Goal: Task Accomplishment & Management: Manage account settings

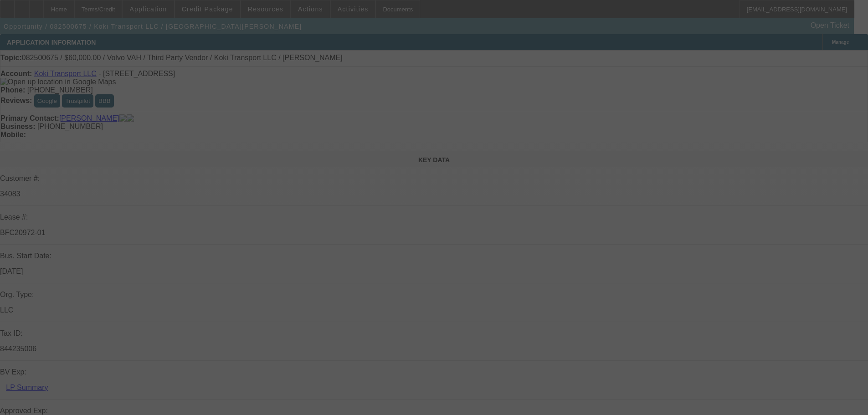
select select "0.2"
select select "2"
select select "0"
select select "6"
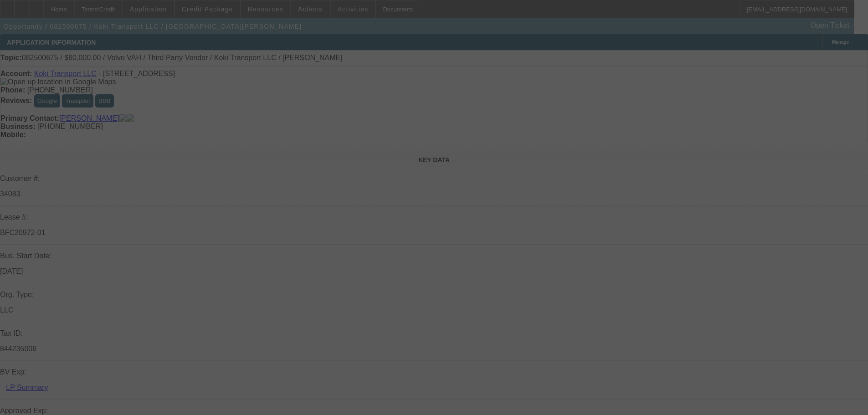
select select "0"
select select "2"
select select "0.1"
select select "4"
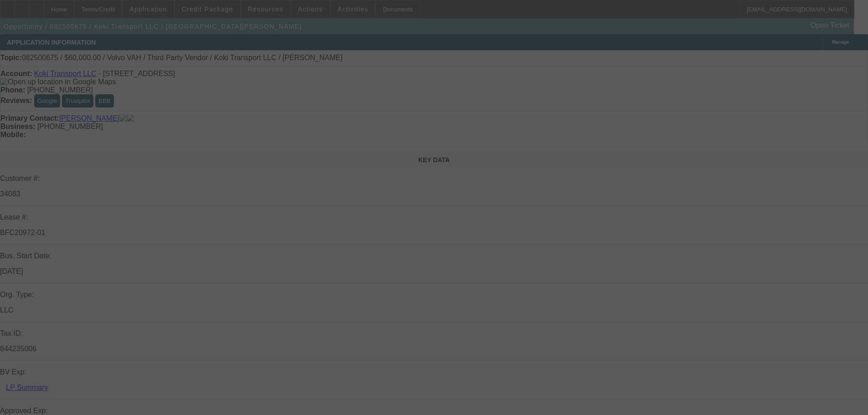
select select "0.2"
select select "2"
select select "0.1"
select select "4"
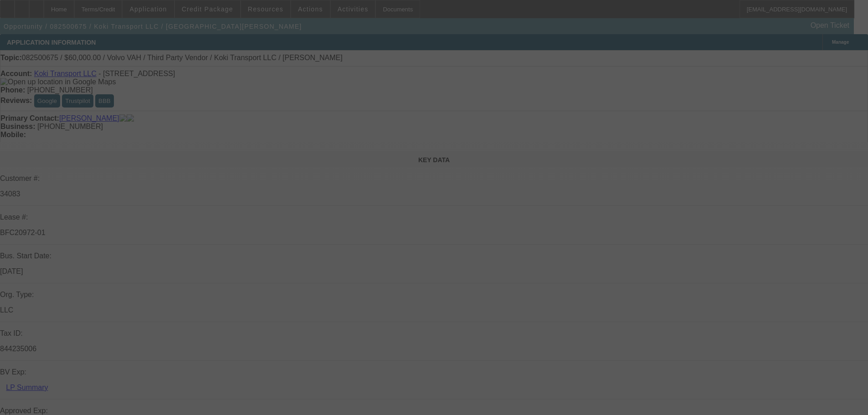
select select "0.15"
select select "2"
select select "0.1"
select select "4"
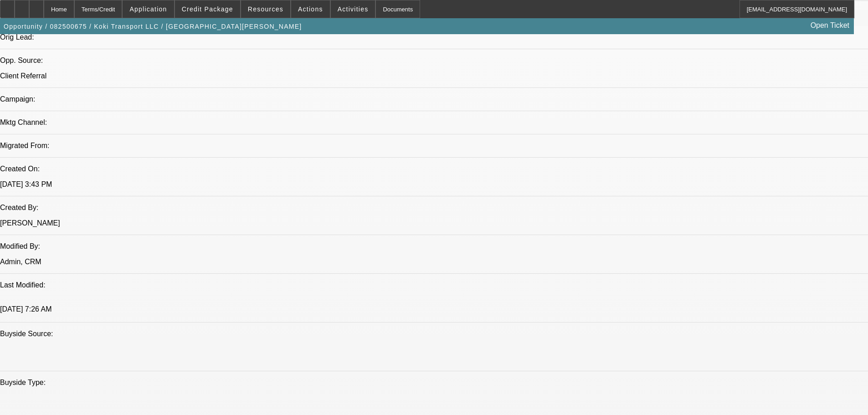
drag, startPoint x: 375, startPoint y: 386, endPoint x: 370, endPoint y: 364, distance: 22.4
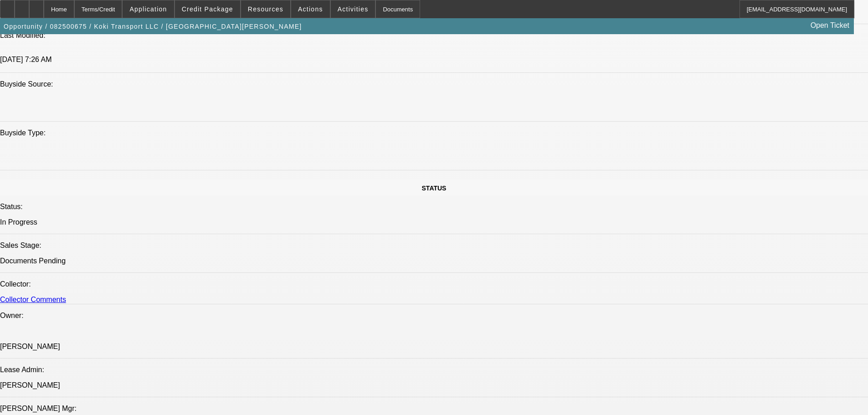
drag, startPoint x: 414, startPoint y: 292, endPoint x: 399, endPoint y: 268, distance: 27.8
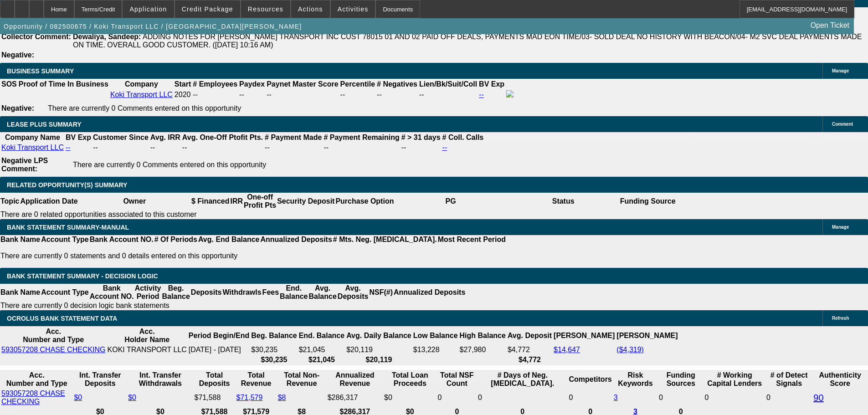
drag, startPoint x: 326, startPoint y: 257, endPoint x: 323, endPoint y: 261, distance: 5.3
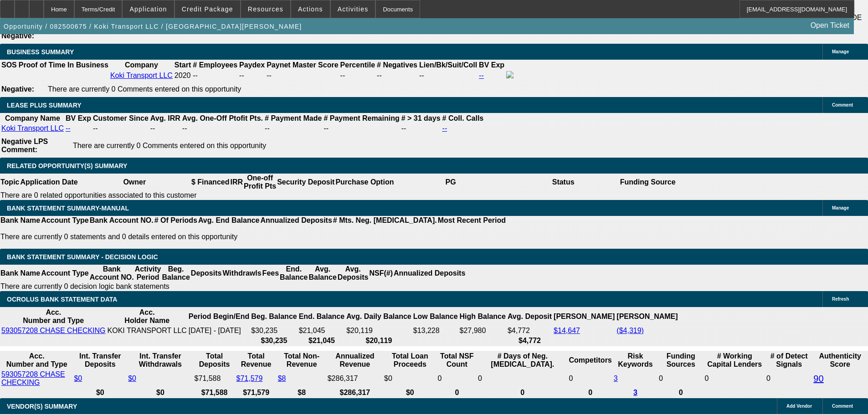
drag, startPoint x: 564, startPoint y: 191, endPoint x: 582, endPoint y: 52, distance: 140.1
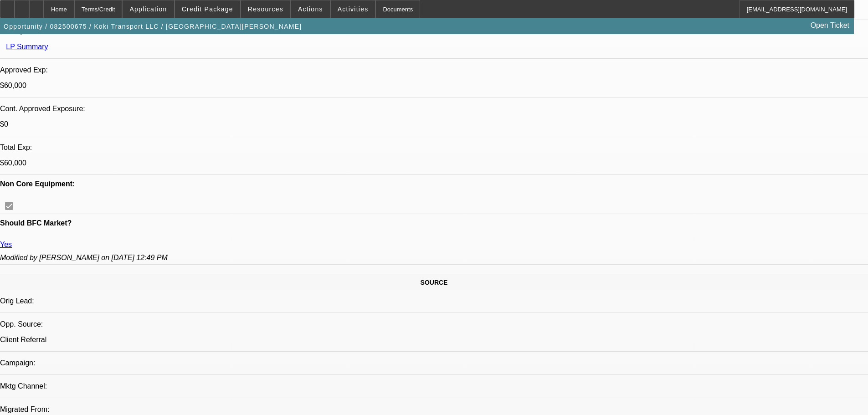
scroll to position [7, 0]
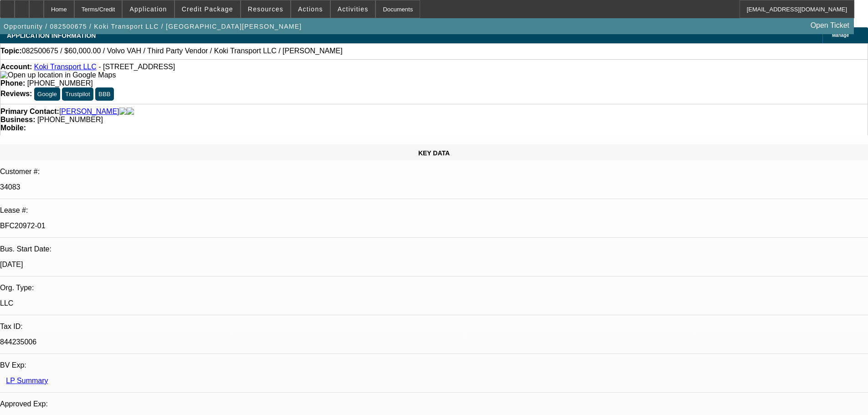
drag, startPoint x: 499, startPoint y: 48, endPoint x: 493, endPoint y: 8, distance: 40.6
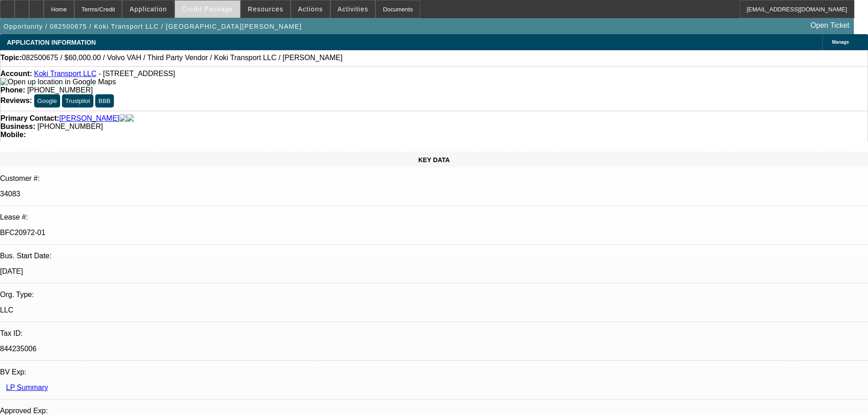
click at [229, 17] on span at bounding box center [207, 9] width 65 height 22
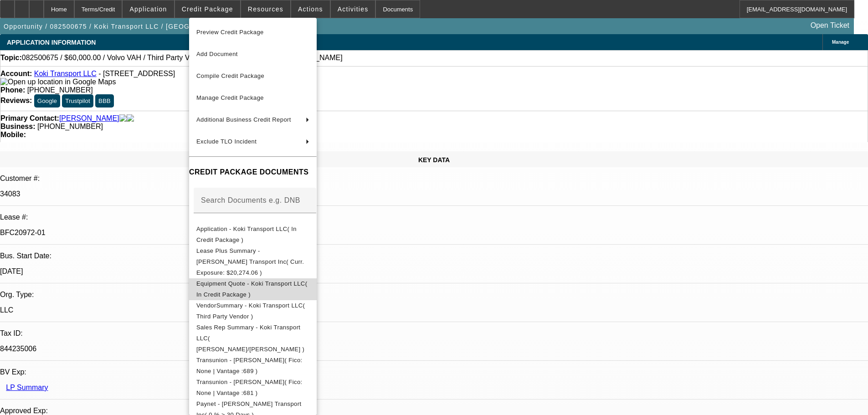
click at [309, 278] on span "Equipment Quote - Koki Transport LLC( In Credit Package )" at bounding box center [252, 289] width 113 height 22
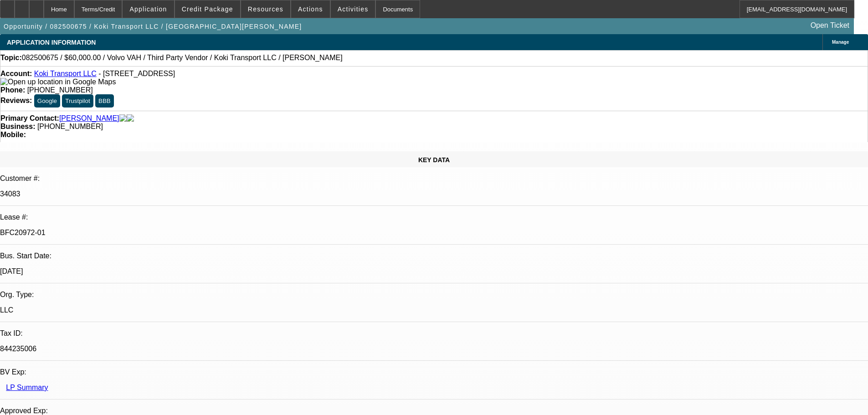
click at [22, 6] on icon at bounding box center [22, 6] width 0 height 0
drag, startPoint x: 733, startPoint y: 162, endPoint x: 726, endPoint y: 145, distance: 18.4
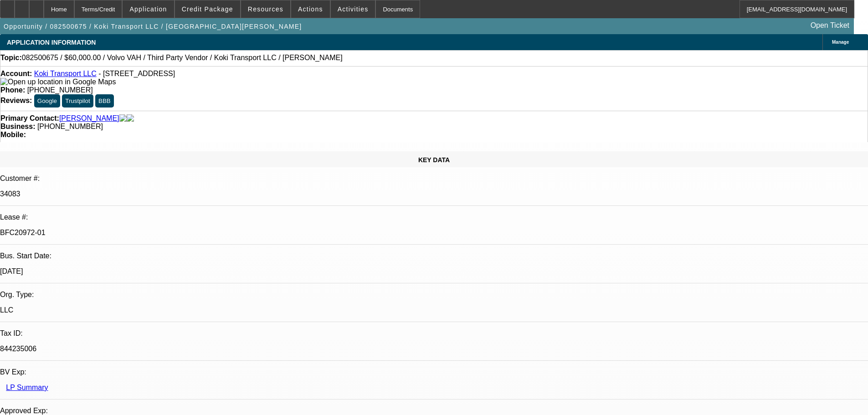
drag, startPoint x: 597, startPoint y: 60, endPoint x: 665, endPoint y: 62, distance: 67.9
click at [174, 5] on span at bounding box center [148, 9] width 51 height 22
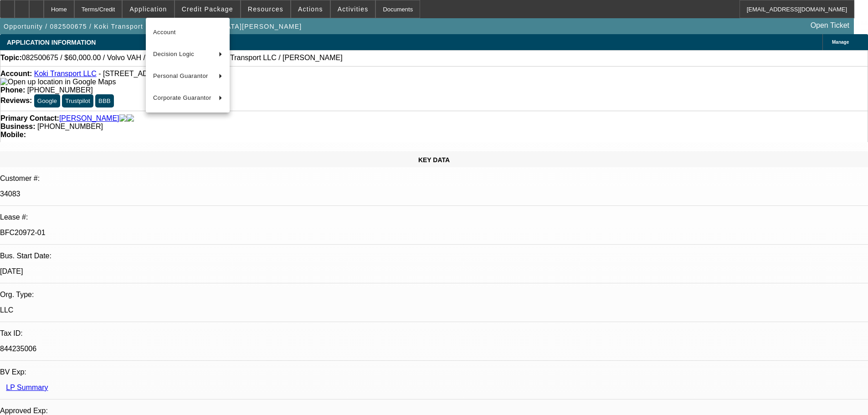
click at [359, 56] on div at bounding box center [434, 207] width 868 height 415
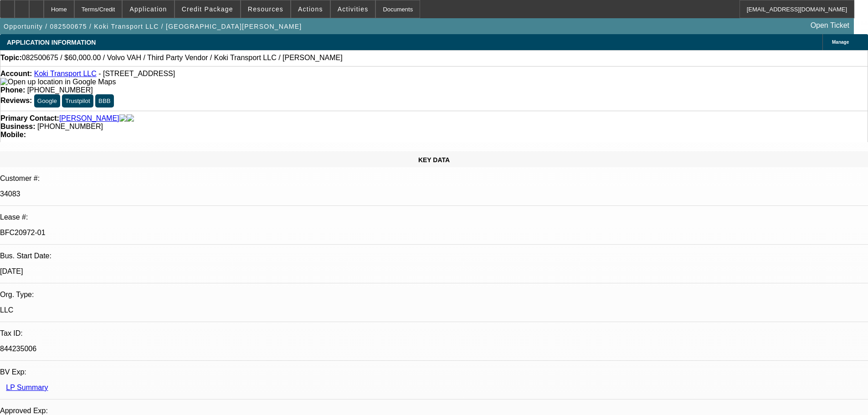
click at [228, 18] on div "Opportunity / 082500675 / Koki Transport LLC / Ramirez, Ramon Open Ticket" at bounding box center [427, 26] width 854 height 16
click at [220, 13] on span at bounding box center [207, 9] width 65 height 22
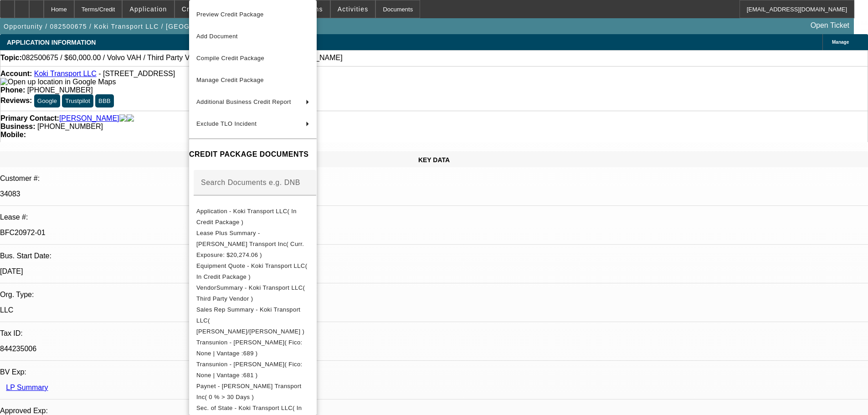
click at [463, 163] on div at bounding box center [434, 207] width 868 height 415
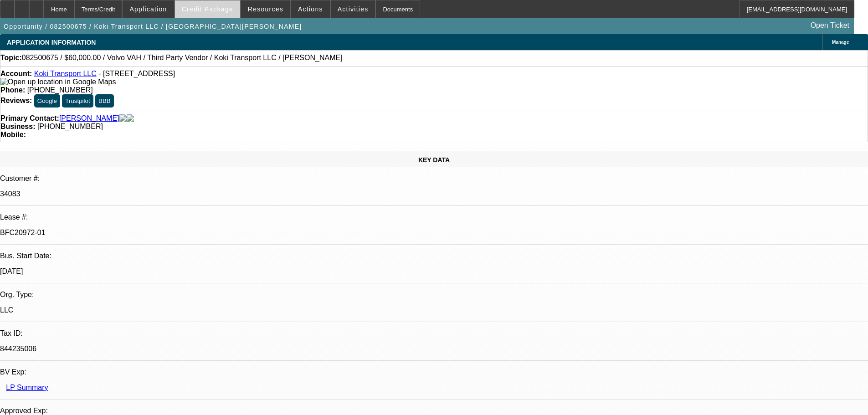
click at [217, 15] on span at bounding box center [207, 9] width 65 height 22
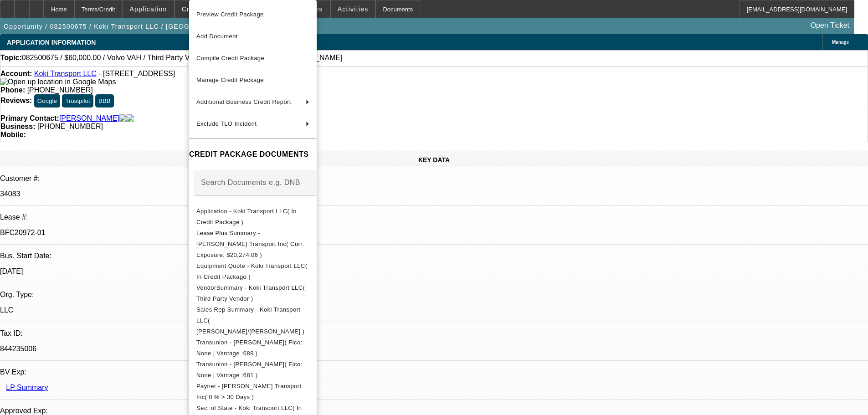
drag, startPoint x: 359, startPoint y: 259, endPoint x: 500, endPoint y: 258, distance: 140.8
click at [307, 262] on span "Equipment Quote - Koki Transport LLC( In Credit Package )" at bounding box center [251, 271] width 111 height 18
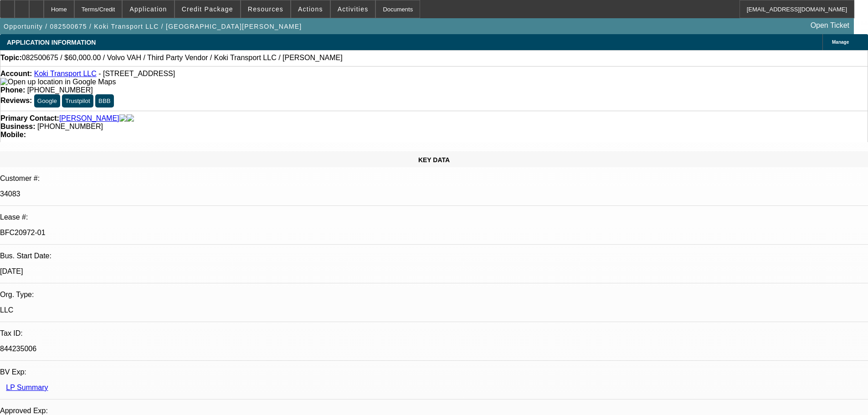
click at [22, 6] on icon at bounding box center [22, 6] width 0 height 0
click at [36, 6] on icon at bounding box center [36, 6] width 0 height 0
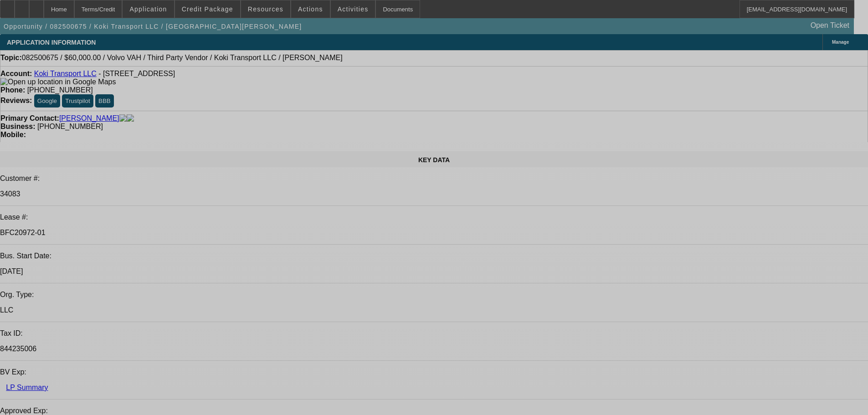
select select "0.2"
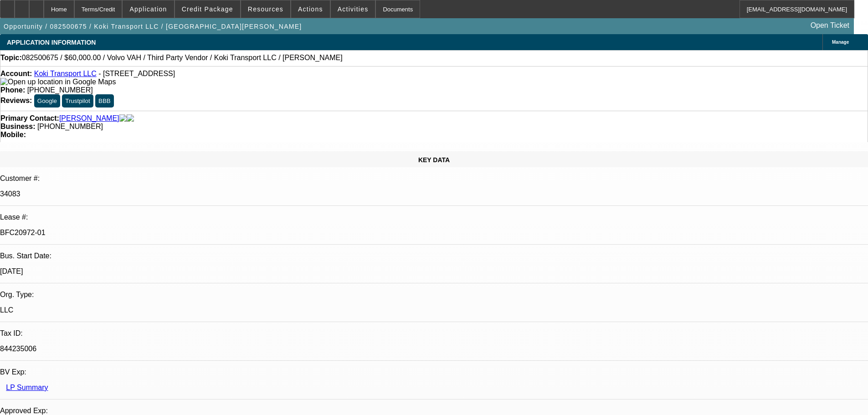
select select "2"
select select "0"
select select "2"
select select "0.1"
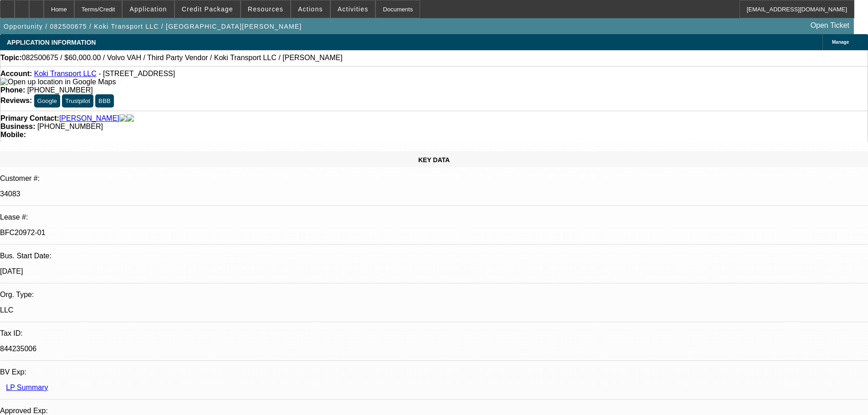
select select "0.2"
select select "2"
select select "0.1"
select select "0.15"
select select "2"
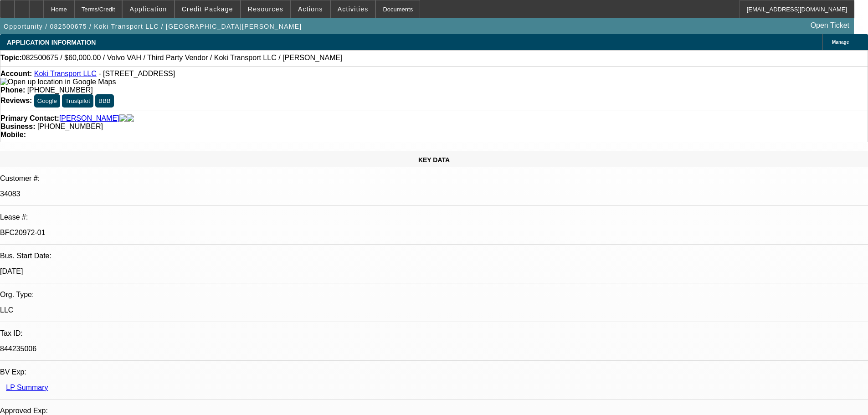
select select "0.1"
select select "1"
select select "2"
select select "6"
select select "1"
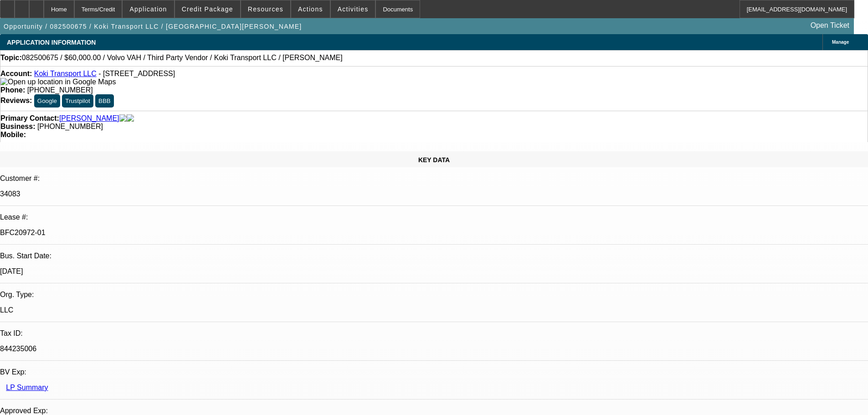
select select "2"
select select "4"
select select "1"
select select "2"
select select "4"
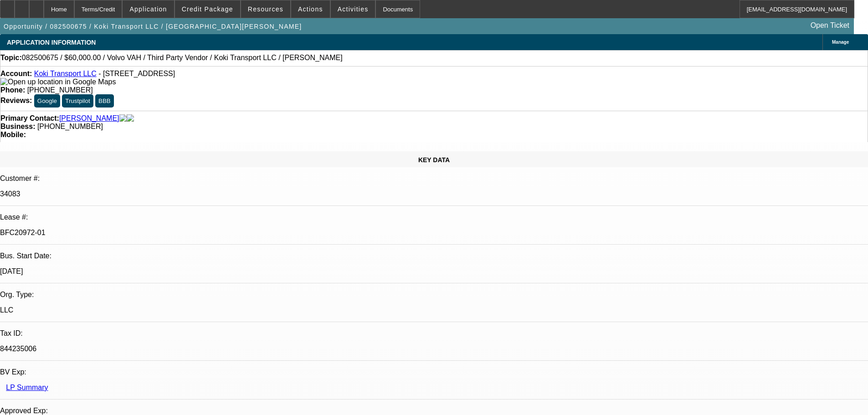
select select "1"
select select "2"
select select "4"
click at [218, 10] on span "Credit Package" at bounding box center [207, 8] width 51 height 7
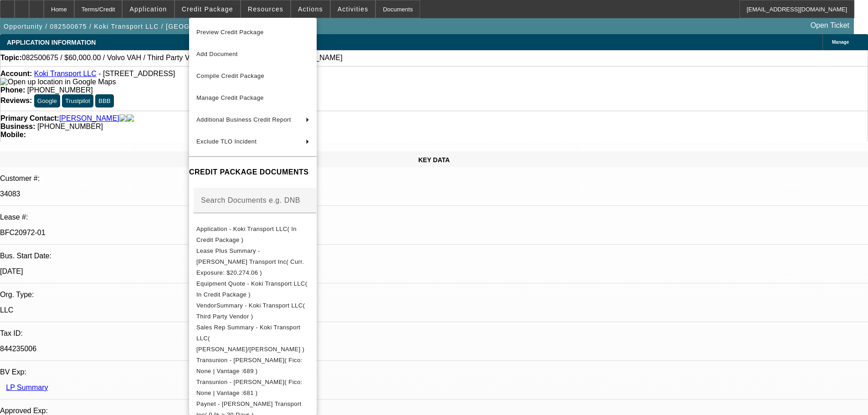
click at [284, 280] on span "Equipment Quote - Koki Transport LLC( In Credit Package )" at bounding box center [251, 289] width 111 height 18
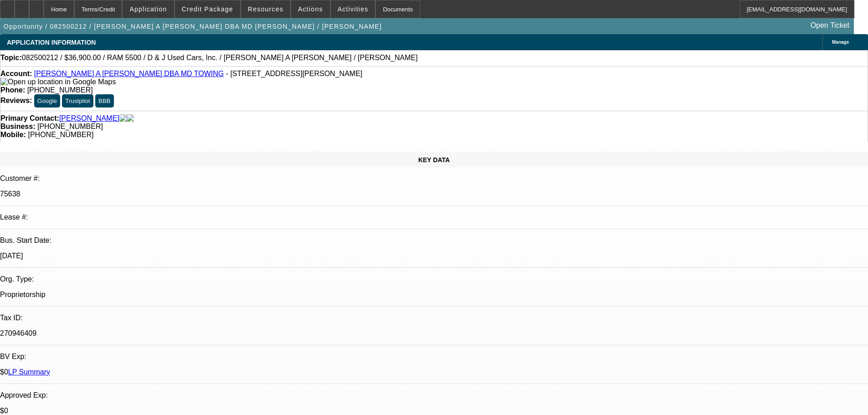
select select "0"
select select "2"
select select "0.1"
select select "4"
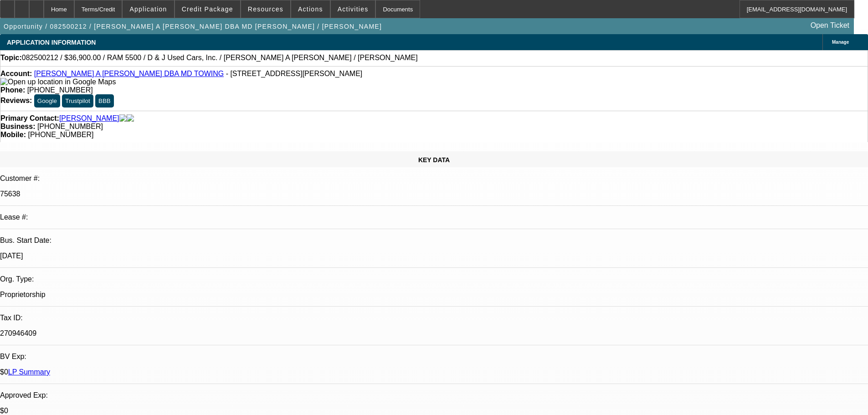
select select "0"
select select "2"
select select "0.1"
select select "4"
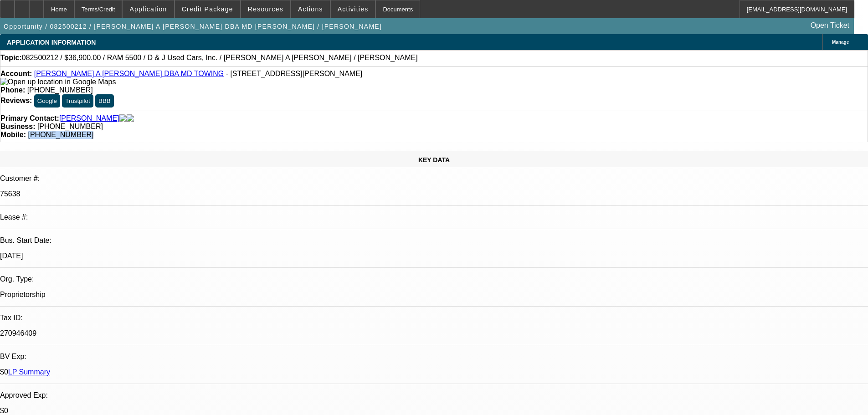
drag, startPoint x: 490, startPoint y: 98, endPoint x: 459, endPoint y: 104, distance: 31.0
click at [459, 131] on div "Mobile: (831) 484-3293" at bounding box center [433, 135] width 867 height 8
copy span "(831) 484-3293"
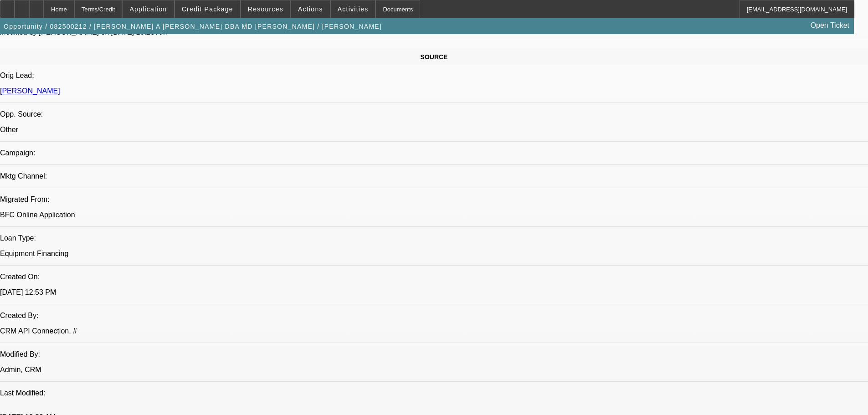
drag, startPoint x: 482, startPoint y: 328, endPoint x: 473, endPoint y: 336, distance: 11.3
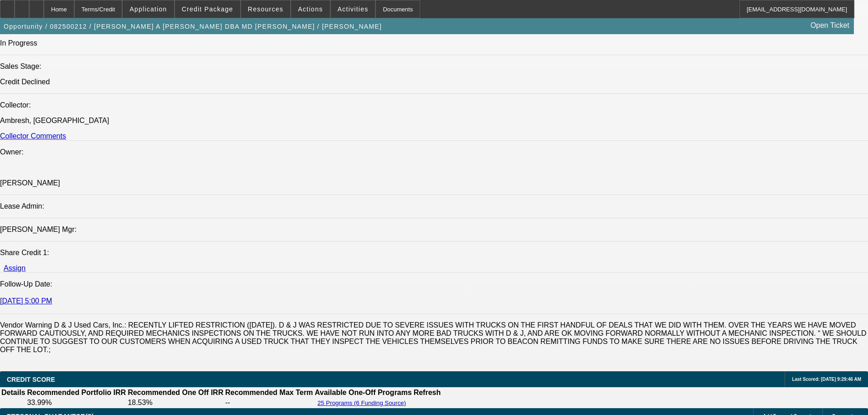
drag, startPoint x: 394, startPoint y: 257, endPoint x: 404, endPoint y: 358, distance: 100.7
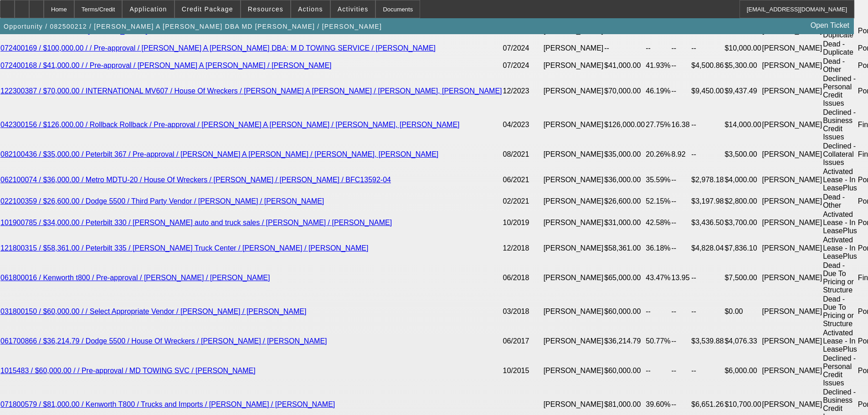
scroll to position [1889, 0]
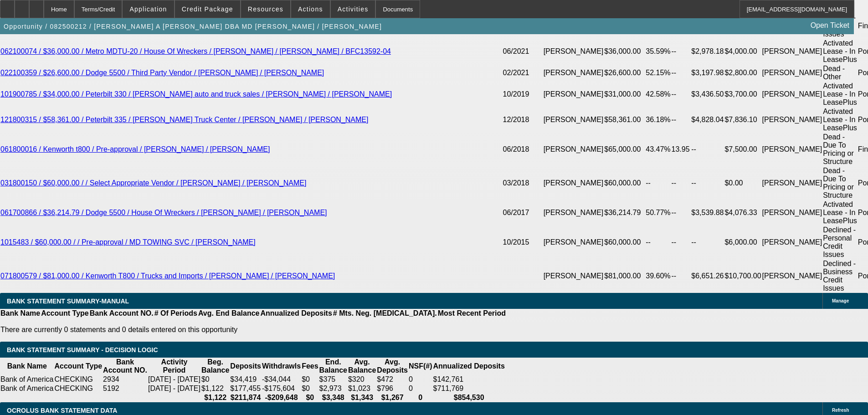
drag, startPoint x: 379, startPoint y: 252, endPoint x: 381, endPoint y: 229, distance: 23.8
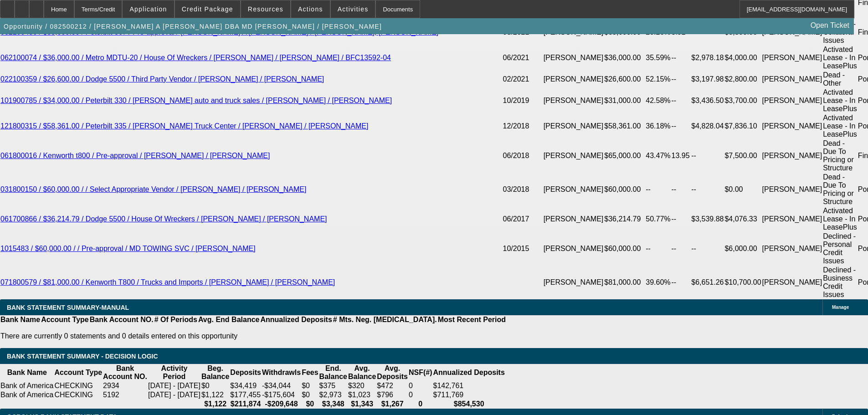
drag, startPoint x: 385, startPoint y: 201, endPoint x: 395, endPoint y: 180, distance: 23.6
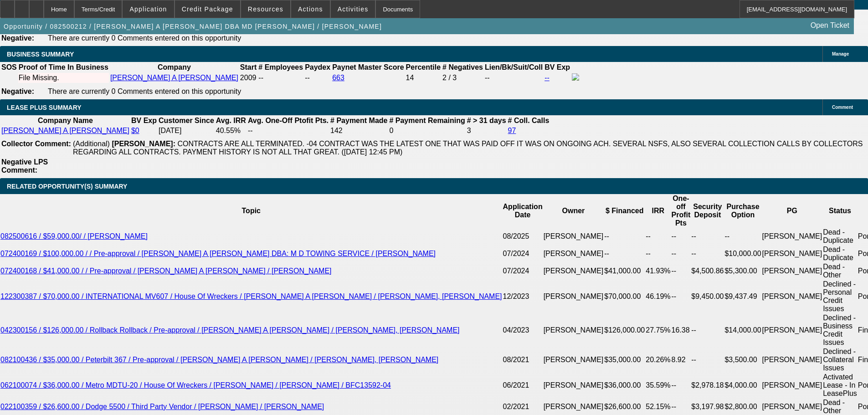
drag, startPoint x: 445, startPoint y: 236, endPoint x: 437, endPoint y: 187, distance: 49.4
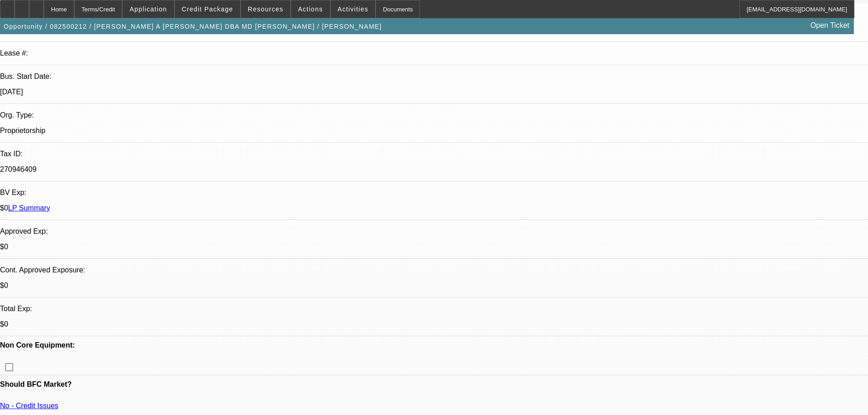
scroll to position [10, 0]
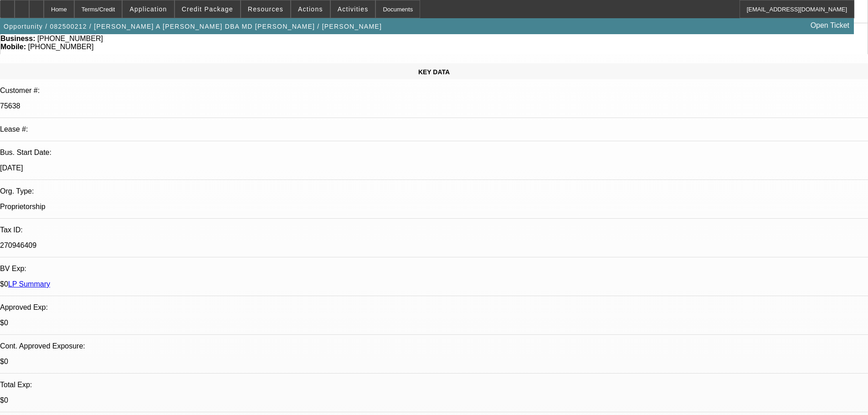
scroll to position [146, 0]
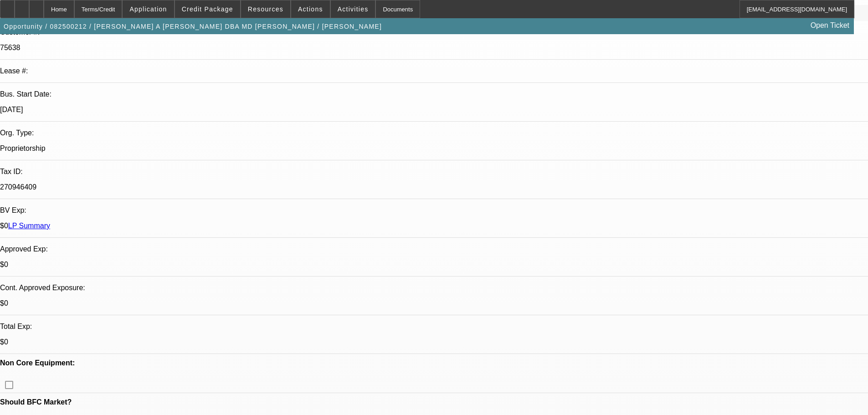
drag, startPoint x: 800, startPoint y: 299, endPoint x: 585, endPoint y: 298, distance: 215.0
copy div "8/20 wants to wait 2 weeks to see if we can do with 35k down."
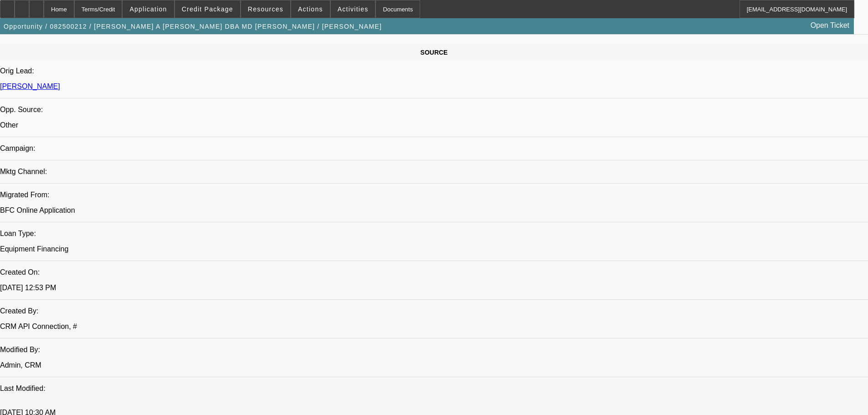
drag, startPoint x: 458, startPoint y: 304, endPoint x: 464, endPoint y: 389, distance: 85.4
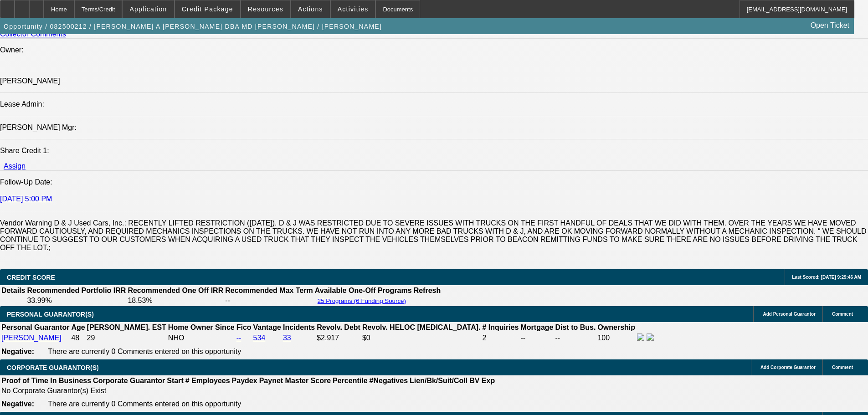
scroll to position [1258, 0]
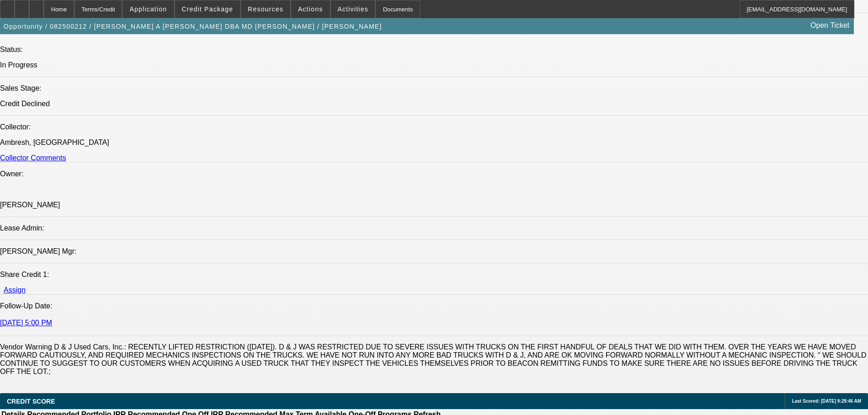
drag, startPoint x: 387, startPoint y: 371, endPoint x: 419, endPoint y: 191, distance: 183.1
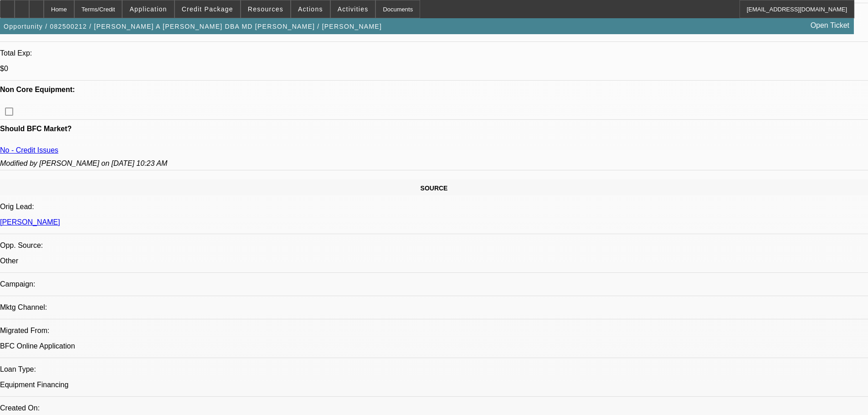
scroll to position [85, 0]
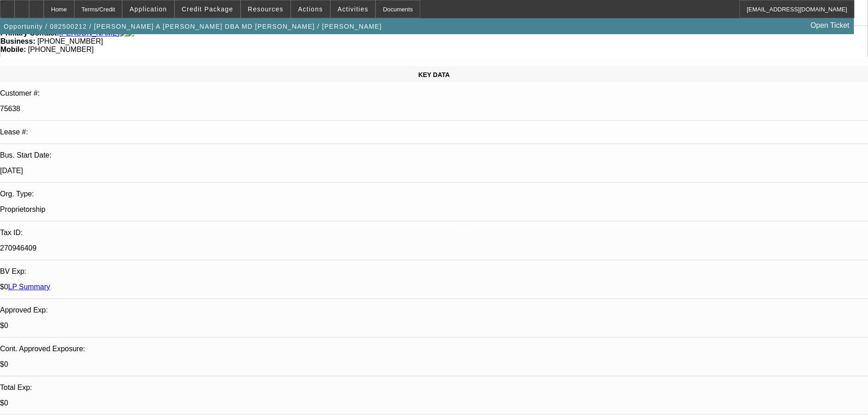
drag, startPoint x: 492, startPoint y: 231, endPoint x: 496, endPoint y: 120, distance: 110.3
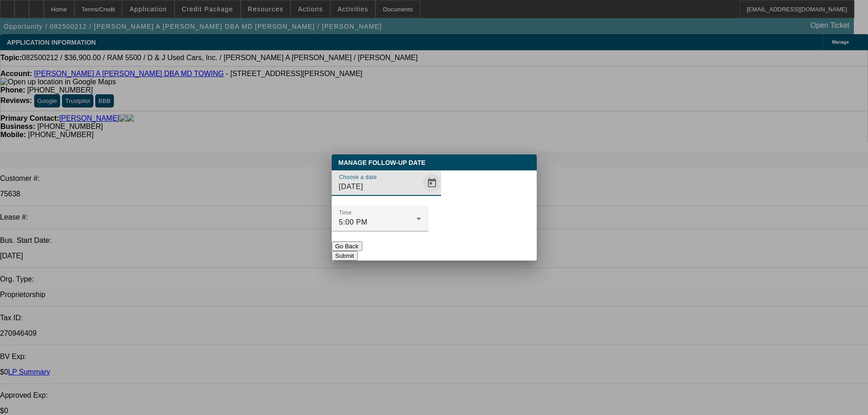
click at [421, 194] on span "Open calendar" at bounding box center [432, 183] width 22 height 22
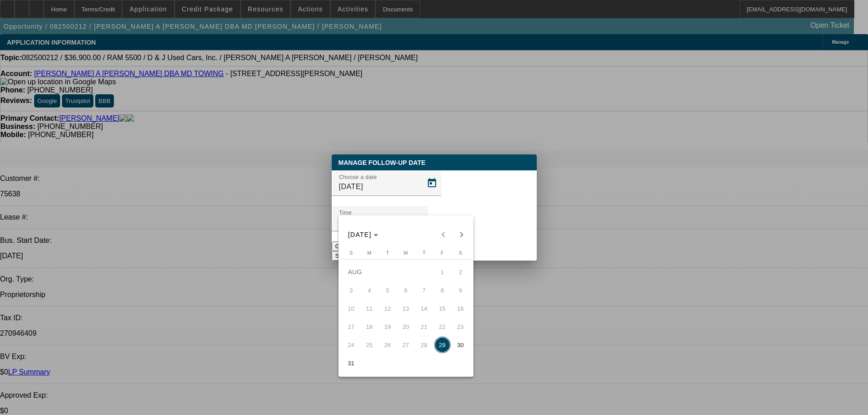
click at [455, 232] on span "Next month" at bounding box center [461, 235] width 18 height 18
click at [461, 236] on div "SEP 2025 SEP 2025" at bounding box center [406, 235] width 130 height 18
click at [444, 234] on span "Previous month" at bounding box center [443, 235] width 18 height 18
click at [465, 235] on span "Next month" at bounding box center [461, 235] width 18 height 18
click at [446, 309] on span "12" at bounding box center [442, 308] width 16 height 16
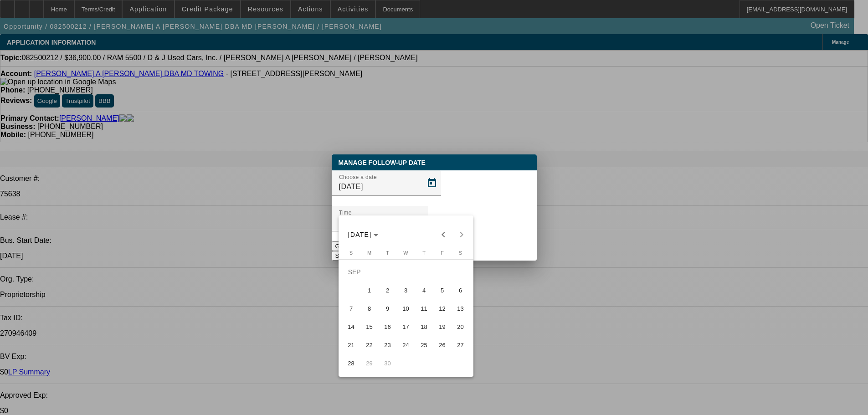
type input "9/12/2025"
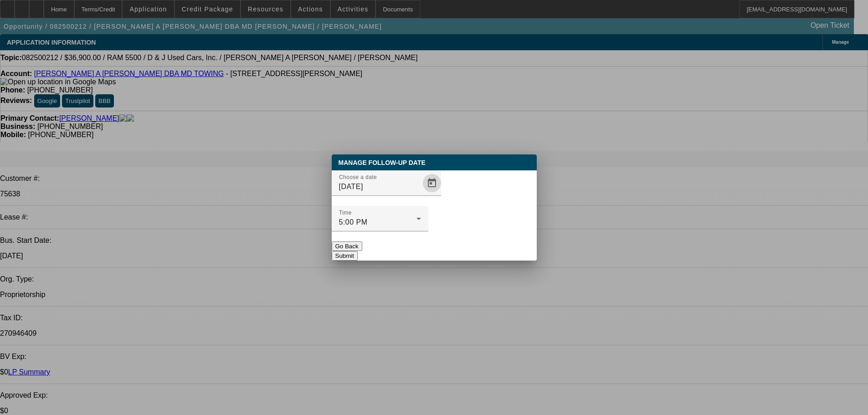
click at [358, 251] on button "Submit" at bounding box center [345, 256] width 26 height 10
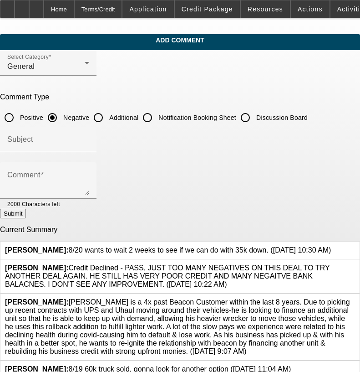
click at [255, 113] on input "Discussion Board" at bounding box center [245, 117] width 18 height 18
radio input "true"
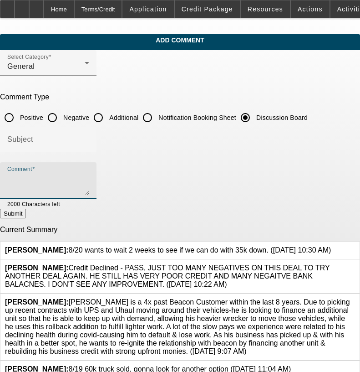
click at [89, 187] on textarea "Comment" at bounding box center [48, 184] width 82 height 22
paste textarea "8/20 wants to wait 2 weeks to see if we can do with 35k down."
click at [331, 246] on icon at bounding box center [331, 246] width 0 height 0
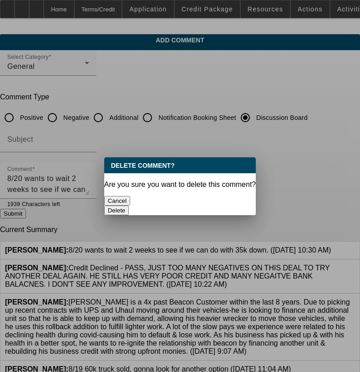
click at [215, 208] on div "Delete" at bounding box center [180, 210] width 152 height 10
click at [129, 205] on button "Delete" at bounding box center [116, 210] width 25 height 10
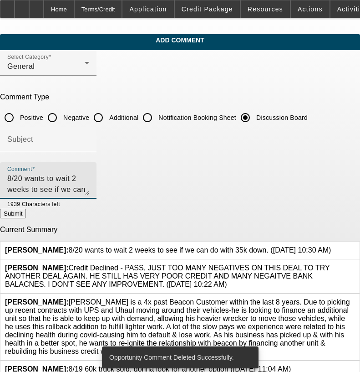
click at [89, 176] on textarea "8/20 wants to wait 2 weeks to see if we can do with 35k down." at bounding box center [48, 184] width 82 height 22
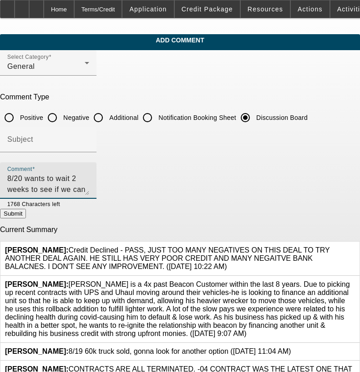
scroll to position [9, 0]
type textarea "8/20 wants to wait 2 weeks to see if we can do with 35k down.------8/29 TT Marc…"
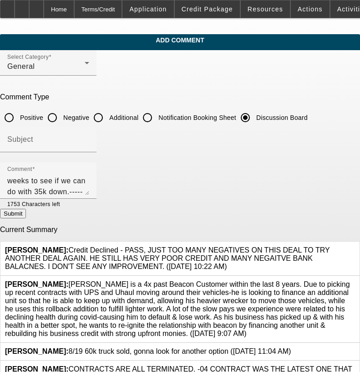
click at [26, 214] on button "Submit" at bounding box center [13, 214] width 26 height 10
radio input "true"
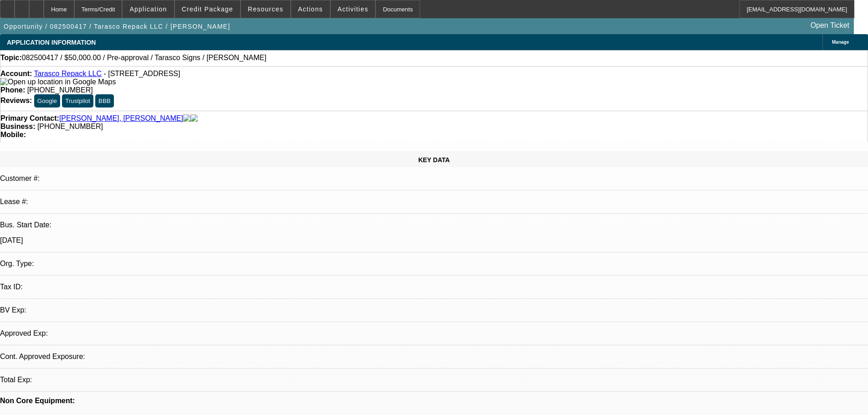
select select "0"
select select "2"
select select "0.1"
select select "4"
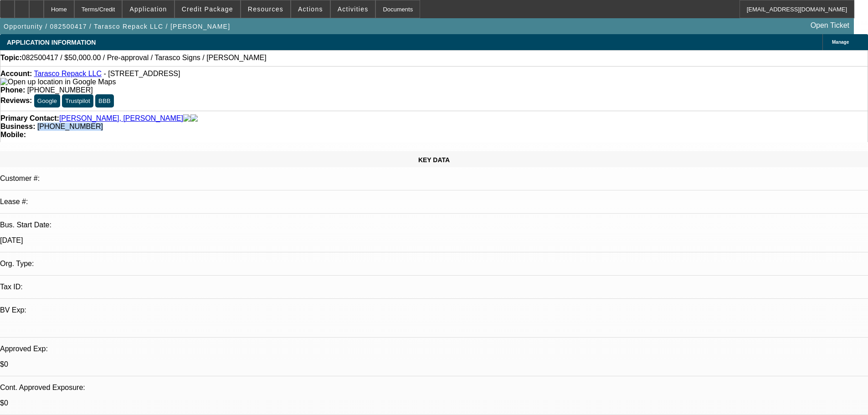
drag, startPoint x: 365, startPoint y: 103, endPoint x: 326, endPoint y: 100, distance: 39.8
click at [326, 123] on div "Business: [PHONE_NUMBER]" at bounding box center [433, 127] width 867 height 8
copy span "[PHONE_NUMBER]"
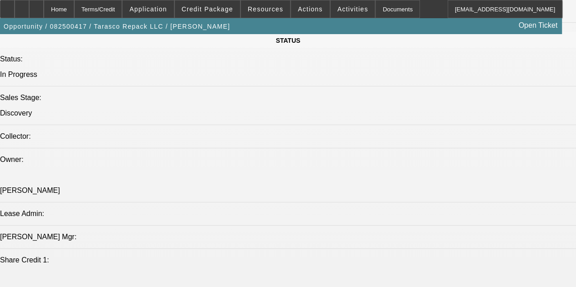
scroll to position [1048, 0]
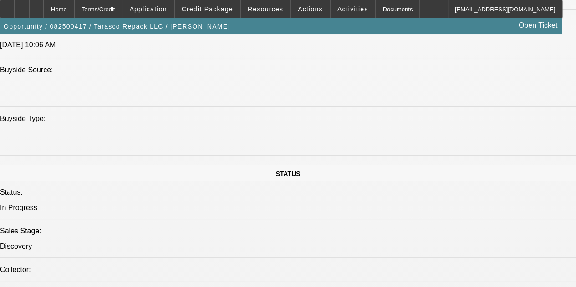
drag, startPoint x: 344, startPoint y: 179, endPoint x: 356, endPoint y: 63, distance: 116.0
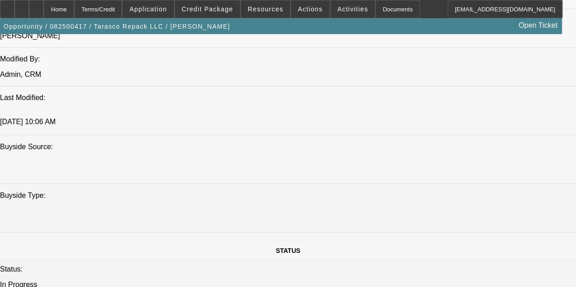
drag, startPoint x: 285, startPoint y: 106, endPoint x: 282, endPoint y: 27, distance: 79.4
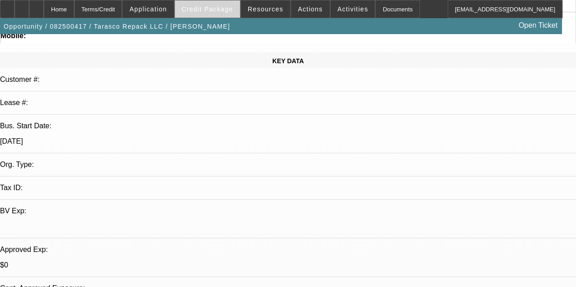
scroll to position [40, 0]
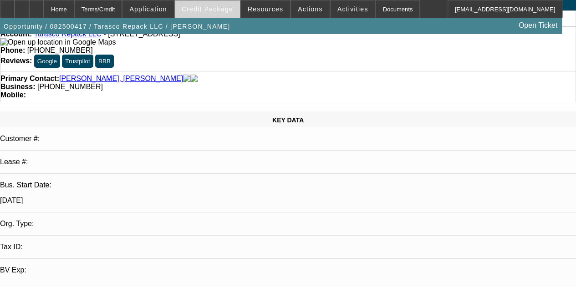
drag, startPoint x: 242, startPoint y: 96, endPoint x: 236, endPoint y: 12, distance: 83.6
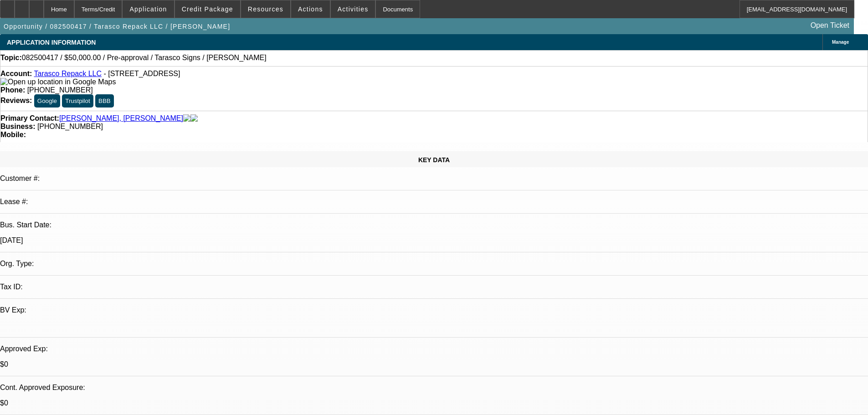
drag, startPoint x: 719, startPoint y: 138, endPoint x: 719, endPoint y: 128, distance: 9.1
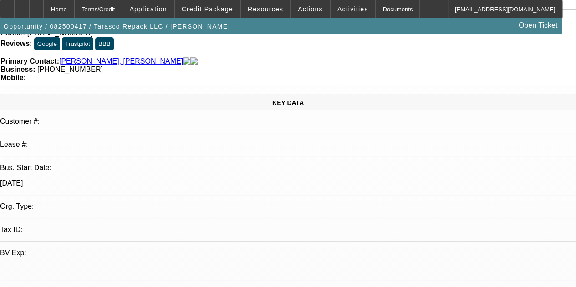
drag, startPoint x: 370, startPoint y: 132, endPoint x: 349, endPoint y: 173, distance: 46.3
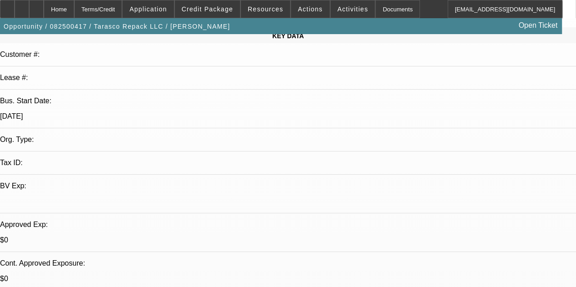
drag, startPoint x: 298, startPoint y: 151, endPoint x: 296, endPoint y: 227, distance: 76.1
drag, startPoint x: 287, startPoint y: 168, endPoint x: 293, endPoint y: 109, distance: 59.1
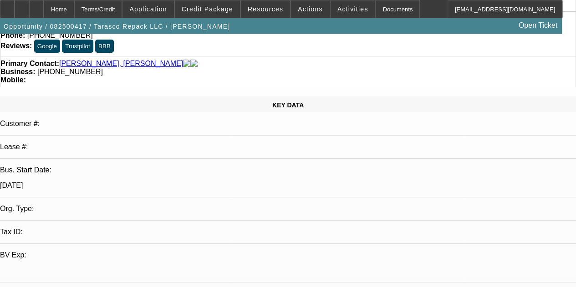
drag, startPoint x: 303, startPoint y: 179, endPoint x: 299, endPoint y: 121, distance: 58.5
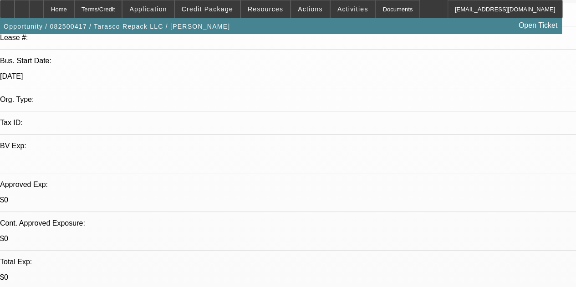
scroll to position [301, 0]
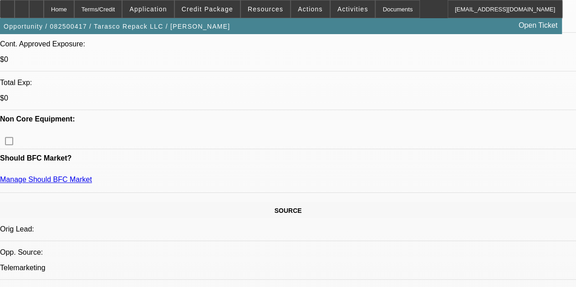
drag, startPoint x: 256, startPoint y: 163, endPoint x: 255, endPoint y: 222, distance: 59.7
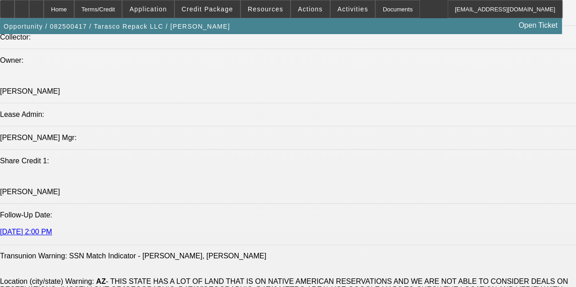
scroll to position [1034, 0]
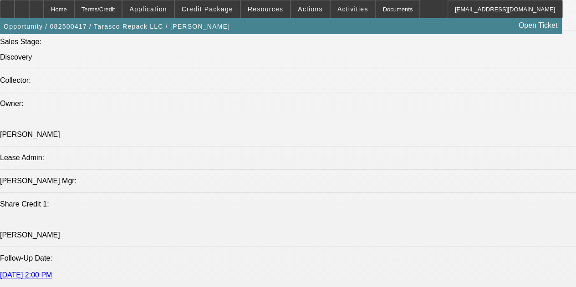
drag, startPoint x: 240, startPoint y: 195, endPoint x: 234, endPoint y: 162, distance: 33.7
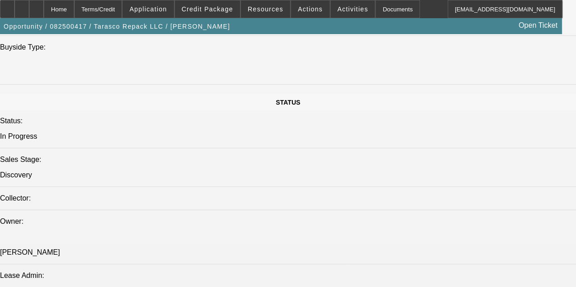
drag, startPoint x: 215, startPoint y: 185, endPoint x: 191, endPoint y: 62, distance: 125.7
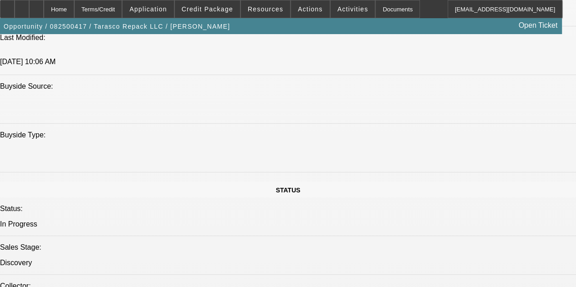
drag, startPoint x: 250, startPoint y: 71, endPoint x: 241, endPoint y: 48, distance: 24.5
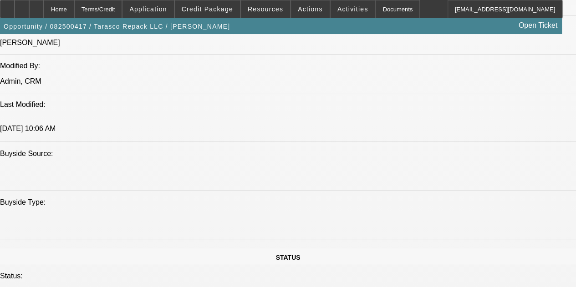
drag, startPoint x: 228, startPoint y: 116, endPoint x: 237, endPoint y: 55, distance: 61.3
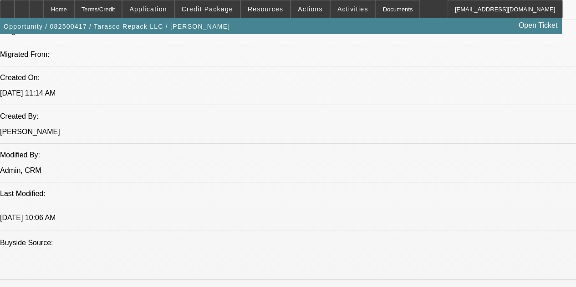
drag, startPoint x: 230, startPoint y: 67, endPoint x: 231, endPoint y: 93, distance: 26.4
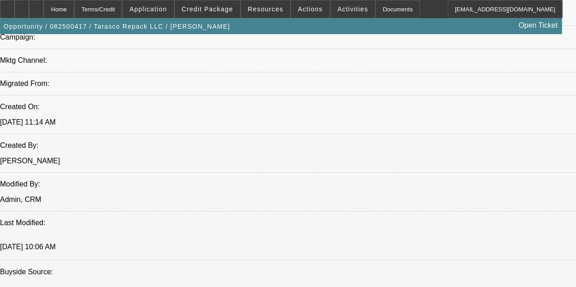
drag, startPoint x: 220, startPoint y: 80, endPoint x: 220, endPoint y: 63, distance: 16.4
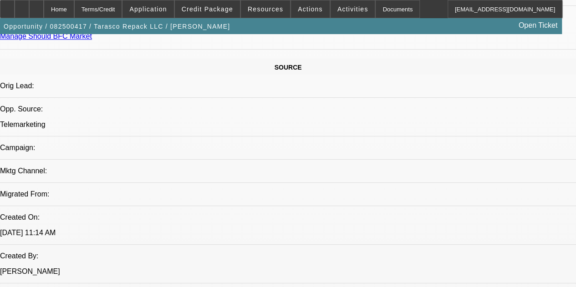
drag, startPoint x: 237, startPoint y: 97, endPoint x: 237, endPoint y: 75, distance: 21.9
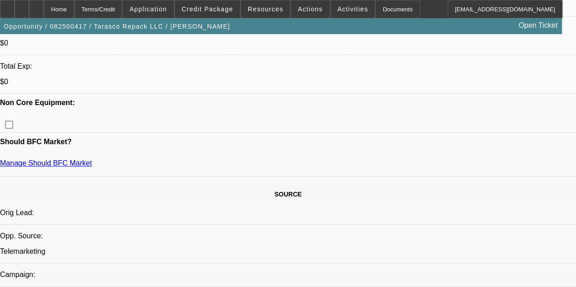
drag, startPoint x: 263, startPoint y: 173, endPoint x: 251, endPoint y: 92, distance: 81.6
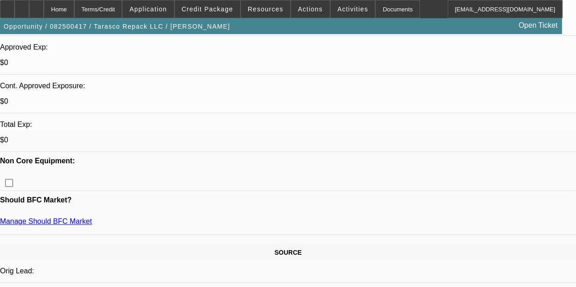
drag, startPoint x: 242, startPoint y: 150, endPoint x: 219, endPoint y: 45, distance: 107.3
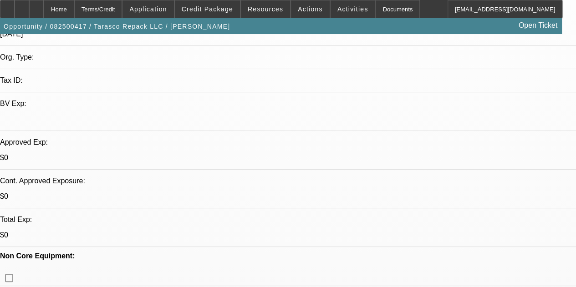
drag, startPoint x: 255, startPoint y: 155, endPoint x: 224, endPoint y: 51, distance: 108.8
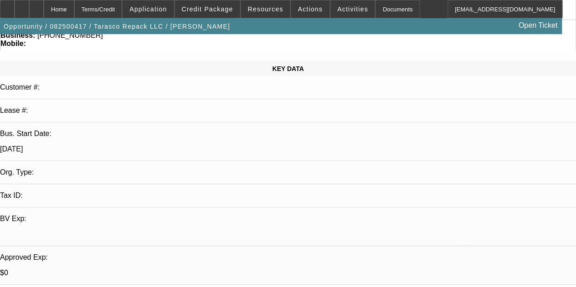
drag, startPoint x: 261, startPoint y: 141, endPoint x: 245, endPoint y: 57, distance: 85.4
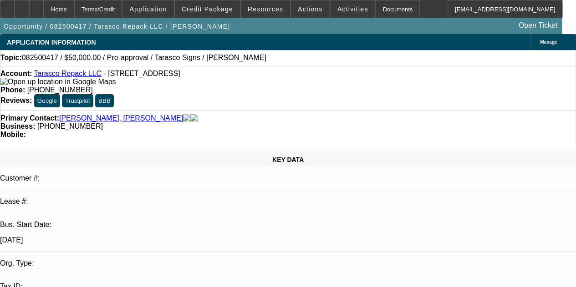
drag, startPoint x: 249, startPoint y: 168, endPoint x: 242, endPoint y: 69, distance: 99.5
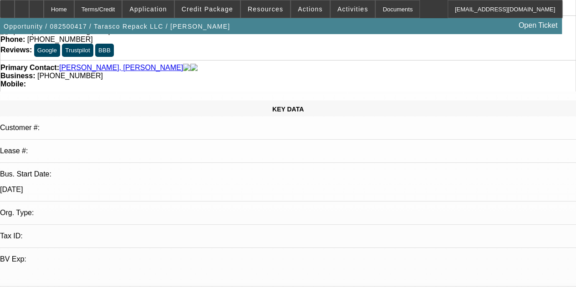
drag, startPoint x: 231, startPoint y: 118, endPoint x: 233, endPoint y: 199, distance: 80.2
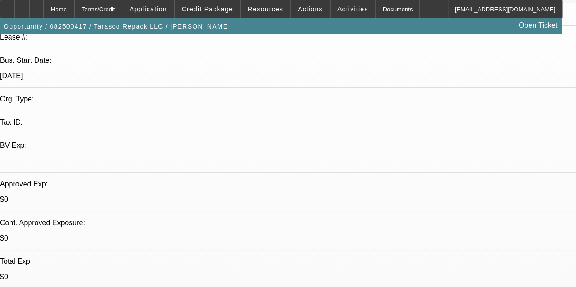
drag, startPoint x: 242, startPoint y: 177, endPoint x: 229, endPoint y: 218, distance: 43.2
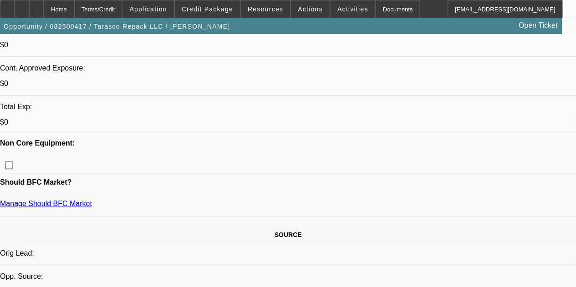
drag, startPoint x: 215, startPoint y: 118, endPoint x: 212, endPoint y: 149, distance: 31.6
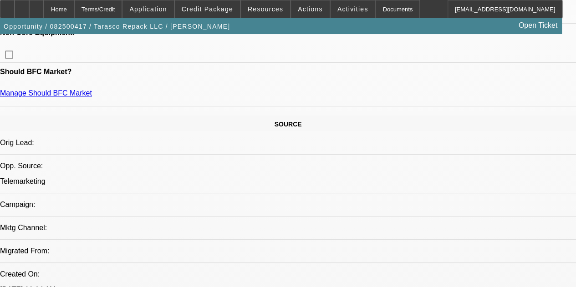
drag, startPoint x: 242, startPoint y: 243, endPoint x: 229, endPoint y: 209, distance: 36.2
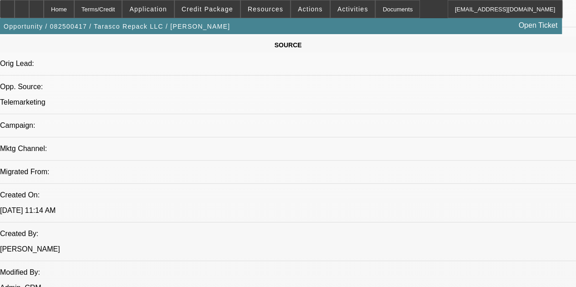
drag, startPoint x: 236, startPoint y: 124, endPoint x: 233, endPoint y: 88, distance: 36.5
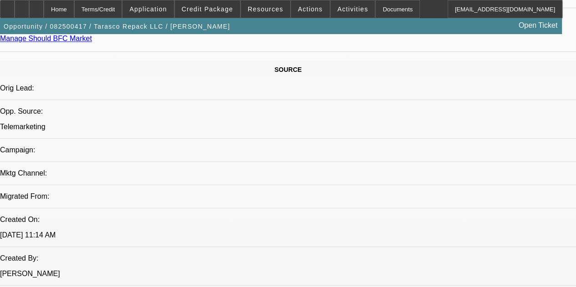
click at [210, 15] on span at bounding box center [207, 9] width 65 height 22
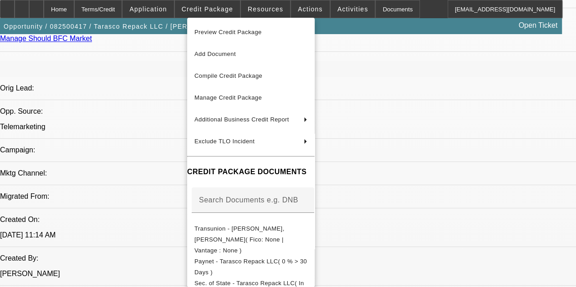
click at [133, 177] on div at bounding box center [288, 143] width 576 height 287
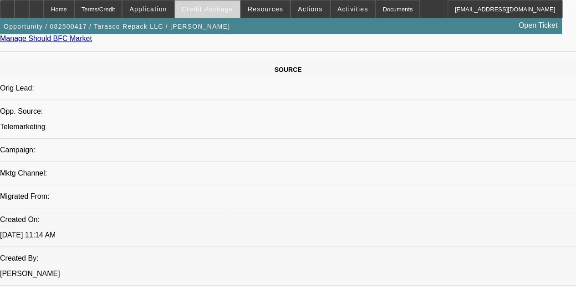
click at [206, 13] on span at bounding box center [207, 9] width 65 height 22
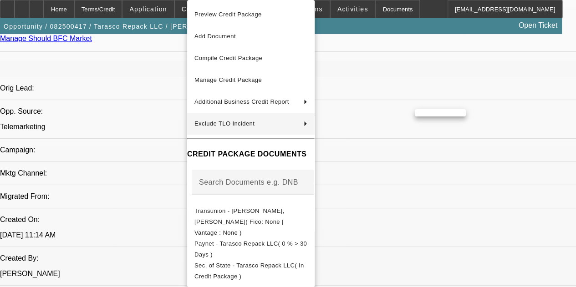
click at [116, 174] on div at bounding box center [288, 143] width 576 height 287
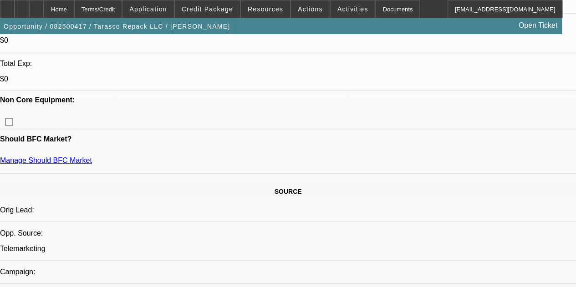
drag, startPoint x: 290, startPoint y: 126, endPoint x: 298, endPoint y: -31, distance: 156.9
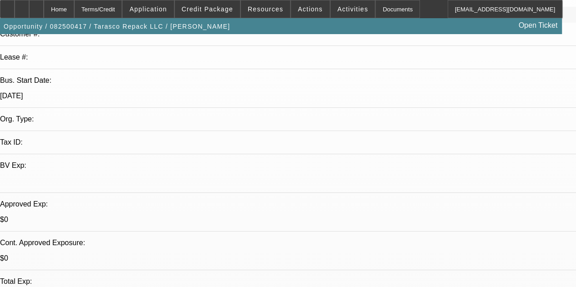
drag, startPoint x: 220, startPoint y: 153, endPoint x: 216, endPoint y: 193, distance: 39.8
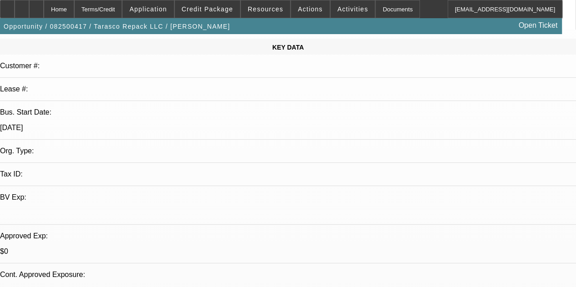
drag, startPoint x: 216, startPoint y: 175, endPoint x: 216, endPoint y: 118, distance: 57.9
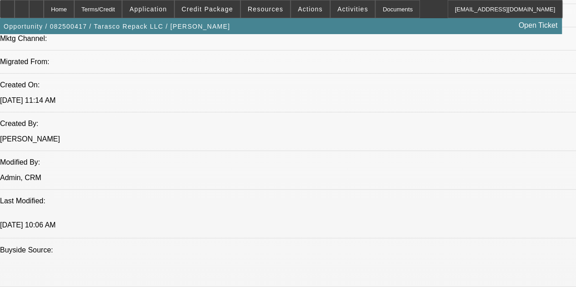
drag, startPoint x: 244, startPoint y: 206, endPoint x: 227, endPoint y: 227, distance: 26.9
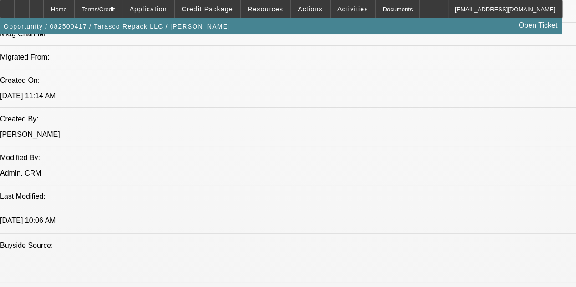
scroll to position [603, 0]
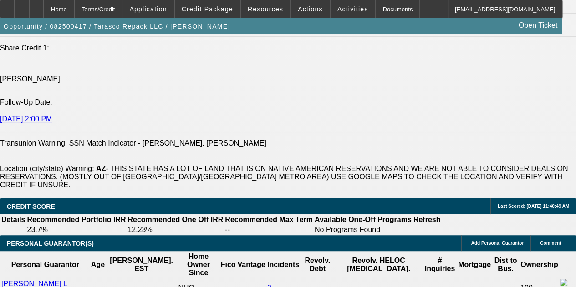
drag, startPoint x: 245, startPoint y: 197, endPoint x: 246, endPoint y: 226, distance: 28.2
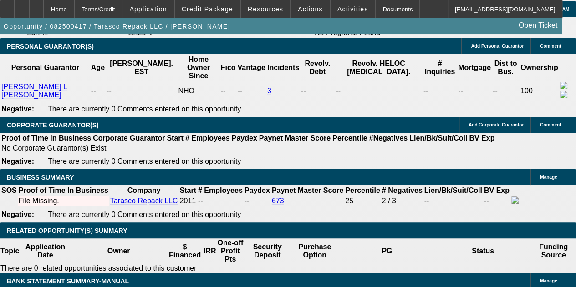
drag, startPoint x: 249, startPoint y: 220, endPoint x: 239, endPoint y: 296, distance: 76.7
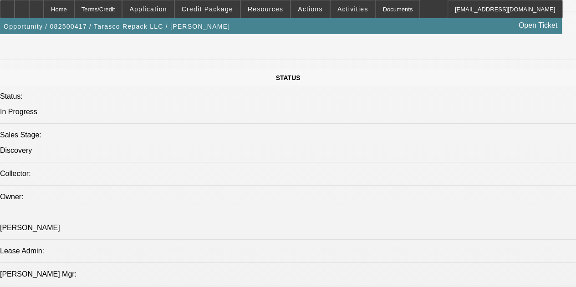
drag, startPoint x: 249, startPoint y: 223, endPoint x: 259, endPoint y: 88, distance: 135.6
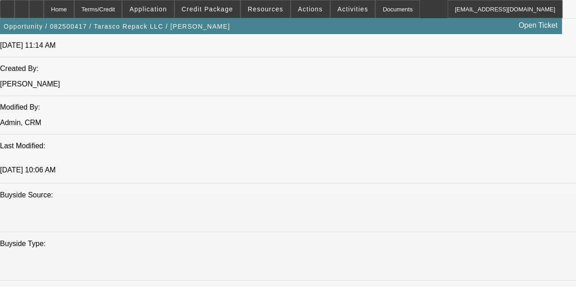
scroll to position [600, 0]
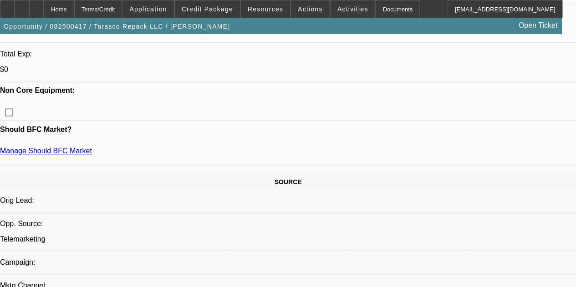
drag, startPoint x: 305, startPoint y: 142, endPoint x: 317, endPoint y: 24, distance: 119.0
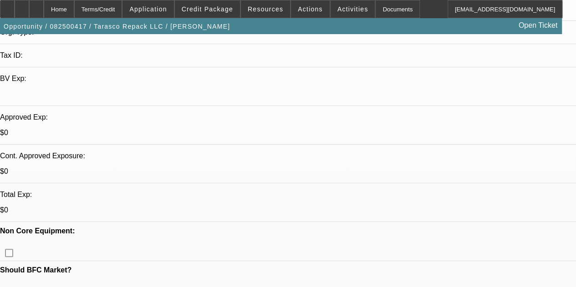
drag, startPoint x: 479, startPoint y: 117, endPoint x: 478, endPoint y: 106, distance: 11.0
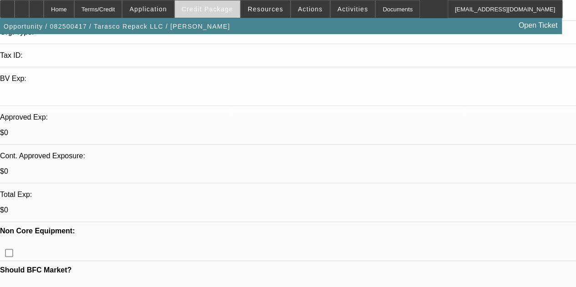
click at [220, 15] on span at bounding box center [207, 9] width 65 height 22
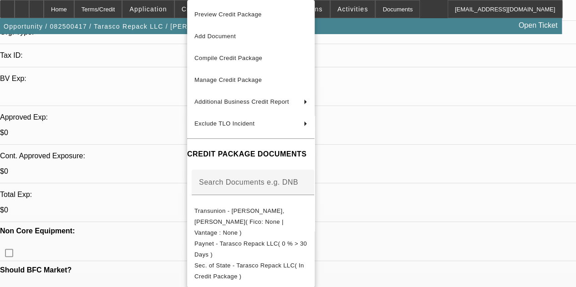
click at [142, 227] on div at bounding box center [288, 143] width 576 height 287
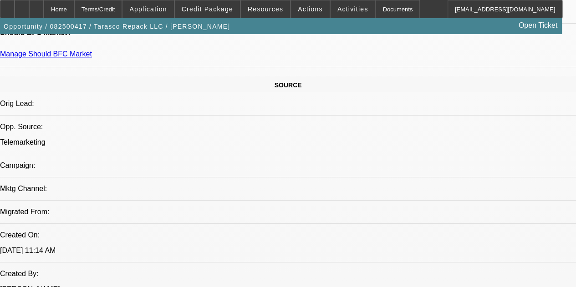
scroll to position [550, 0]
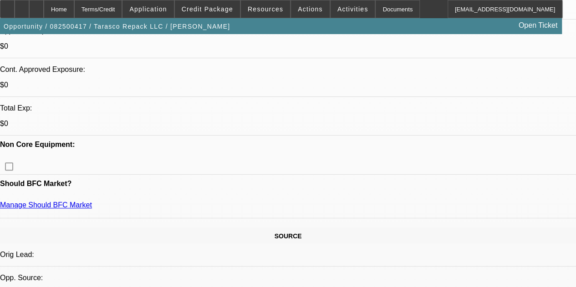
drag, startPoint x: 248, startPoint y: 103, endPoint x: 224, endPoint y: 51, distance: 56.3
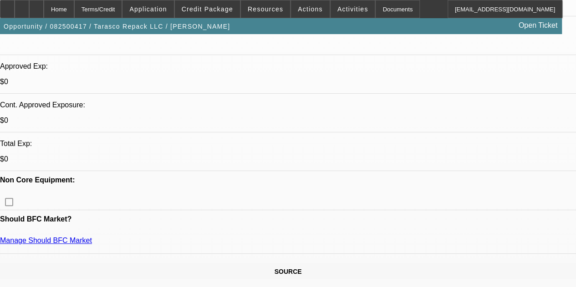
scroll to position [138, 0]
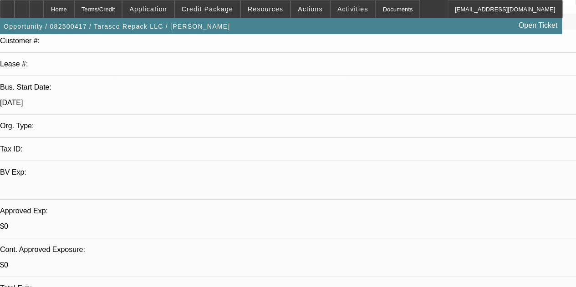
drag, startPoint x: 238, startPoint y: 131, endPoint x: 226, endPoint y: -6, distance: 138.1
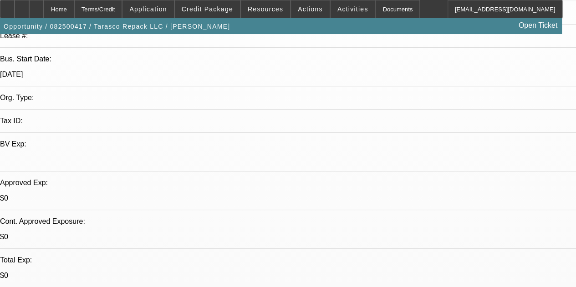
drag, startPoint x: 229, startPoint y: 208, endPoint x: 231, endPoint y: 190, distance: 18.0
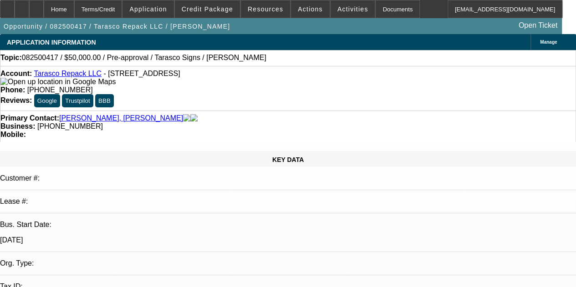
drag, startPoint x: 233, startPoint y: 173, endPoint x: 230, endPoint y: 77, distance: 95.7
drag, startPoint x: 229, startPoint y: 113, endPoint x: 239, endPoint y: 67, distance: 47.0
drag, startPoint x: 239, startPoint y: 126, endPoint x: 231, endPoint y: 91, distance: 36.0
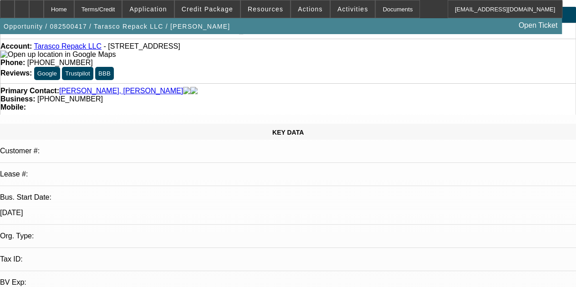
drag, startPoint x: 231, startPoint y: 91, endPoint x: 215, endPoint y: 128, distance: 40.4
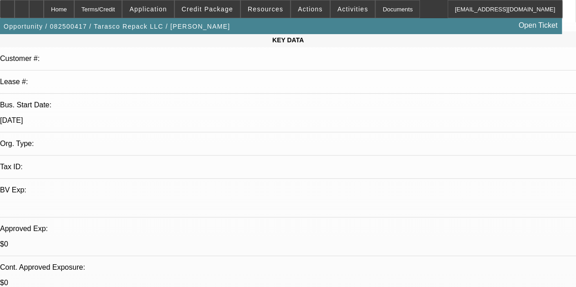
drag, startPoint x: 229, startPoint y: 203, endPoint x: 226, endPoint y: 212, distance: 9.5
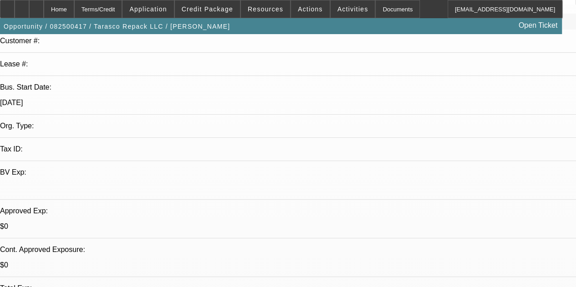
drag, startPoint x: 231, startPoint y: 130, endPoint x: 233, endPoint y: 50, distance: 80.7
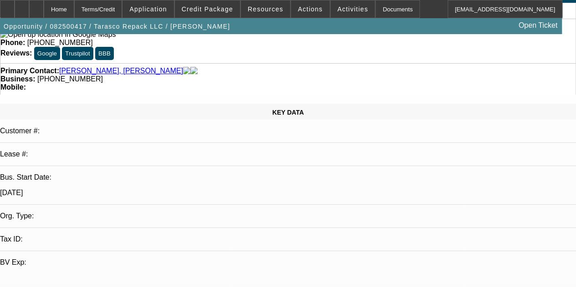
drag, startPoint x: 237, startPoint y: 143, endPoint x: 222, endPoint y: 24, distance: 119.4
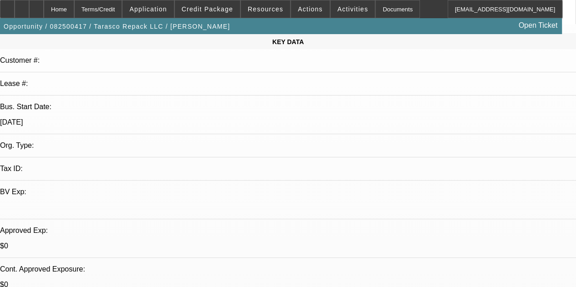
drag, startPoint x: 253, startPoint y: 238, endPoint x: 248, endPoint y: 236, distance: 5.6
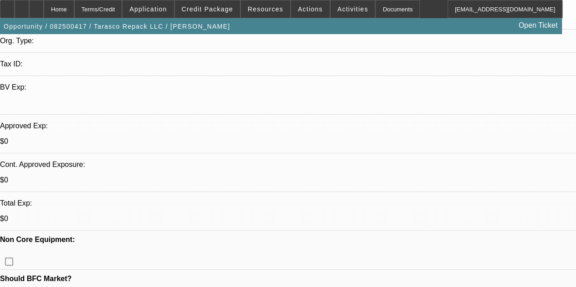
drag, startPoint x: 240, startPoint y: 128, endPoint x: 218, endPoint y: 124, distance: 22.7
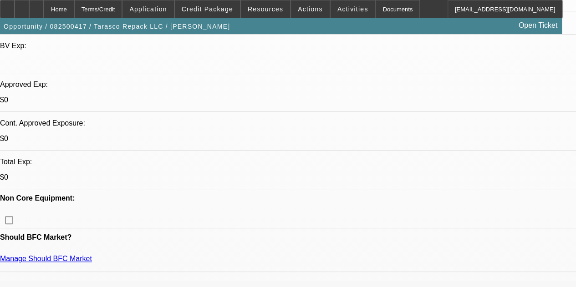
scroll to position [446, 0]
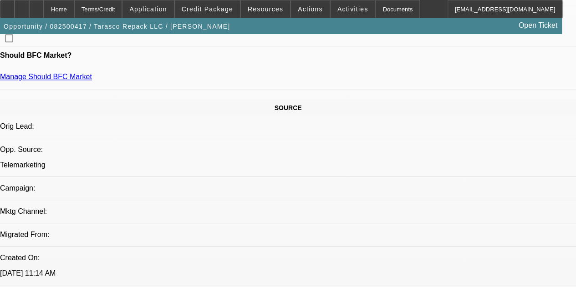
drag, startPoint x: 136, startPoint y: 67, endPoint x: 105, endPoint y: 67, distance: 31.0
drag, startPoint x: 49, startPoint y: 66, endPoint x: 309, endPoint y: 72, distance: 260.2
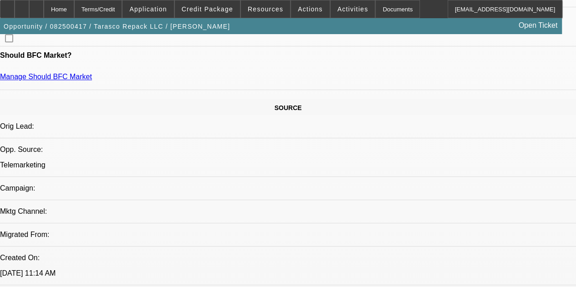
drag, startPoint x: 297, startPoint y: 69, endPoint x: 260, endPoint y: 105, distance: 52.5
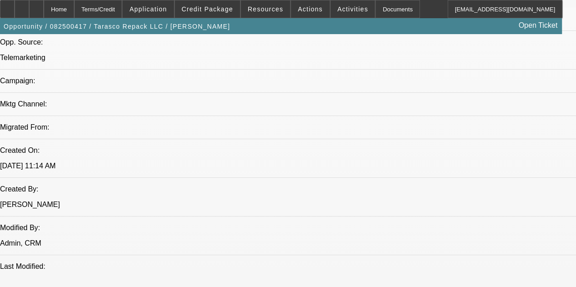
scroll to position [583, 0]
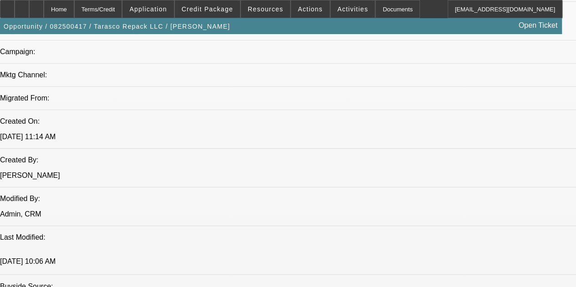
drag, startPoint x: 416, startPoint y: 153, endPoint x: 419, endPoint y: 117, distance: 35.6
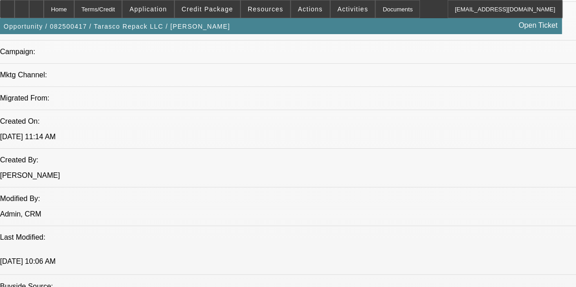
drag, startPoint x: 471, startPoint y: 162, endPoint x: 451, endPoint y: 98, distance: 66.6
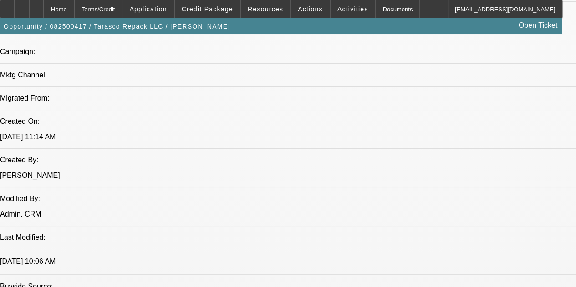
drag, startPoint x: 469, startPoint y: 118, endPoint x: 467, endPoint y: 92, distance: 25.6
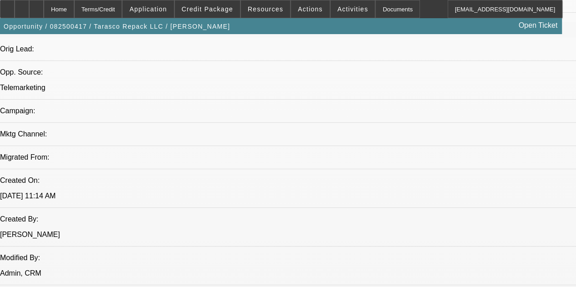
drag, startPoint x: 214, startPoint y: 151, endPoint x: 197, endPoint y: 62, distance: 90.5
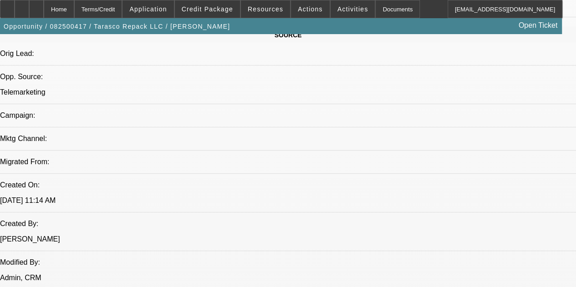
scroll to position [599, 0]
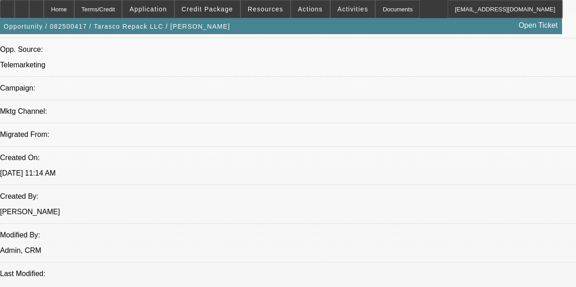
scroll to position [508, 0]
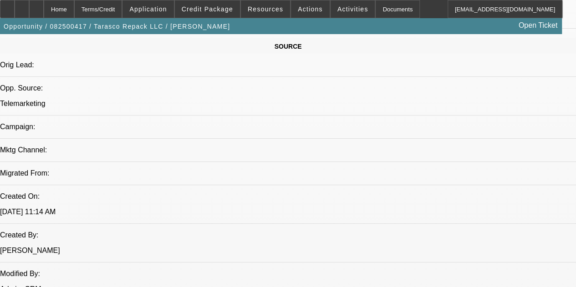
click at [167, 11] on span "Application" at bounding box center [147, 8] width 37 height 7
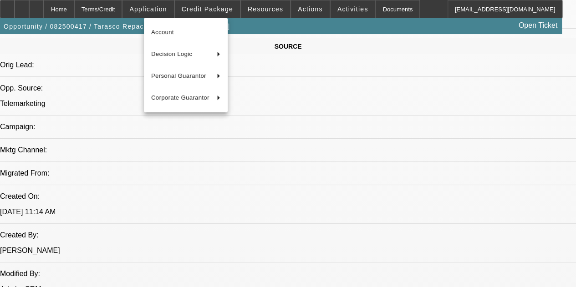
click at [324, 125] on div at bounding box center [288, 143] width 576 height 287
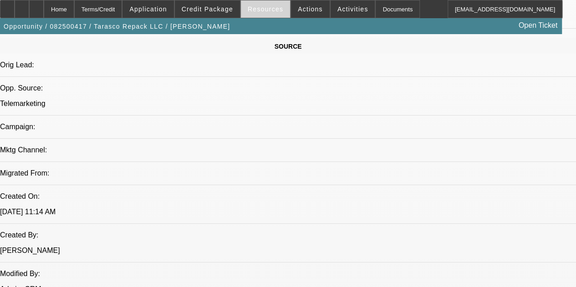
click at [242, 12] on span at bounding box center [265, 9] width 49 height 22
click at [213, 5] on div at bounding box center [288, 143] width 576 height 287
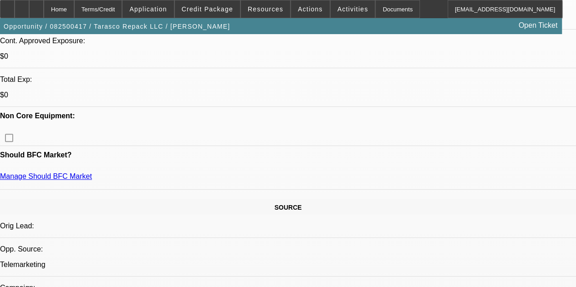
scroll to position [280, 0]
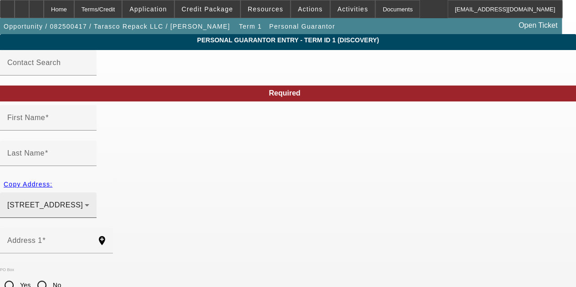
type input "Jose L Rafael"
type input "Paulido"
type input "1"
radio input "true"
type input "85621"
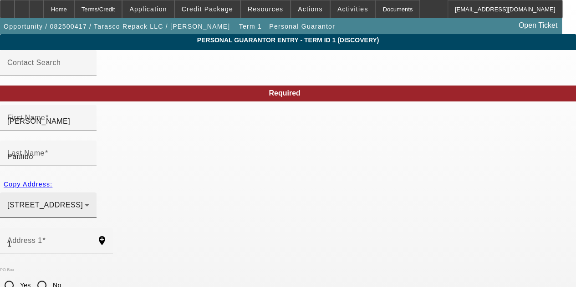
type input "Nogales"
type input "(520) 223-2767"
type input "100"
type input "330-82-4727"
type input "jlrp65@yahoo.com"
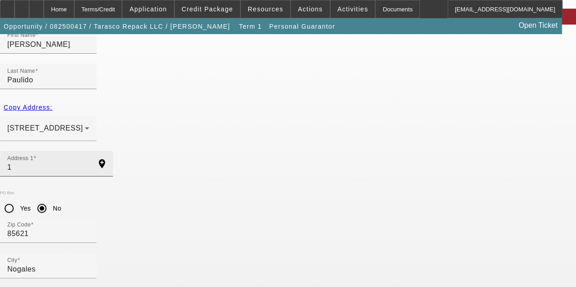
scroll to position [65, 0]
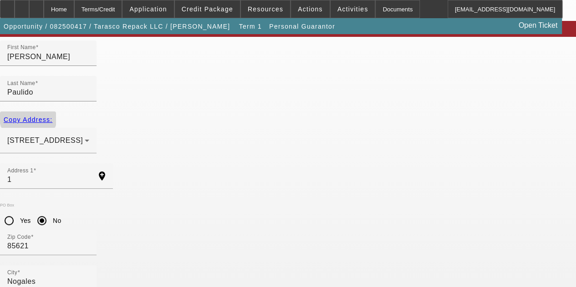
click at [52, 116] on span "Copy Address:" at bounding box center [28, 119] width 49 height 7
radio input "false"
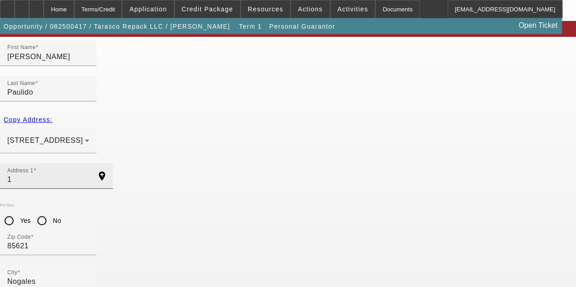
click at [89, 174] on input "1" at bounding box center [48, 179] width 82 height 11
click at [52, 116] on span "Copy Address:" at bounding box center [28, 119] width 49 height 7
click at [89, 174] on input "1" at bounding box center [48, 179] width 82 height 11
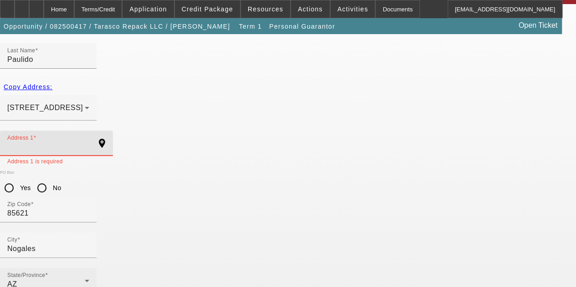
scroll to position [110, 0]
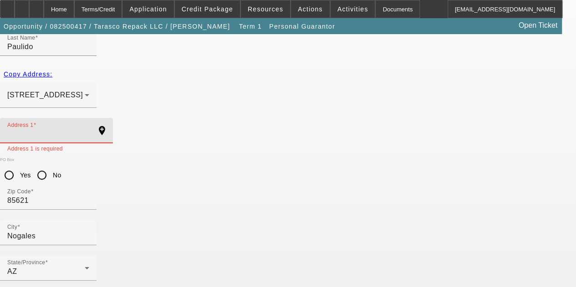
click at [88, 118] on div "Address 1" at bounding box center [48, 131] width 82 height 26
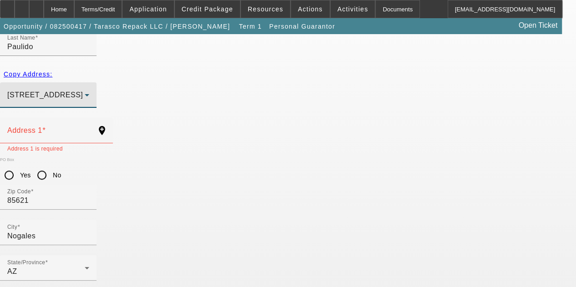
click at [92, 90] on icon at bounding box center [87, 95] width 11 height 11
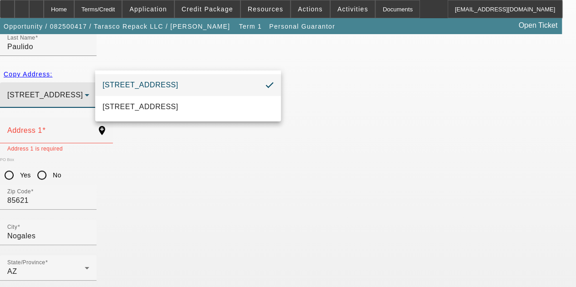
click at [289, 121] on div at bounding box center [288, 143] width 576 height 287
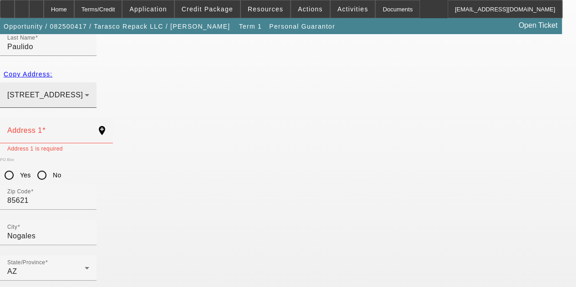
click at [89, 82] on div "1 Nogales, AZ 85621" at bounding box center [48, 95] width 82 height 26
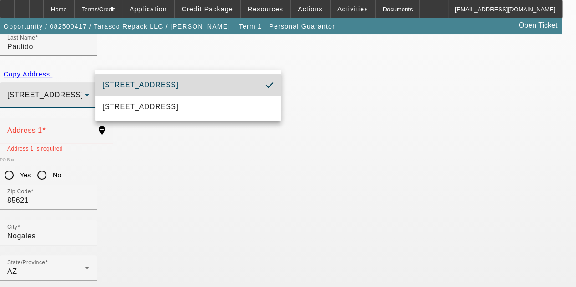
click at [243, 87] on mat-option "1 Nogales, AZ 85621" at bounding box center [188, 85] width 186 height 22
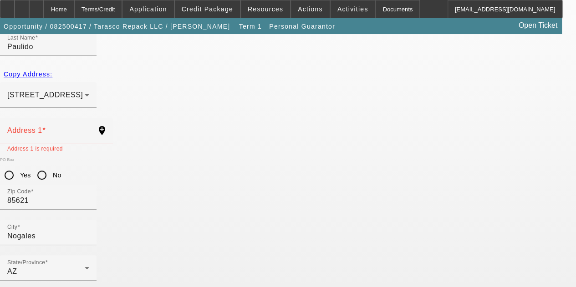
click at [282, 82] on div "1 Nogales, AZ 85621" at bounding box center [288, 100] width 576 height 36
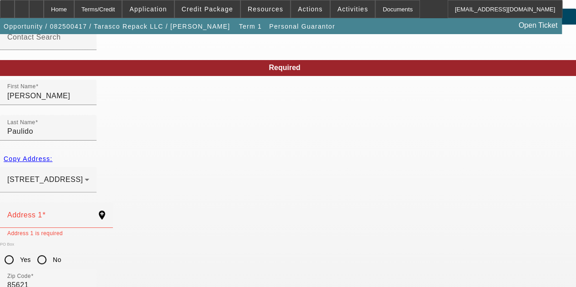
scroll to position [19, 0]
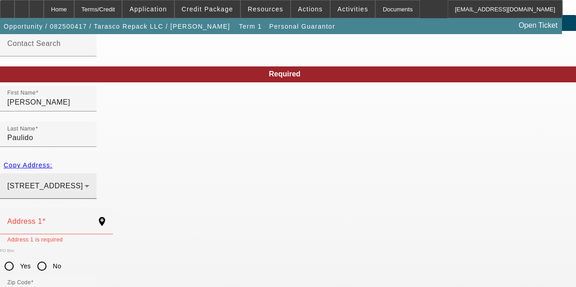
click at [85, 181] on div "1 Nogales, AZ 85621" at bounding box center [45, 186] width 77 height 11
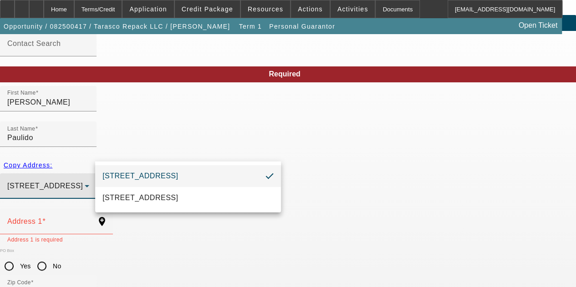
click at [284, 146] on div at bounding box center [288, 143] width 576 height 287
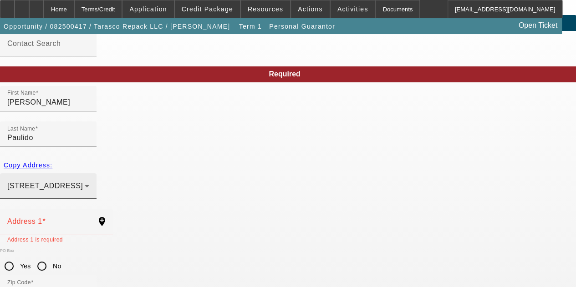
click at [85, 181] on div "1 Nogales, AZ 85621" at bounding box center [45, 186] width 77 height 11
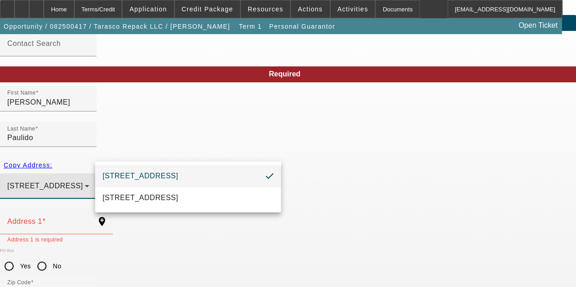
click at [279, 154] on div at bounding box center [288, 143] width 576 height 287
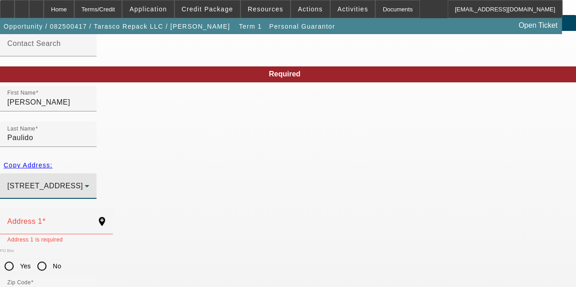
click at [85, 181] on div "1 Nogales, AZ 85621" at bounding box center [45, 186] width 77 height 11
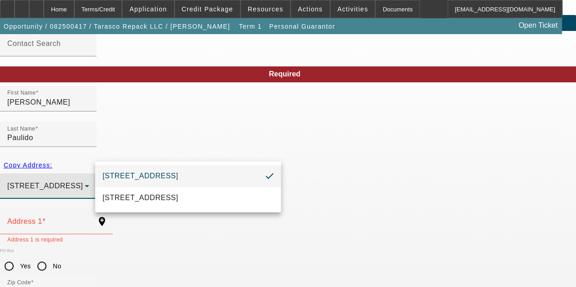
click at [286, 156] on div at bounding box center [288, 143] width 576 height 287
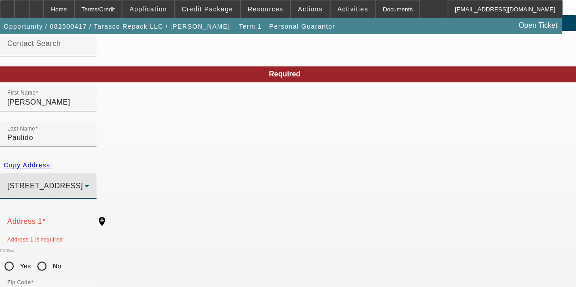
click at [85, 181] on div "1 Nogales, AZ 85621" at bounding box center [45, 186] width 77 height 11
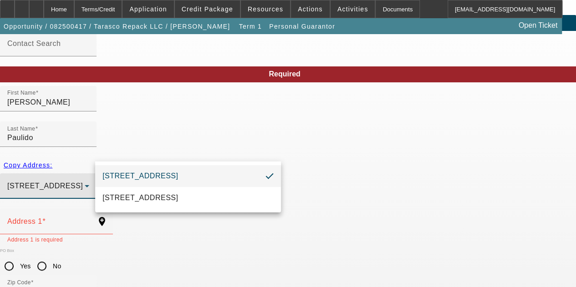
click at [73, 149] on div at bounding box center [288, 143] width 576 height 287
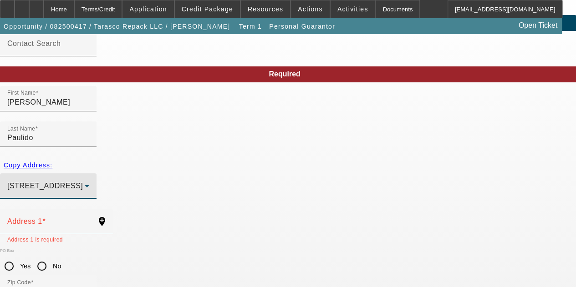
click at [83, 182] on span "1 Nogales, AZ 85621" at bounding box center [45, 186] width 76 height 8
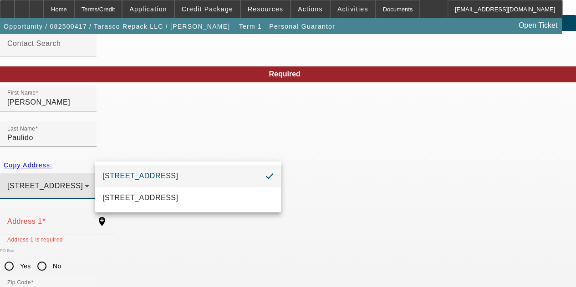
click at [74, 188] on div at bounding box center [288, 143] width 576 height 287
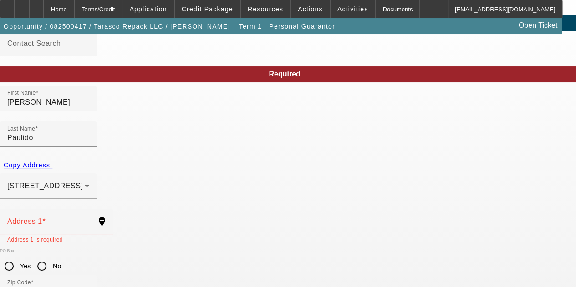
click at [74, 220] on input "Address 1" at bounding box center [48, 225] width 82 height 11
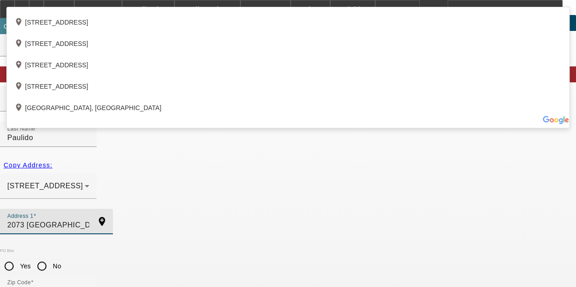
click at [129, 52] on div "add_location 2073 North Grand Avenue, Nogales, AZ 85621, US" at bounding box center [288, 41] width 563 height 21
type input "2073 North Grand Avenue"
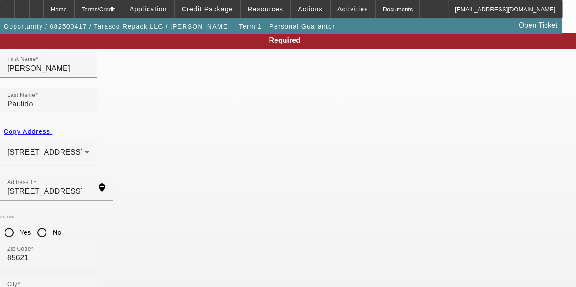
scroll to position [110, 0]
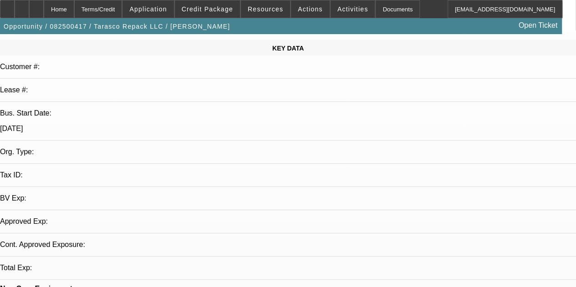
select select "0"
select select "2"
select select "0.1"
select select "4"
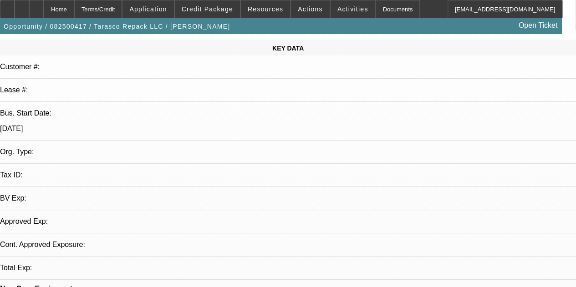
scroll to position [294, 0]
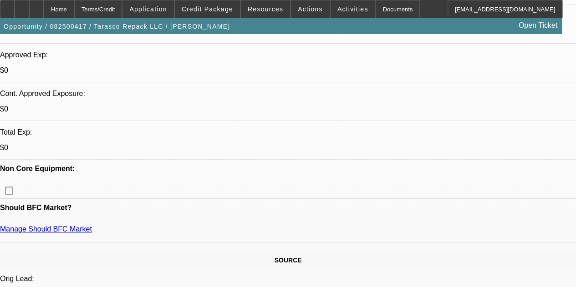
click at [170, 14] on span at bounding box center [148, 9] width 51 height 22
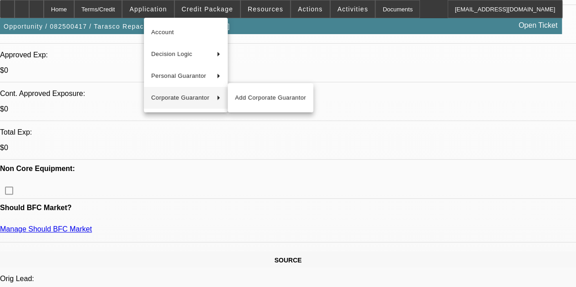
click at [276, 43] on div at bounding box center [288, 143] width 576 height 287
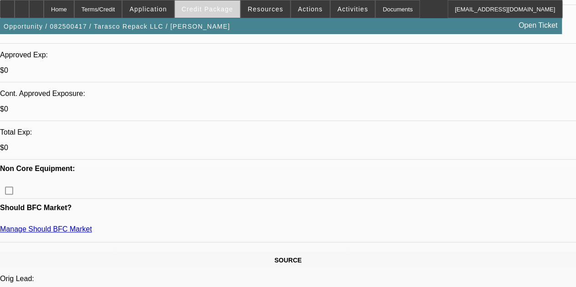
click at [214, 11] on span "Credit Package" at bounding box center [207, 8] width 51 height 7
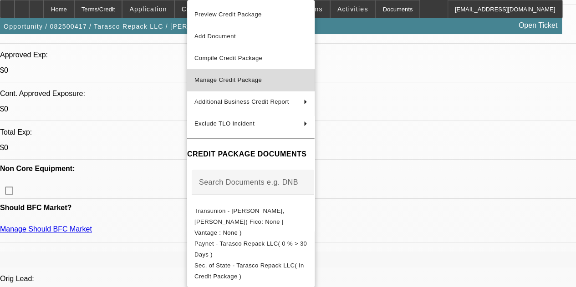
click at [279, 82] on span "Manage Credit Package" at bounding box center [251, 80] width 113 height 11
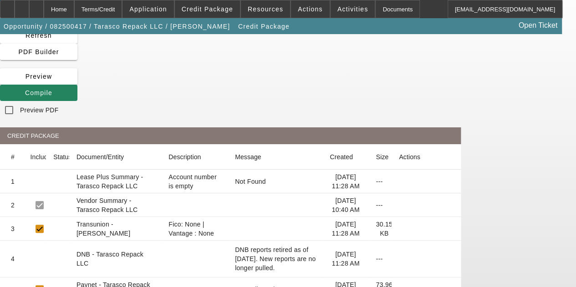
scroll to position [36, 0]
click at [399, 230] on icon at bounding box center [399, 230] width 0 height 0
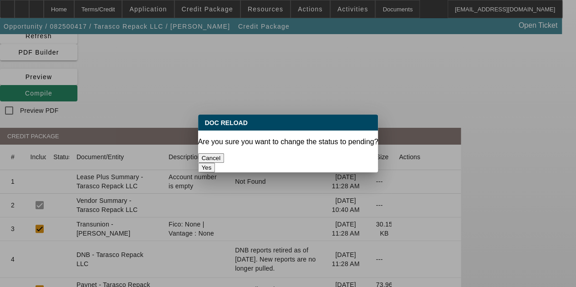
scroll to position [0, 0]
click at [215, 163] on button "Yes" at bounding box center [206, 168] width 17 height 10
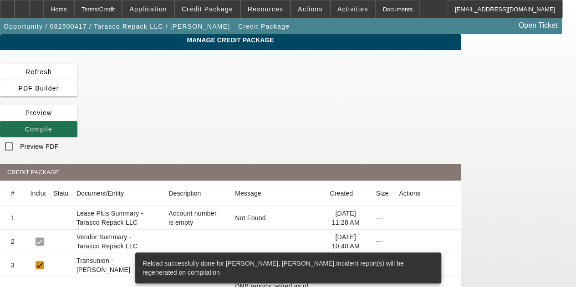
click at [52, 126] on span "Compile" at bounding box center [38, 129] width 27 height 7
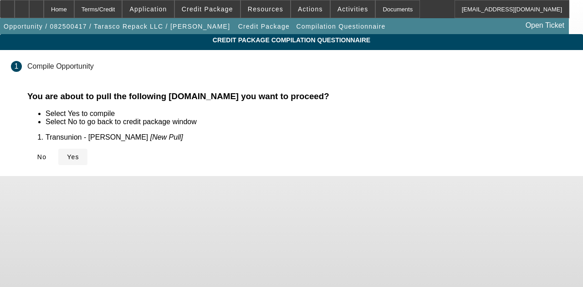
click at [67, 156] on icon at bounding box center [67, 157] width 0 height 7
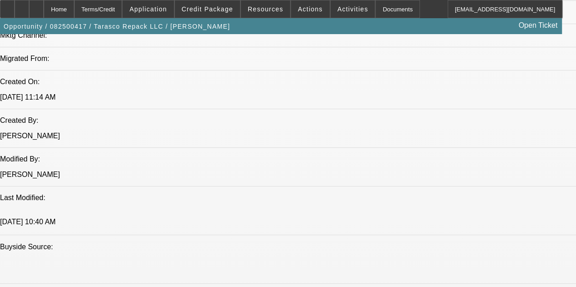
select select "0"
select select "2"
select select "0.1"
select select "4"
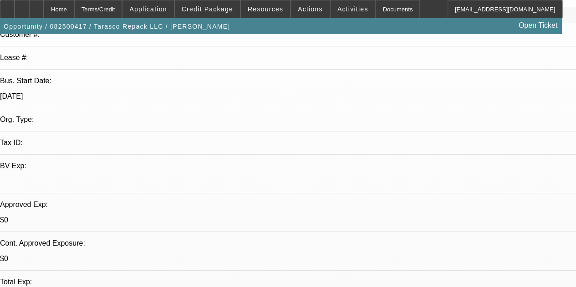
scroll to position [117, 0]
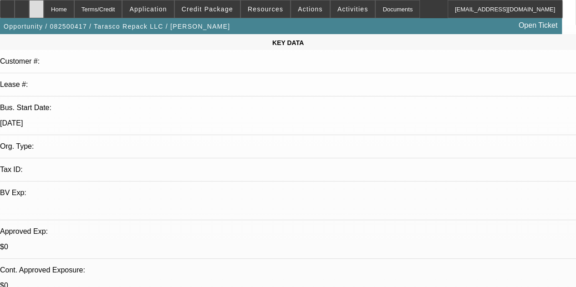
click at [44, 6] on div at bounding box center [36, 9] width 15 height 18
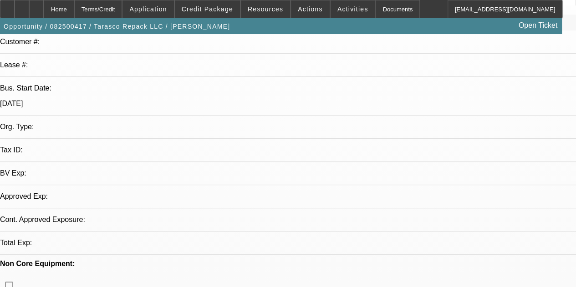
select select "0"
select select "2"
select select "0.1"
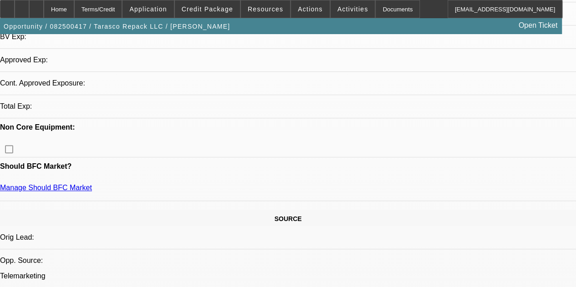
select select "1"
select select "2"
select select "4"
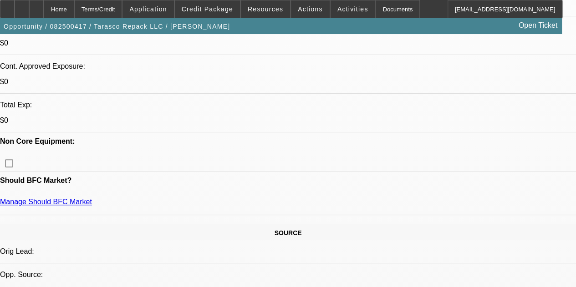
scroll to position [319, 0]
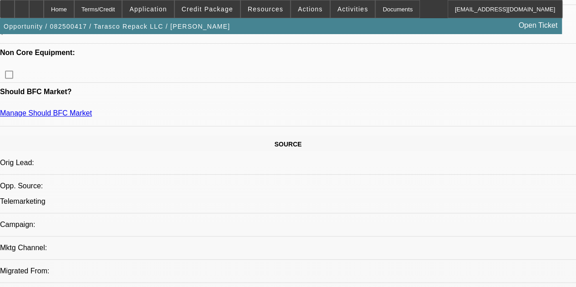
scroll to position [501, 0]
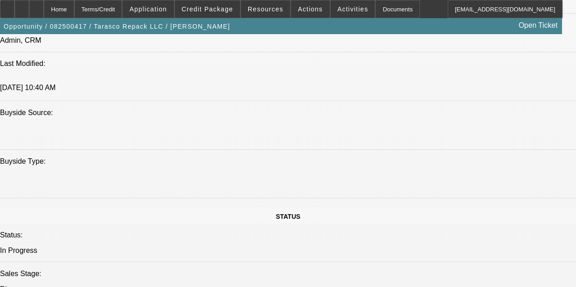
scroll to position [820, 0]
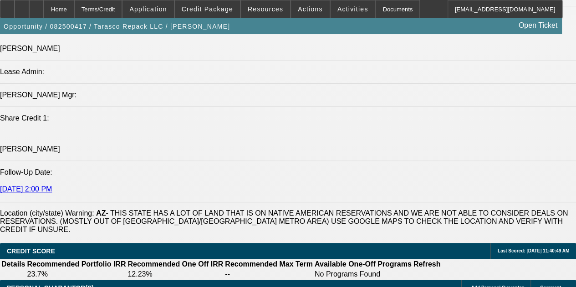
drag, startPoint x: 179, startPoint y: 199, endPoint x: 205, endPoint y: 277, distance: 82.4
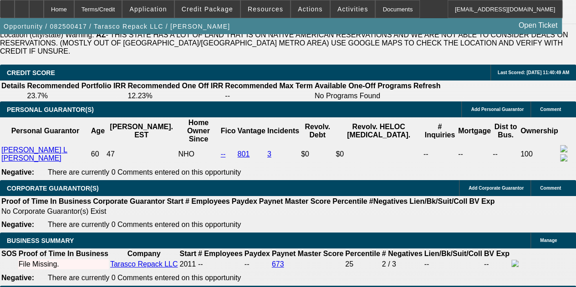
drag, startPoint x: 241, startPoint y: 231, endPoint x: 241, endPoint y: 287, distance: 55.6
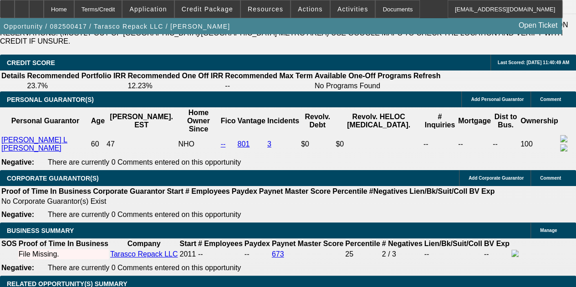
drag, startPoint x: 460, startPoint y: 111, endPoint x: 451, endPoint y: 85, distance: 27.1
drag, startPoint x: 451, startPoint y: 85, endPoint x: 257, endPoint y: 139, distance: 201.4
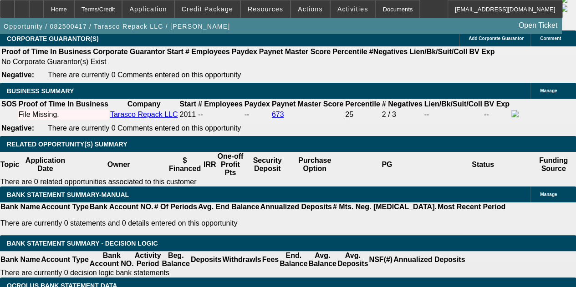
drag, startPoint x: 228, startPoint y: 254, endPoint x: 222, endPoint y: 253, distance: 6.4
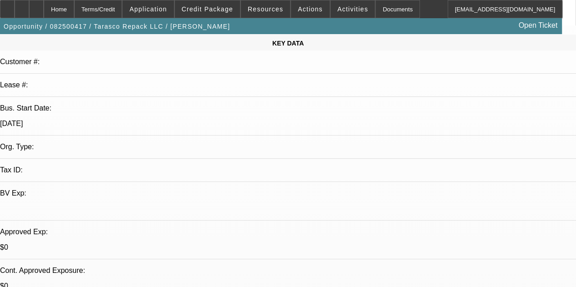
drag, startPoint x: 245, startPoint y: 244, endPoint x: 233, endPoint y: 136, distance: 109.0
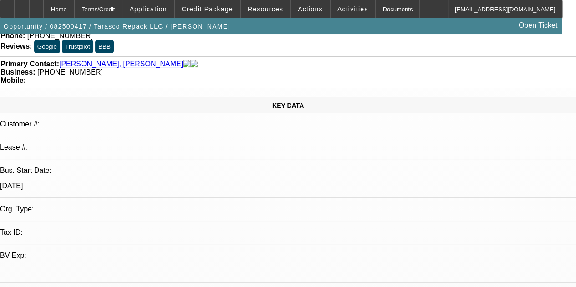
scroll to position [7, 0]
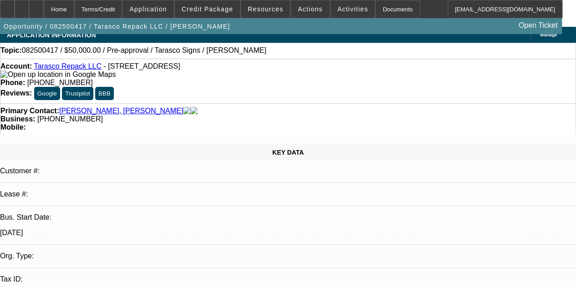
drag, startPoint x: 200, startPoint y: 69, endPoint x: 197, endPoint y: 58, distance: 11.4
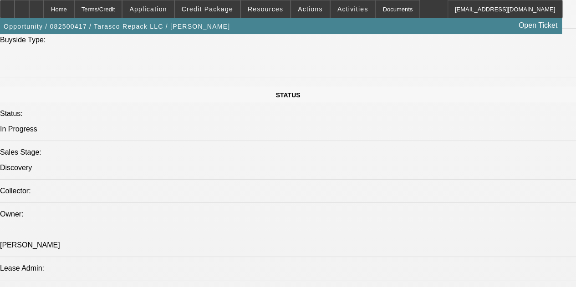
scroll to position [918, 0]
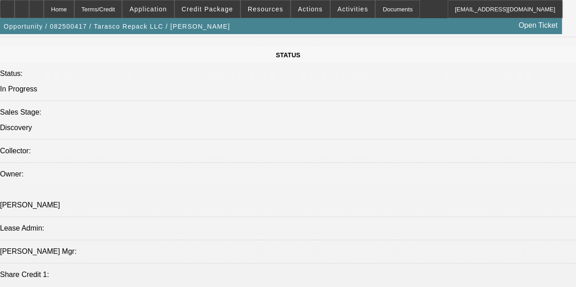
radio input "true"
type textarea "works w all the city doing their wraps+prints"
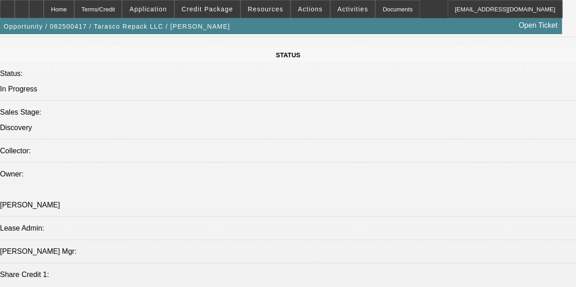
radio input "true"
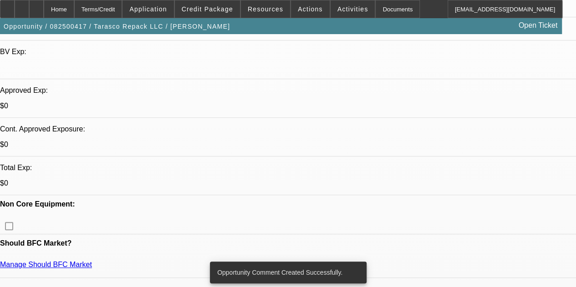
drag, startPoint x: 237, startPoint y: 192, endPoint x: 246, endPoint y: 72, distance: 119.7
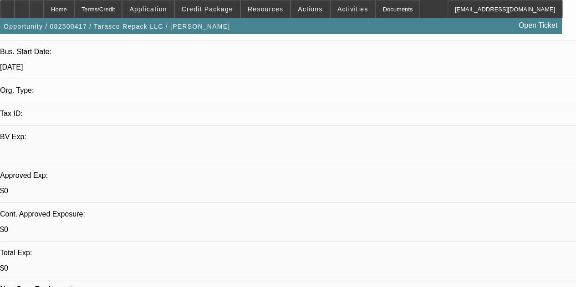
drag, startPoint x: 200, startPoint y: 114, endPoint x: 200, endPoint y: 99, distance: 15.1
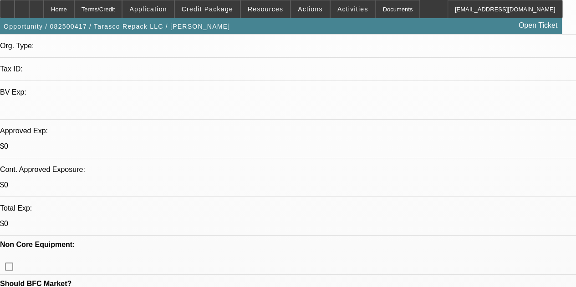
scroll to position [248, 0]
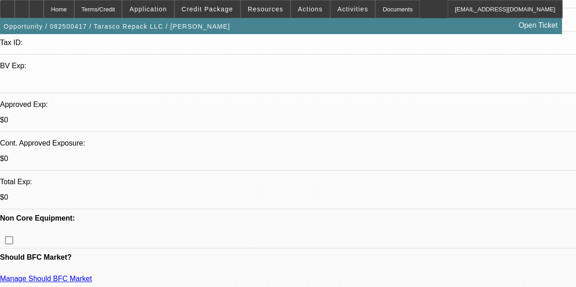
drag, startPoint x: 201, startPoint y: 110, endPoint x: 196, endPoint y: 160, distance: 50.8
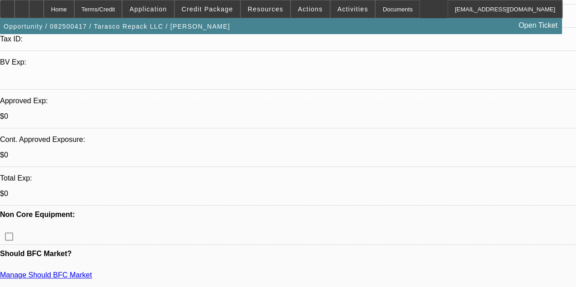
scroll to position [247, 0]
drag, startPoint x: 194, startPoint y: 155, endPoint x: 198, endPoint y: 142, distance: 13.5
drag, startPoint x: 195, startPoint y: 149, endPoint x: 193, endPoint y: 142, distance: 7.4
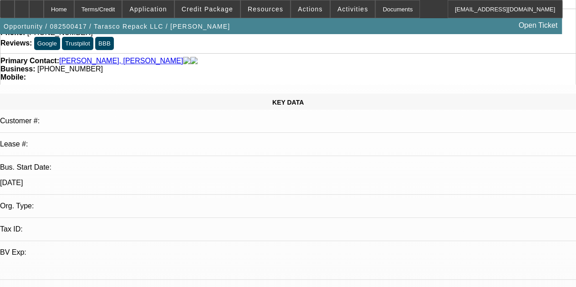
drag, startPoint x: 194, startPoint y: 149, endPoint x: 189, endPoint y: 97, distance: 52.6
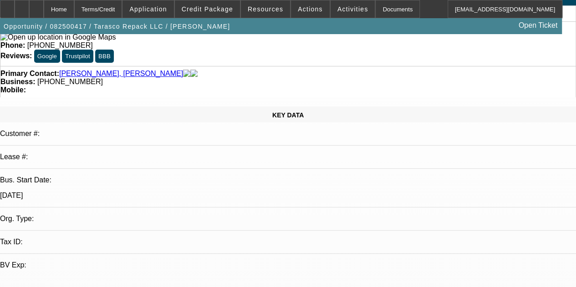
drag, startPoint x: 280, startPoint y: 161, endPoint x: 279, endPoint y: 153, distance: 7.8
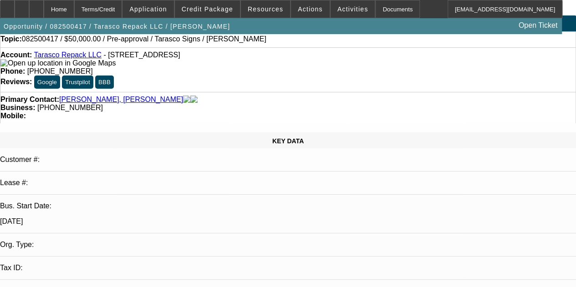
drag, startPoint x: 283, startPoint y: 163, endPoint x: 277, endPoint y: 102, distance: 61.3
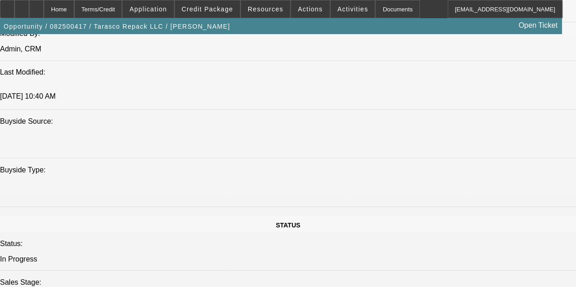
drag, startPoint x: 285, startPoint y: 128, endPoint x: 284, endPoint y: 239, distance: 110.7
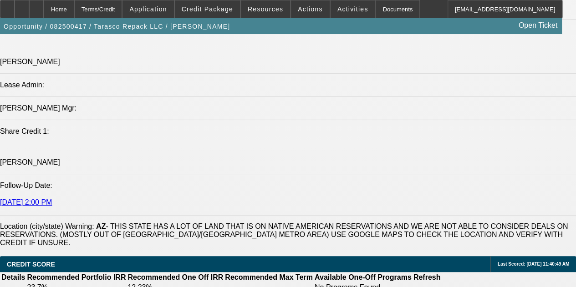
drag, startPoint x: 290, startPoint y: 207, endPoint x: 286, endPoint y: 244, distance: 36.6
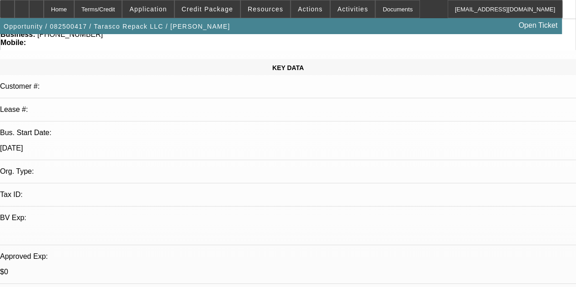
drag, startPoint x: 317, startPoint y: 196, endPoint x: 293, endPoint y: 79, distance: 119.4
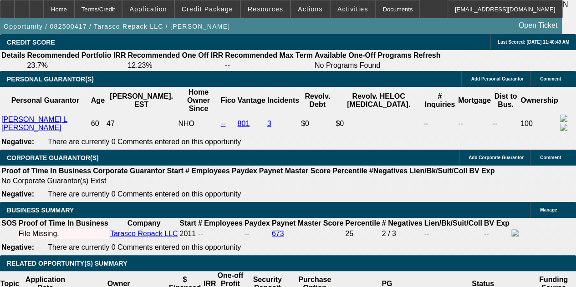
drag, startPoint x: 296, startPoint y: 137, endPoint x: 291, endPoint y: 227, distance: 90.3
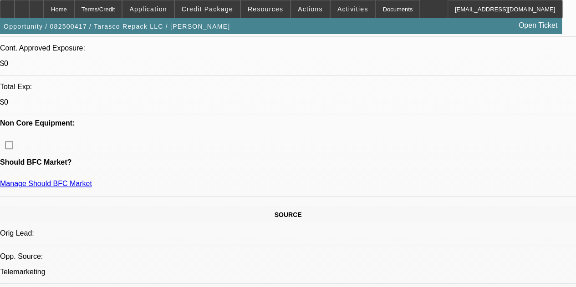
drag, startPoint x: 313, startPoint y: 137, endPoint x: 302, endPoint y: 35, distance: 102.7
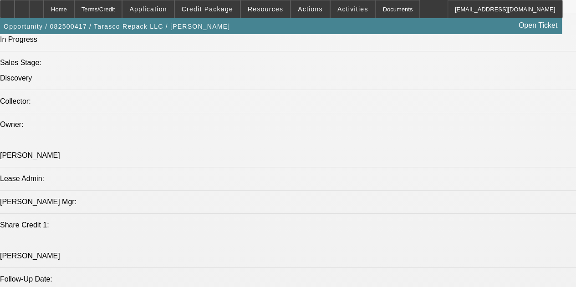
scroll to position [1105, 0]
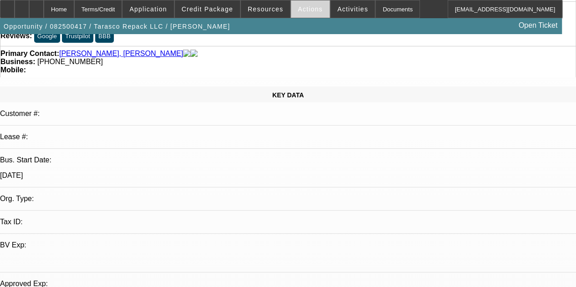
drag, startPoint x: 317, startPoint y: 121, endPoint x: 317, endPoint y: 15, distance: 106.1
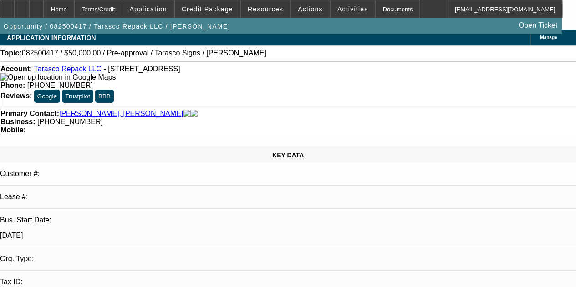
drag, startPoint x: 292, startPoint y: 183, endPoint x: 291, endPoint y: 176, distance: 6.4
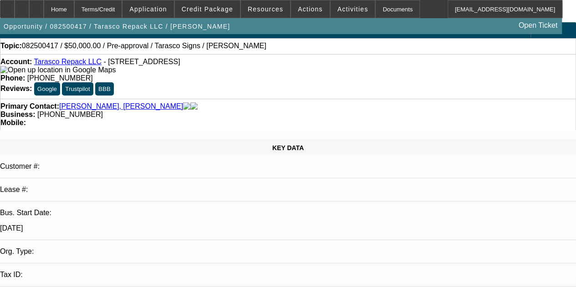
drag, startPoint x: 289, startPoint y: 176, endPoint x: 288, endPoint y: 189, distance: 12.3
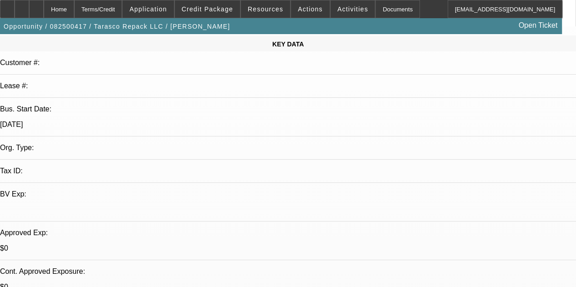
scroll to position [0, 0]
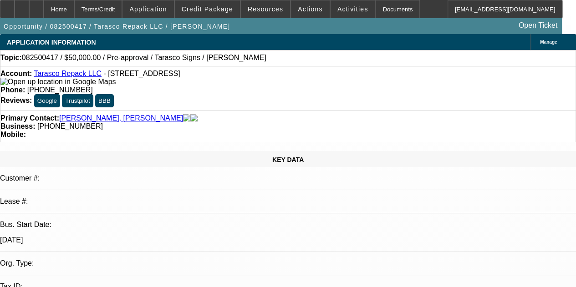
drag, startPoint x: 310, startPoint y: 148, endPoint x: 284, endPoint y: 48, distance: 103.7
drag, startPoint x: 298, startPoint y: 127, endPoint x: 290, endPoint y: 53, distance: 73.8
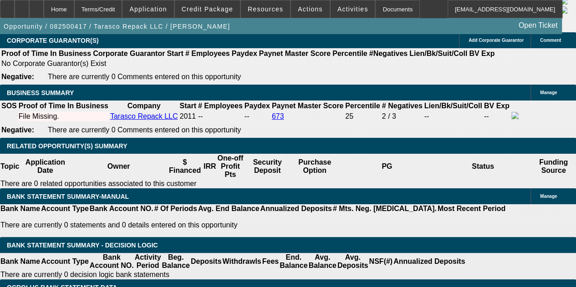
drag, startPoint x: 301, startPoint y: 184, endPoint x: 289, endPoint y: 254, distance: 71.2
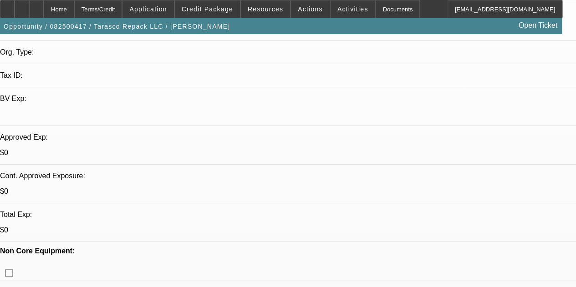
drag, startPoint x: 277, startPoint y: 109, endPoint x: 265, endPoint y: -25, distance: 134.9
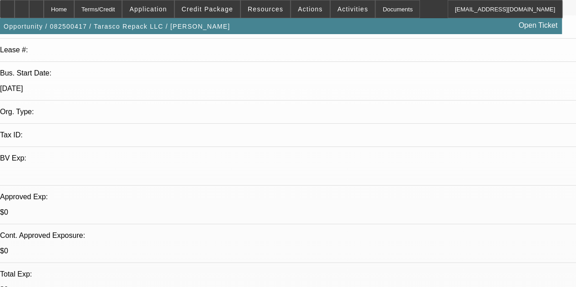
drag, startPoint x: 296, startPoint y: 120, endPoint x: 297, endPoint y: 63, distance: 57.0
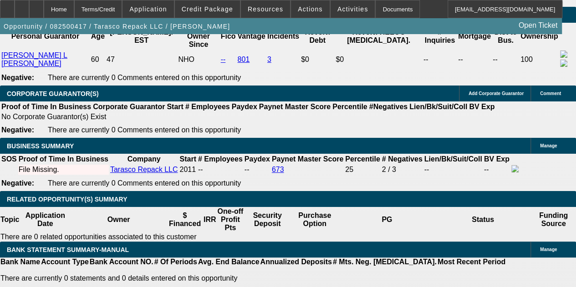
drag, startPoint x: 290, startPoint y: 134, endPoint x: 298, endPoint y: 220, distance: 86.5
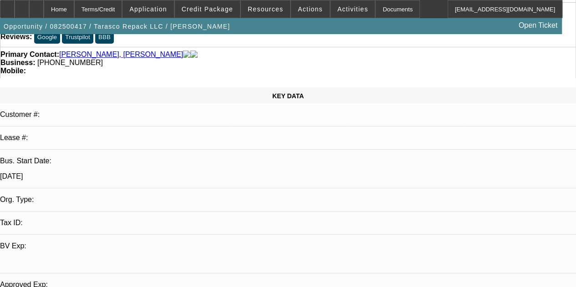
scroll to position [0, 0]
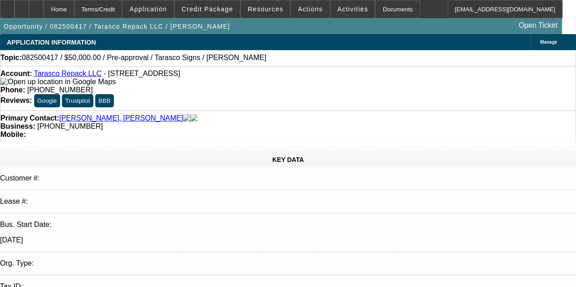
drag, startPoint x: 286, startPoint y: 137, endPoint x: 282, endPoint y: 32, distance: 104.4
drag, startPoint x: 296, startPoint y: 157, endPoint x: 292, endPoint y: 80, distance: 77.1
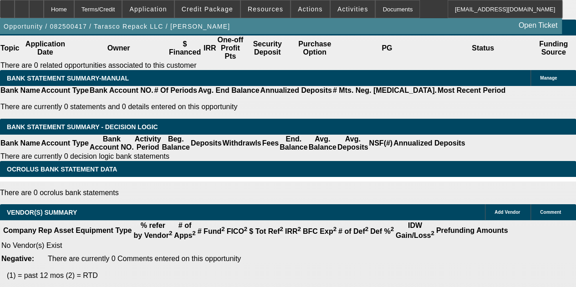
drag, startPoint x: 294, startPoint y: 157, endPoint x: 280, endPoint y: 248, distance: 92.2
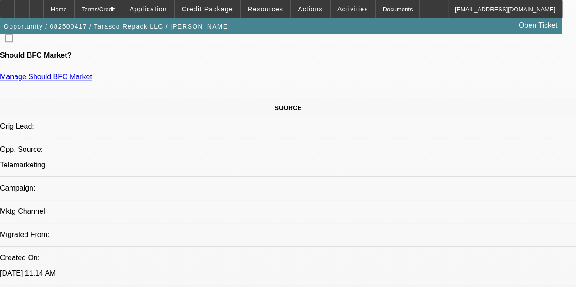
drag, startPoint x: 302, startPoint y: 5, endPoint x: 298, endPoint y: 31, distance: 26.2
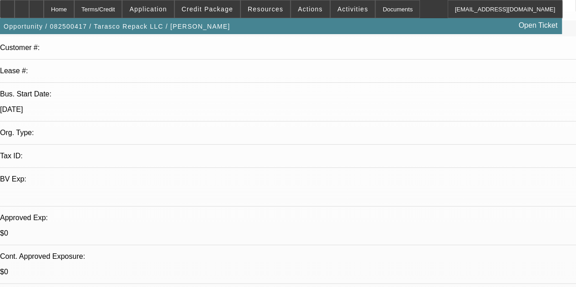
drag, startPoint x: 301, startPoint y: 138, endPoint x: 296, endPoint y: 205, distance: 66.7
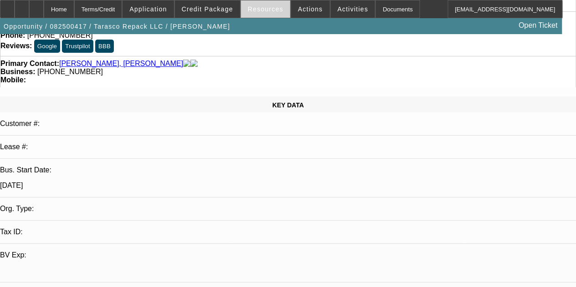
scroll to position [0, 0]
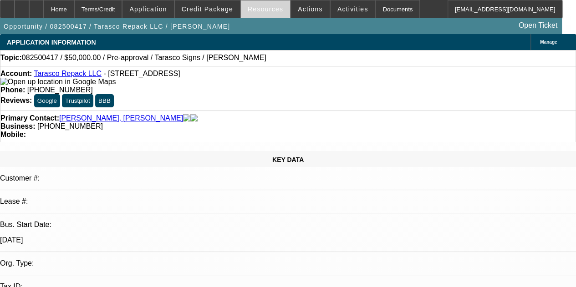
drag, startPoint x: 290, startPoint y: 142, endPoint x: 261, endPoint y: 10, distance: 134.8
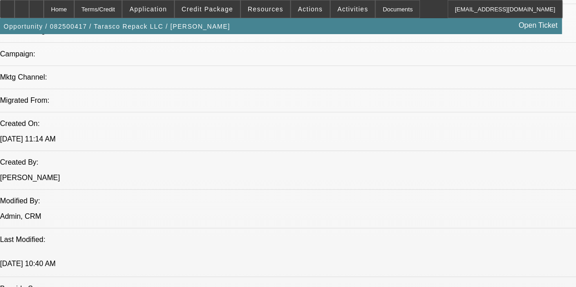
scroll to position [638, 0]
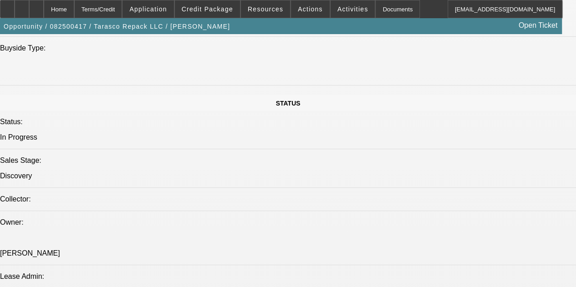
drag, startPoint x: 281, startPoint y: 163, endPoint x: 290, endPoint y: 260, distance: 97.4
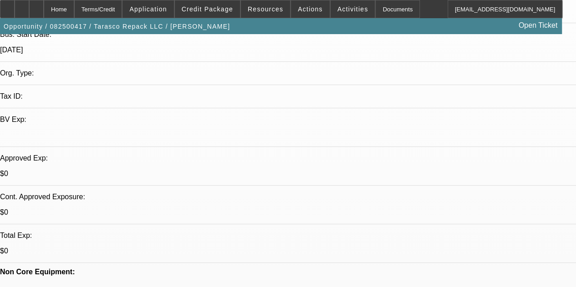
drag, startPoint x: 282, startPoint y: 157, endPoint x: 260, endPoint y: 56, distance: 103.2
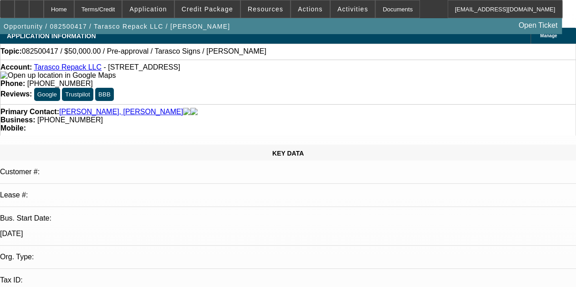
scroll to position [0, 0]
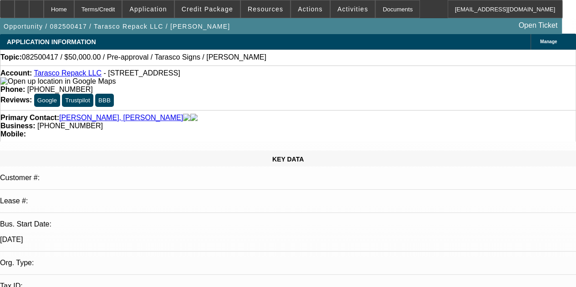
drag, startPoint x: 294, startPoint y: 124, endPoint x: 299, endPoint y: 24, distance: 100.8
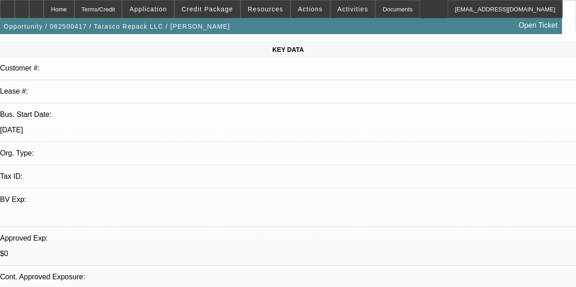
drag, startPoint x: 245, startPoint y: 120, endPoint x: 258, endPoint y: 213, distance: 93.9
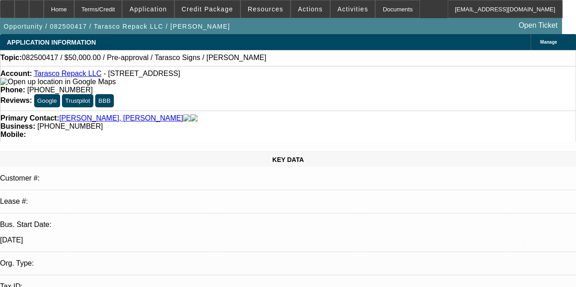
drag, startPoint x: 264, startPoint y: 172, endPoint x: 263, endPoint y: 51, distance: 120.7
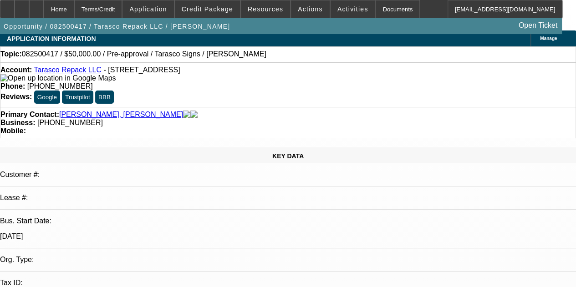
scroll to position [5, 0]
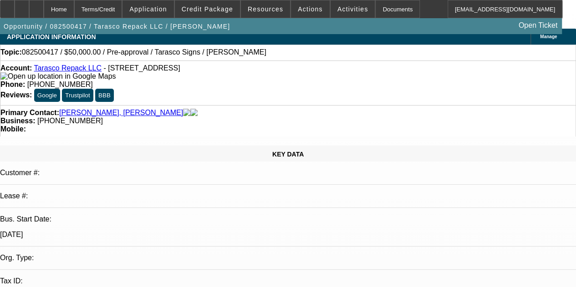
drag, startPoint x: 283, startPoint y: 114, endPoint x: 285, endPoint y: 76, distance: 38.3
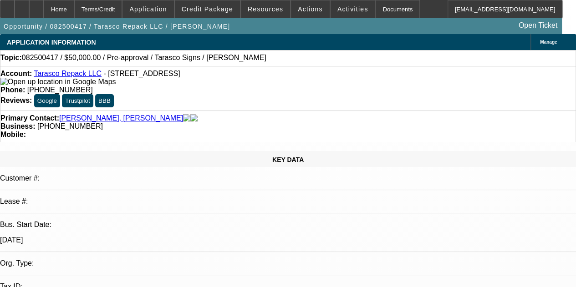
drag, startPoint x: 282, startPoint y: 121, endPoint x: 275, endPoint y: 70, distance: 51.5
drag, startPoint x: 257, startPoint y: 119, endPoint x: 258, endPoint y: 128, distance: 9.1
drag, startPoint x: 257, startPoint y: 120, endPoint x: 257, endPoint y: 82, distance: 38.3
drag, startPoint x: 256, startPoint y: 121, endPoint x: 260, endPoint y: 121, distance: 4.6
drag, startPoint x: 256, startPoint y: 122, endPoint x: 255, endPoint y: 94, distance: 27.8
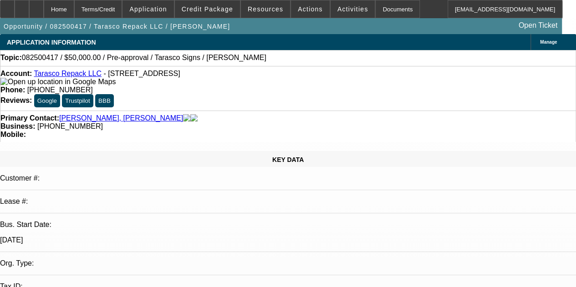
drag, startPoint x: 257, startPoint y: 123, endPoint x: 256, endPoint y: 90, distance: 32.8
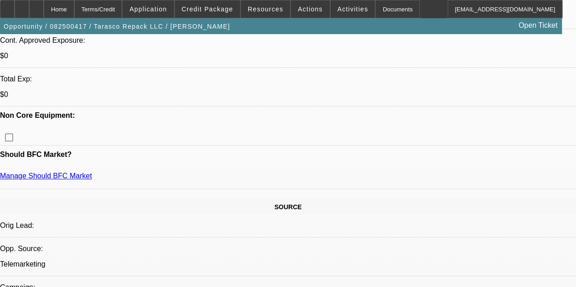
drag, startPoint x: 258, startPoint y: 127, endPoint x: 230, endPoint y: 243, distance: 119.7
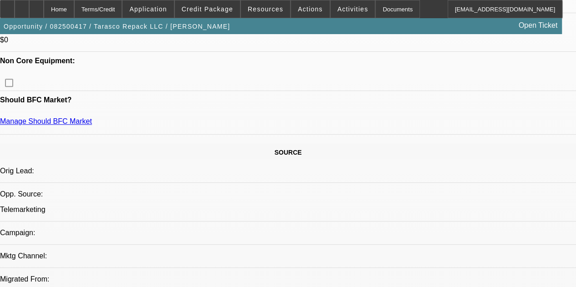
scroll to position [89, 0]
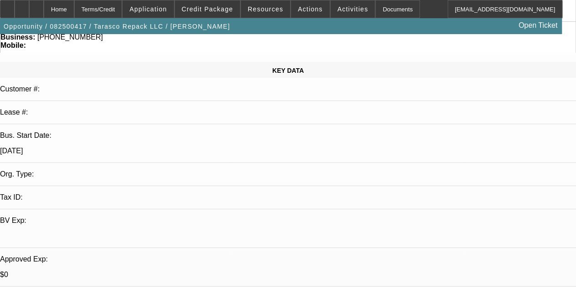
drag, startPoint x: 270, startPoint y: 163, endPoint x: 251, endPoint y: 117, distance: 49.2
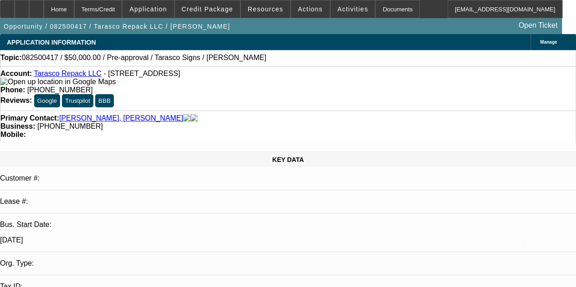
drag, startPoint x: 258, startPoint y: 120, endPoint x: 256, endPoint y: 100, distance: 20.6
drag, startPoint x: 262, startPoint y: 120, endPoint x: 266, endPoint y: 123, distance: 5.2
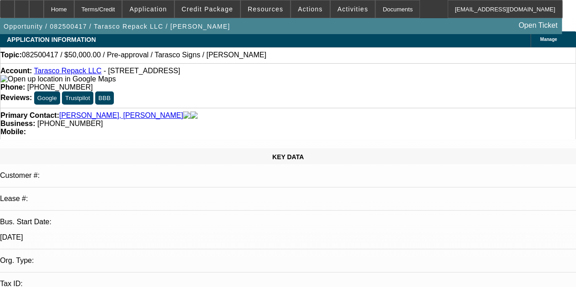
drag, startPoint x: 264, startPoint y: 115, endPoint x: 264, endPoint y: 71, distance: 43.7
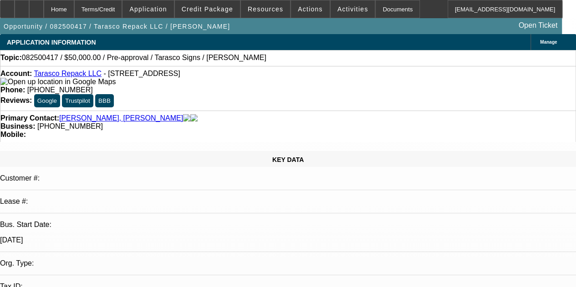
drag, startPoint x: 270, startPoint y: 111, endPoint x: 270, endPoint y: 93, distance: 17.3
drag, startPoint x: 268, startPoint y: 121, endPoint x: 265, endPoint y: 109, distance: 12.0
drag, startPoint x: 265, startPoint y: 120, endPoint x: 265, endPoint y: 95, distance: 24.6
drag, startPoint x: 271, startPoint y: 120, endPoint x: 264, endPoint y: 76, distance: 44.2
drag, startPoint x: 266, startPoint y: 119, endPoint x: 269, endPoint y: 93, distance: 26.1
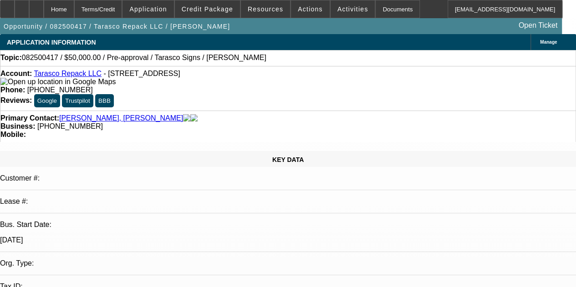
drag, startPoint x: 270, startPoint y: 116, endPoint x: 270, endPoint y: 97, distance: 19.1
drag, startPoint x: 272, startPoint y: 121, endPoint x: 272, endPoint y: 87, distance: 34.2
drag, startPoint x: 255, startPoint y: 109, endPoint x: 257, endPoint y: 118, distance: 8.5
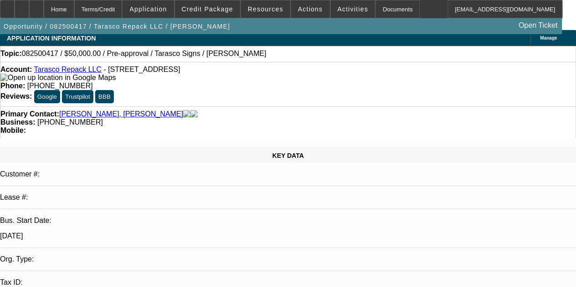
drag, startPoint x: 259, startPoint y: 120, endPoint x: 262, endPoint y: 144, distance: 23.9
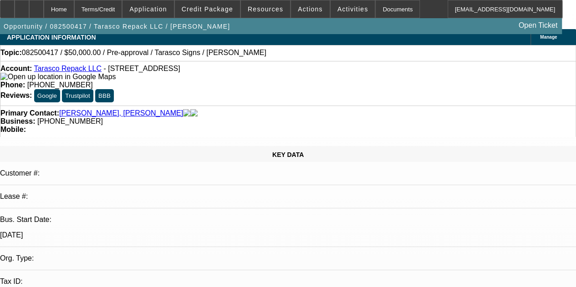
scroll to position [2, 0]
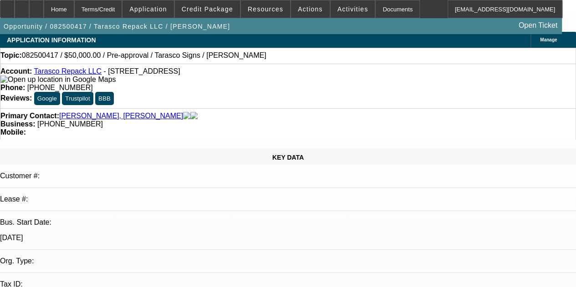
drag, startPoint x: 264, startPoint y: 118, endPoint x: 259, endPoint y: 81, distance: 37.7
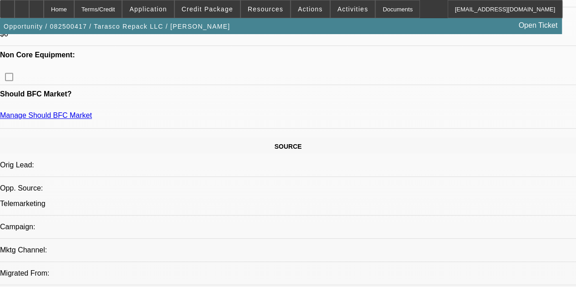
drag, startPoint x: 275, startPoint y: 196, endPoint x: 256, endPoint y: 267, distance: 72.6
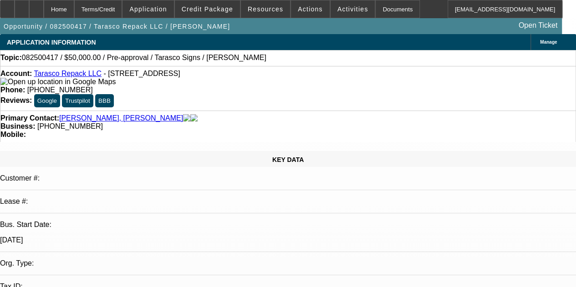
drag, startPoint x: 266, startPoint y: 183, endPoint x: 261, endPoint y: 161, distance: 22.5
drag, startPoint x: 283, startPoint y: 185, endPoint x: 290, endPoint y: 182, distance: 7.5
drag
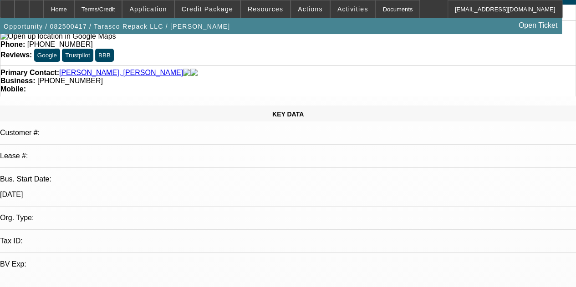
drag, startPoint x: 519, startPoint y: 157, endPoint x: 513, endPoint y: 151, distance: 8.7
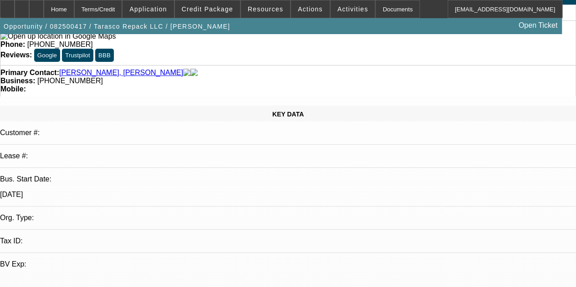
drag, startPoint x: 477, startPoint y: 110, endPoint x: 488, endPoint y: 143, distance: 34.6
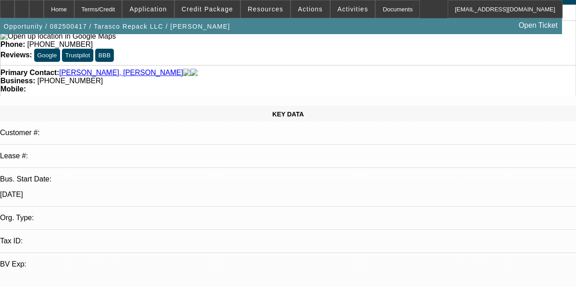
drag, startPoint x: 471, startPoint y: 98, endPoint x: 471, endPoint y: 89, distance: 9.1
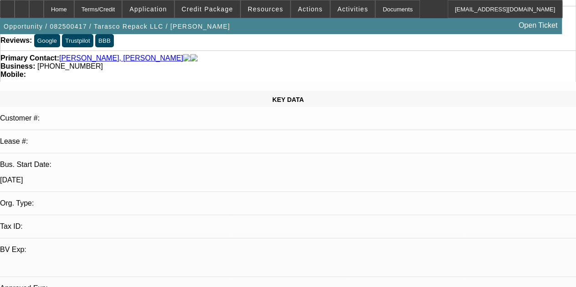
drag, startPoint x: 256, startPoint y: 135, endPoint x: 253, endPoint y: 163, distance: 27.5
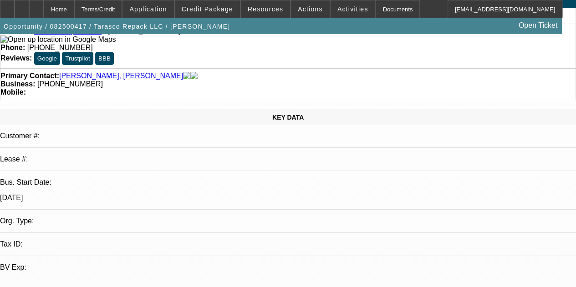
drag, startPoint x: 250, startPoint y: 109, endPoint x: 250, endPoint y: 104, distance: 4.6
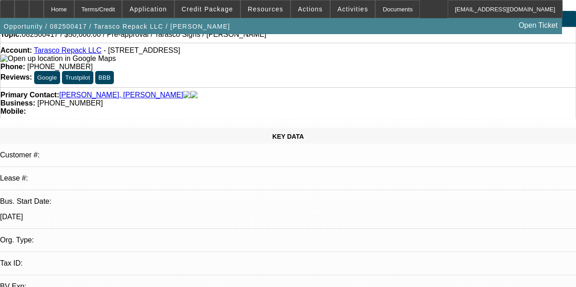
drag, startPoint x: 251, startPoint y: 155, endPoint x: 261, endPoint y: 148, distance: 11.8
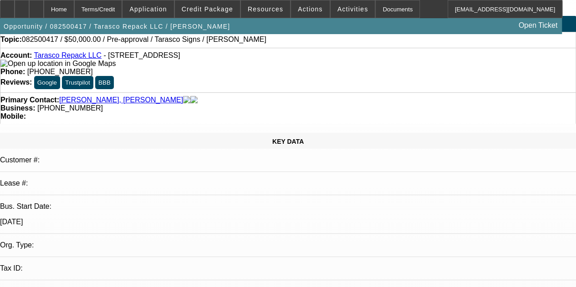
drag, startPoint x: 257, startPoint y: 154, endPoint x: 257, endPoint y: 123, distance: 31.9
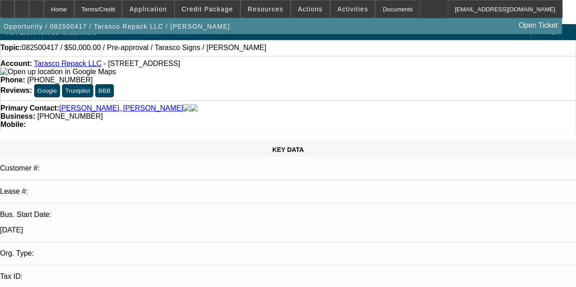
drag, startPoint x: 255, startPoint y: 169, endPoint x: 255, endPoint y: 133, distance: 36.4
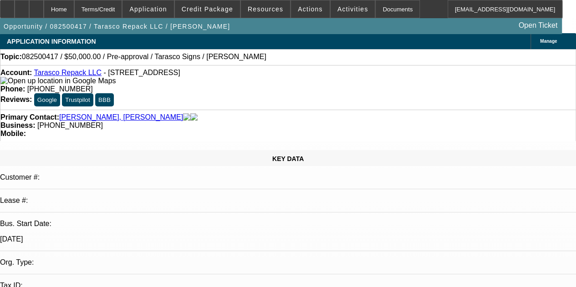
scroll to position [0, 0]
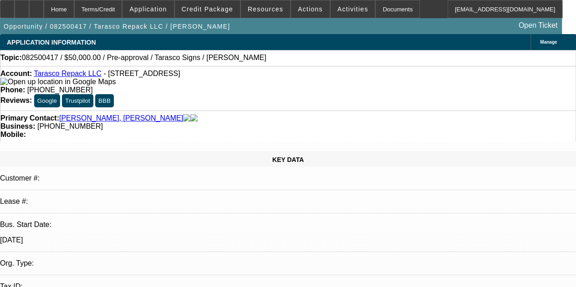
drag, startPoint x: 256, startPoint y: 174, endPoint x: 258, endPoint y: 127, distance: 46.5
drag, startPoint x: 251, startPoint y: 172, endPoint x: 254, endPoint y: 110, distance: 62.1
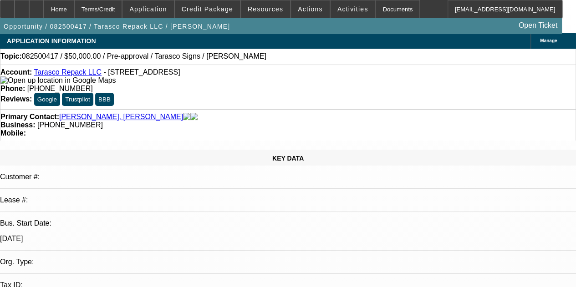
scroll to position [3, 0]
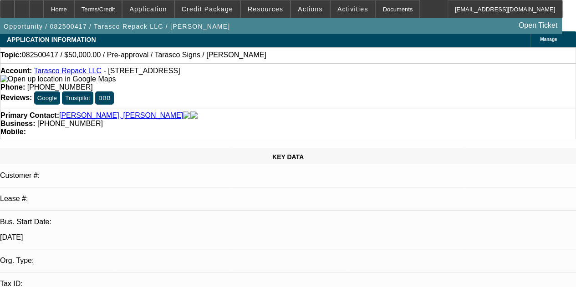
drag, startPoint x: 257, startPoint y: 157, endPoint x: 258, endPoint y: 175, distance: 18.3
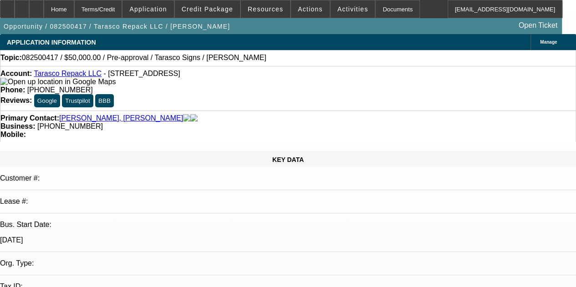
drag, startPoint x: 258, startPoint y: 148, endPoint x: 260, endPoint y: 108, distance: 40.1
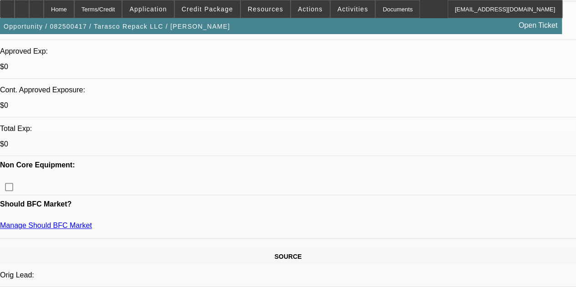
drag, startPoint x: 246, startPoint y: 154, endPoint x: 227, endPoint y: 307, distance: 153.9
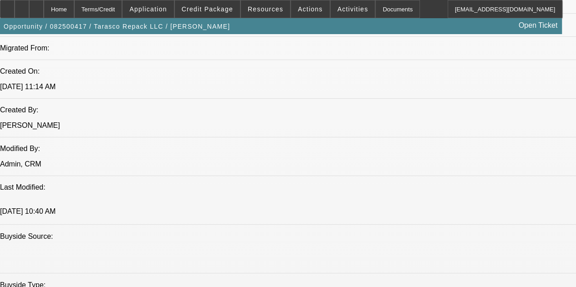
drag, startPoint x: 220, startPoint y: 159, endPoint x: 247, endPoint y: 292, distance: 135.7
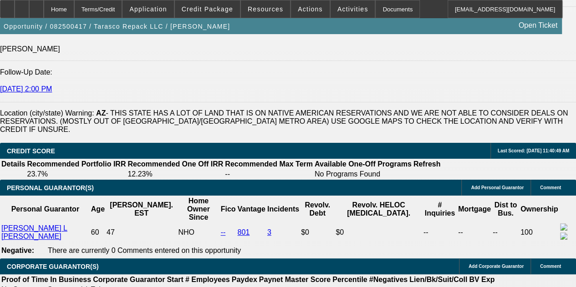
drag, startPoint x: 242, startPoint y: 275, endPoint x: 233, endPoint y: 245, distance: 31.9
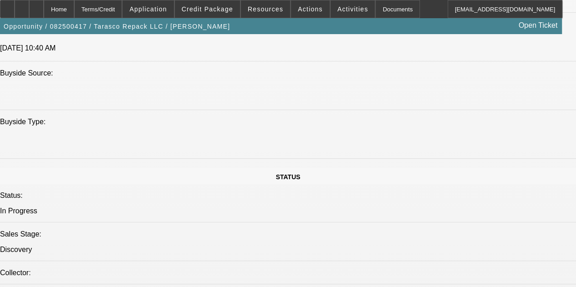
drag, startPoint x: 245, startPoint y: 139, endPoint x: 220, endPoint y: 170, distance: 39.8
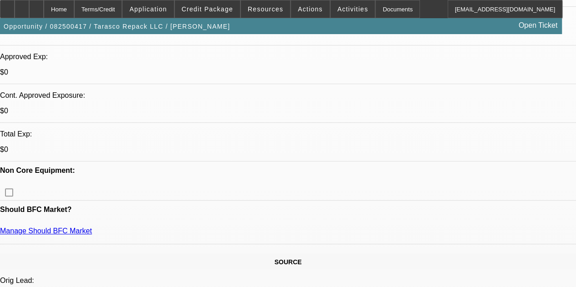
drag, startPoint x: 220, startPoint y: 174, endPoint x: 227, endPoint y: 91, distance: 83.7
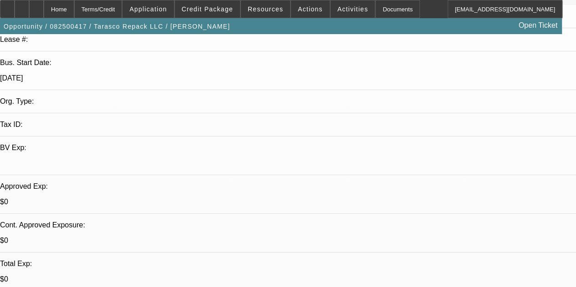
drag, startPoint x: 254, startPoint y: 179, endPoint x: 263, endPoint y: 143, distance: 36.7
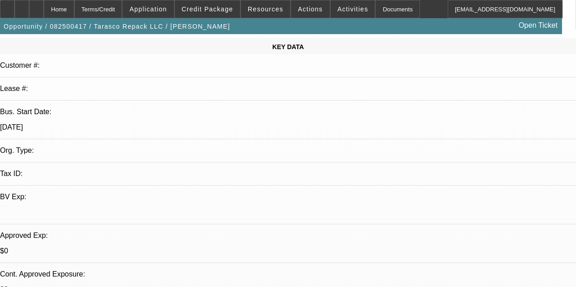
scroll to position [30, 0]
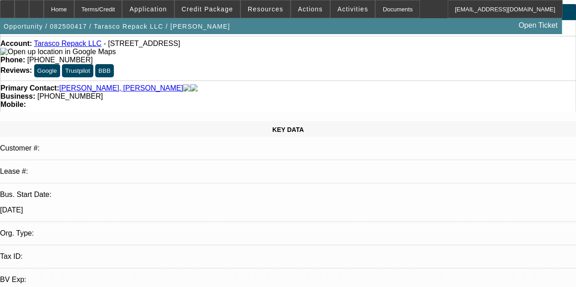
drag, startPoint x: 280, startPoint y: 187, endPoint x: 315, endPoint y: 110, distance: 84.4
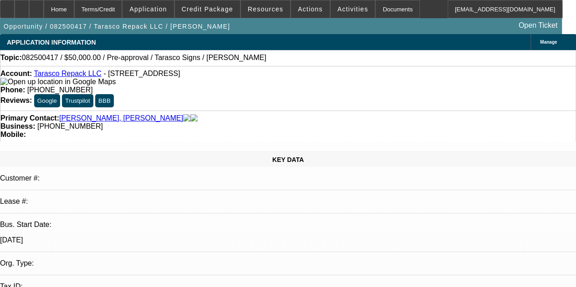
drag, startPoint x: 522, startPoint y: 272, endPoint x: 539, endPoint y: 279, distance: 18.6
drag, startPoint x: 516, startPoint y: 274, endPoint x: 448, endPoint y: 242, distance: 75.0
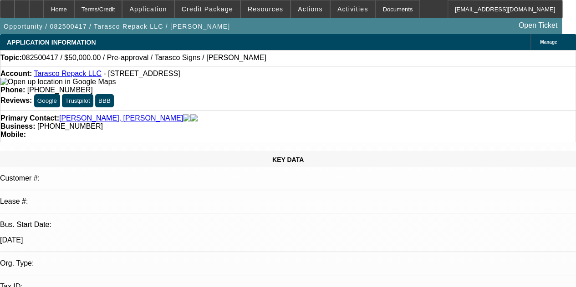
drag, startPoint x: 448, startPoint y: 240, endPoint x: 455, endPoint y: 244, distance: 8.2
drag, startPoint x: 489, startPoint y: 251, endPoint x: 508, endPoint y: 258, distance: 20.1
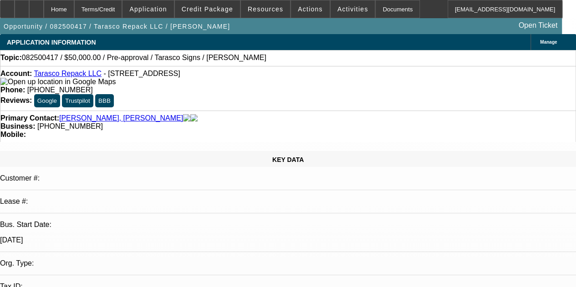
drag, startPoint x: 481, startPoint y: 240, endPoint x: 438, endPoint y: 221, distance: 46.9
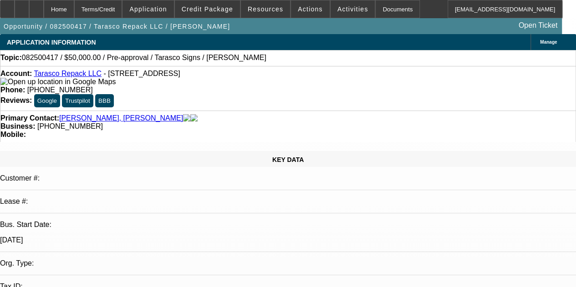
drag, startPoint x: 467, startPoint y: 233, endPoint x: 490, endPoint y: 250, distance: 29.1
drag, startPoint x: 482, startPoint y: 244, endPoint x: 463, endPoint y: 233, distance: 21.0
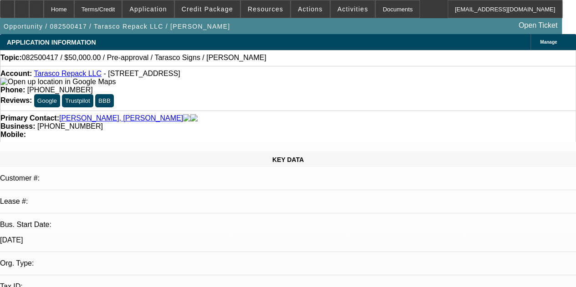
drag, startPoint x: 479, startPoint y: 244, endPoint x: 457, endPoint y: 233, distance: 24.7
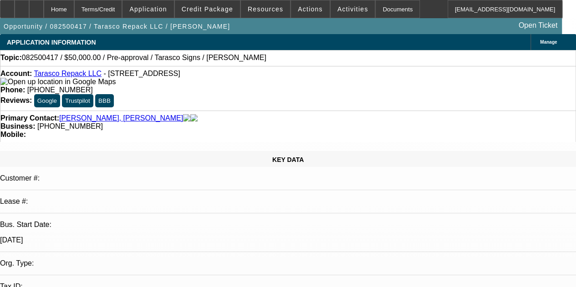
drag, startPoint x: 462, startPoint y: 234, endPoint x: 481, endPoint y: 245, distance: 22.0
drag, startPoint x: 480, startPoint y: 244, endPoint x: 467, endPoint y: 234, distance: 16.7
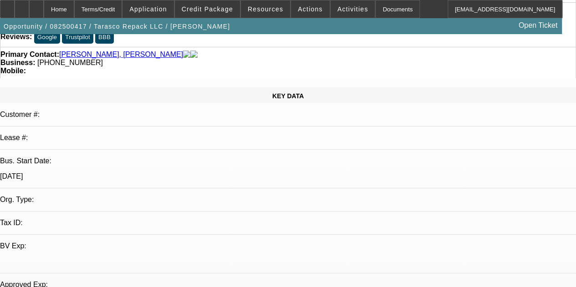
drag, startPoint x: 231, startPoint y: 146, endPoint x: 237, endPoint y: 218, distance: 72.8
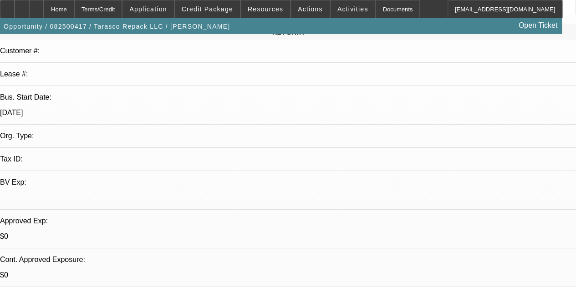
drag, startPoint x: 218, startPoint y: 171, endPoint x: 221, endPoint y: 262, distance: 91.2
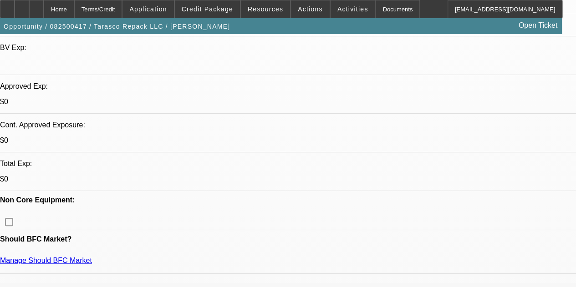
drag, startPoint x: 170, startPoint y: 132, endPoint x: 181, endPoint y: 214, distance: 82.3
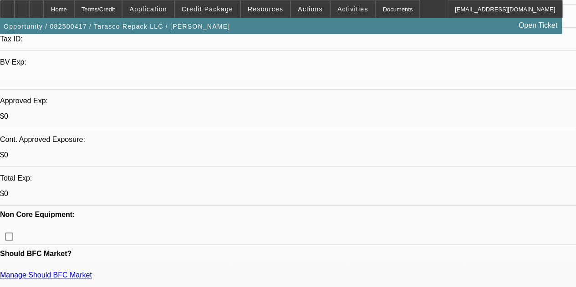
drag, startPoint x: 220, startPoint y: 104, endPoint x: 211, endPoint y: 56, distance: 49.7
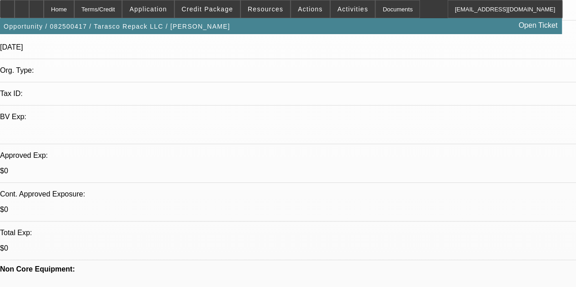
scroll to position [70, 0]
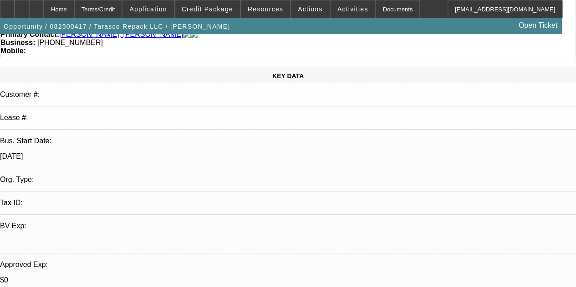
drag, startPoint x: 245, startPoint y: 130, endPoint x: 227, endPoint y: 51, distance: 81.6
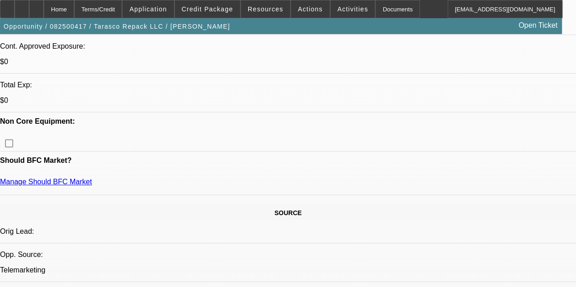
drag, startPoint x: 162, startPoint y: 231, endPoint x: 198, endPoint y: 292, distance: 71.4
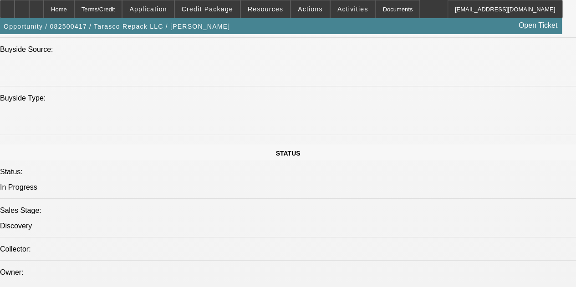
drag, startPoint x: 232, startPoint y: 205, endPoint x: 233, endPoint y: 286, distance: 80.6
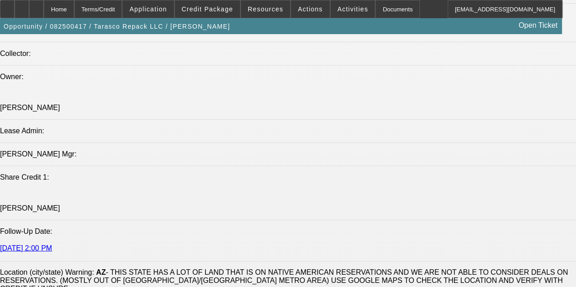
drag, startPoint x: 221, startPoint y: 217, endPoint x: 230, endPoint y: 268, distance: 51.3
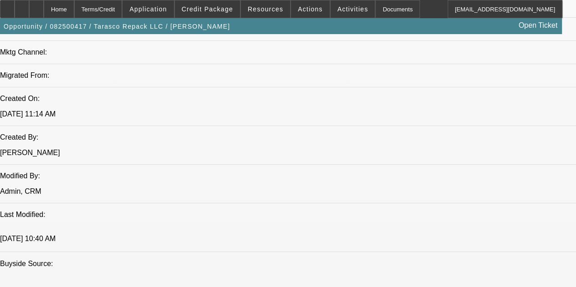
drag, startPoint x: 247, startPoint y: 236, endPoint x: 222, endPoint y: 125, distance: 113.9
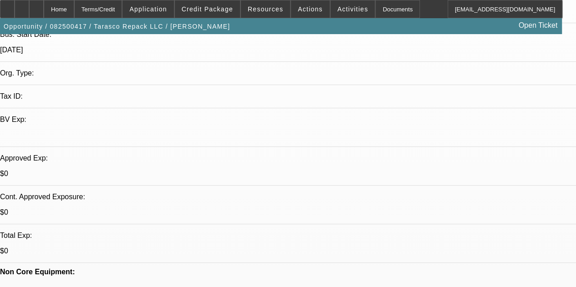
drag, startPoint x: 200, startPoint y: 209, endPoint x: 207, endPoint y: 121, distance: 88.2
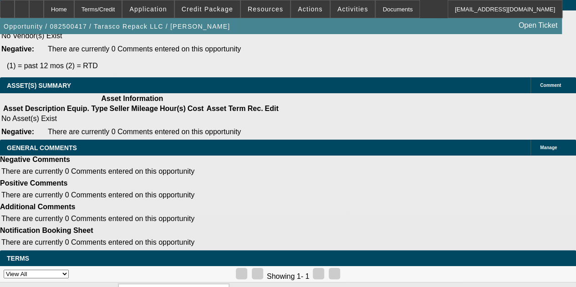
drag, startPoint x: 205, startPoint y: 135, endPoint x: 195, endPoint y: 278, distance: 143.4
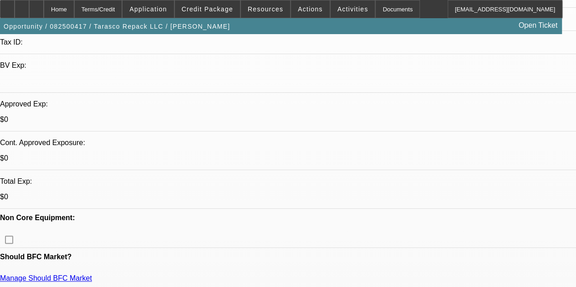
drag, startPoint x: 229, startPoint y: 236, endPoint x: 203, endPoint y: 72, distance: 165.1
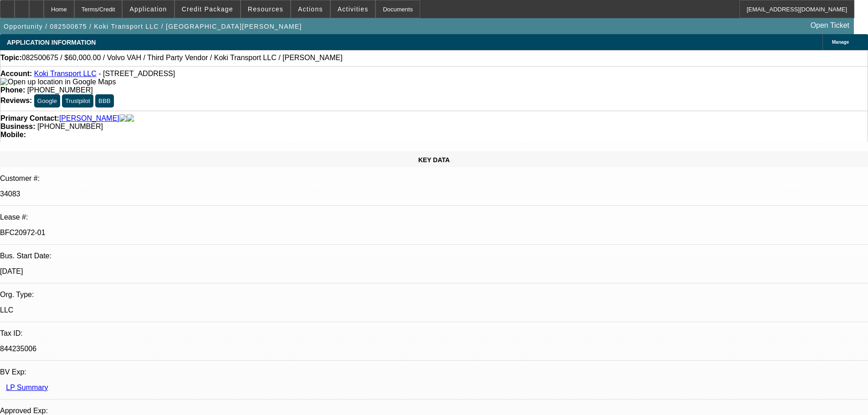
select select "0.2"
select select "2"
select select "0"
select select "6"
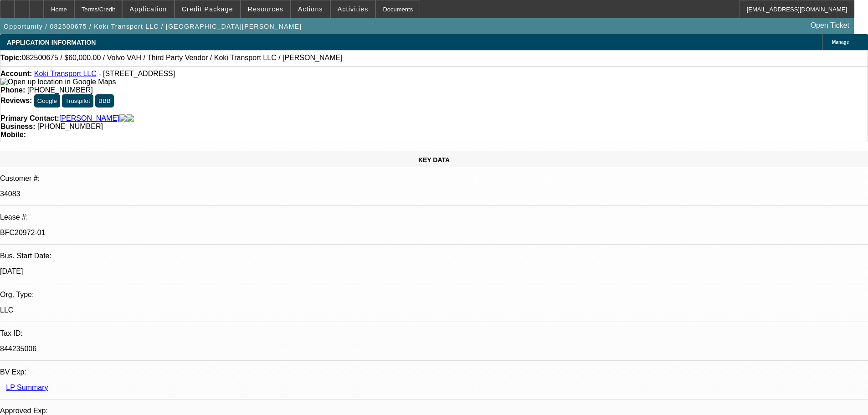
select select "0"
select select "2"
select select "0.1"
select select "4"
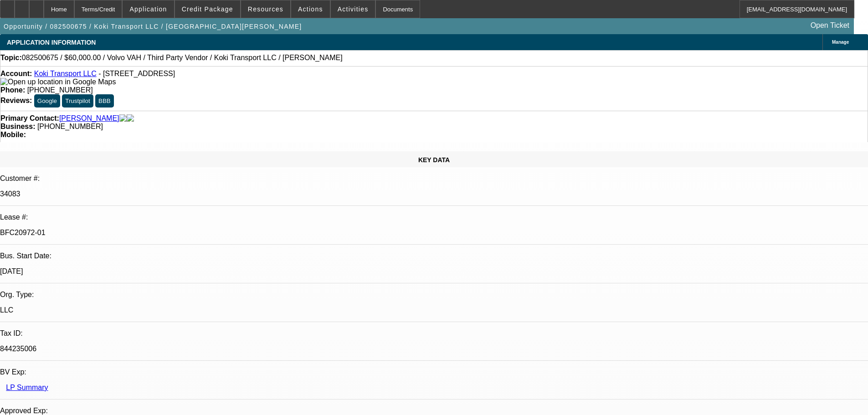
select select "0.2"
select select "2"
select select "0.1"
select select "4"
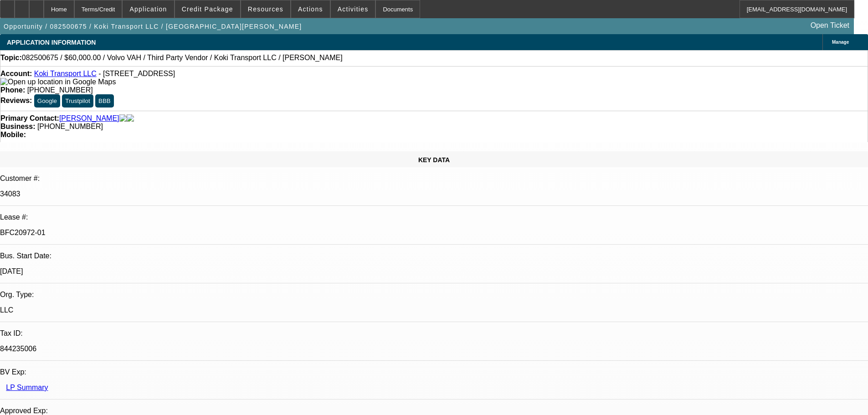
select select "0.15"
select select "2"
select select "0.1"
select select "4"
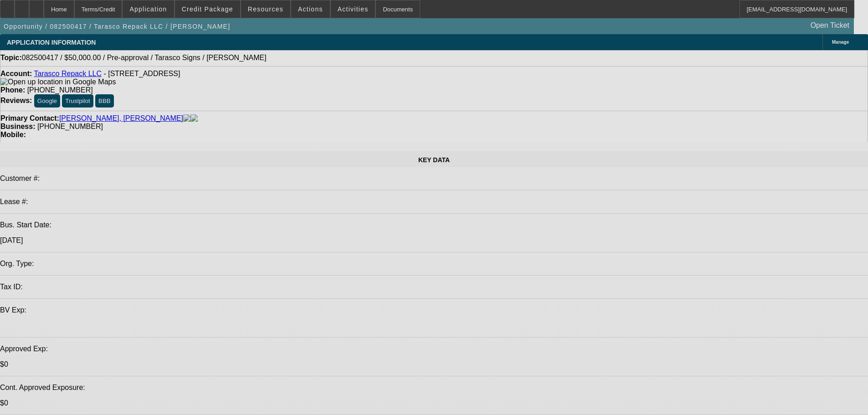
select select "0"
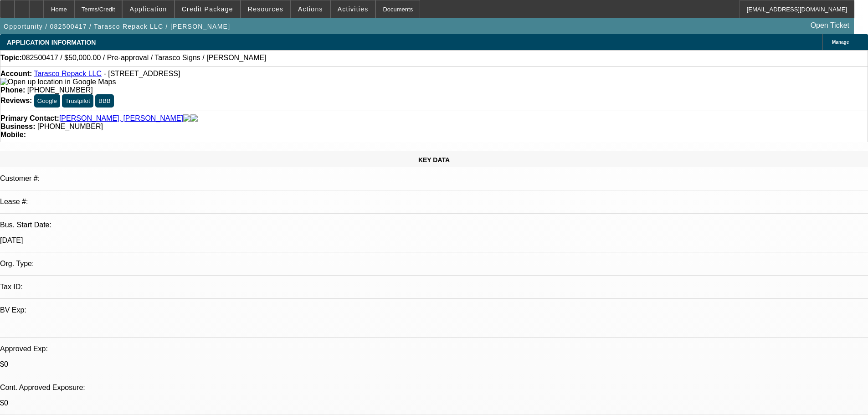
select select "2"
select select "0.1"
select select "1"
select select "2"
select select "4"
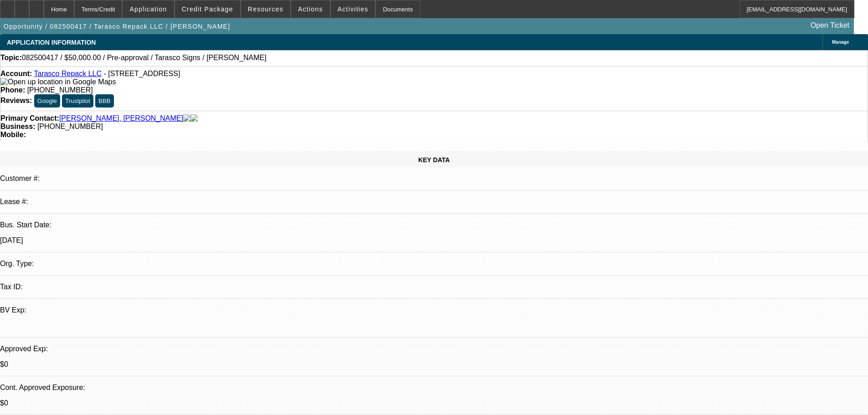
radio input "true"
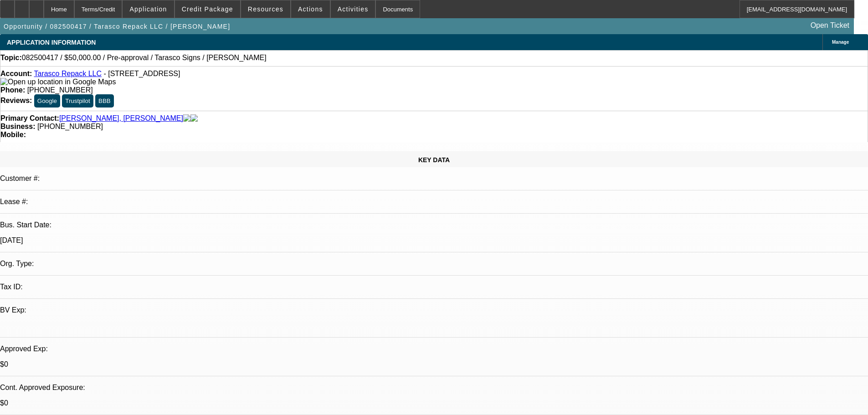
drag, startPoint x: 845, startPoint y: 190, endPoint x: 820, endPoint y: 231, distance: 48.4
type textarea "8/29 confired address, repulled credit. Financed 2 machines with [PERSON_NAME] …"
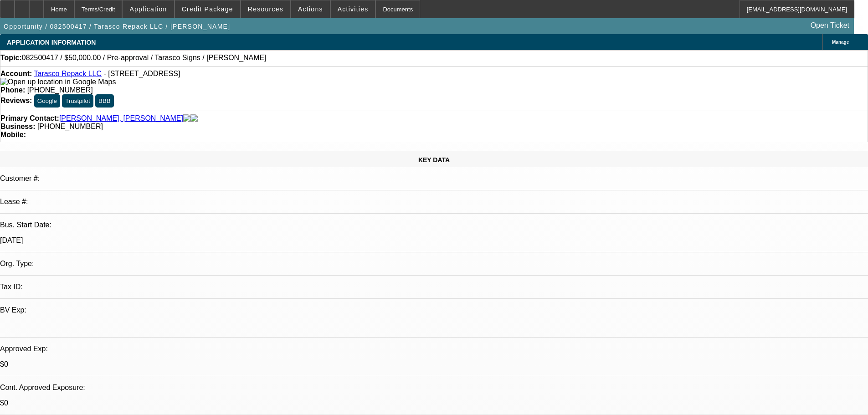
radio input "true"
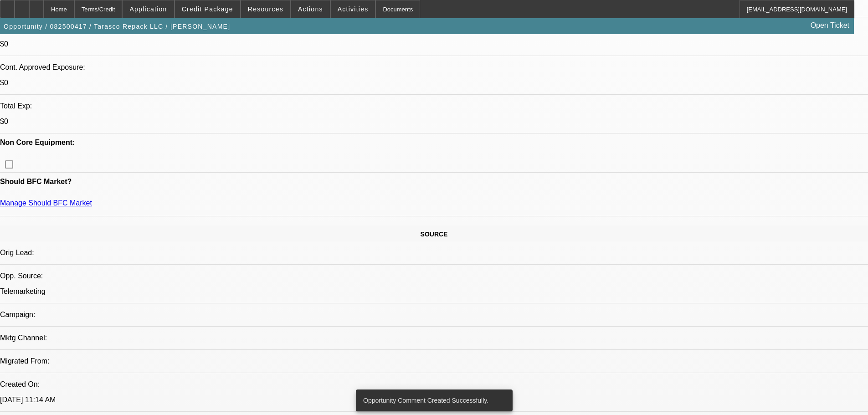
drag, startPoint x: 388, startPoint y: 432, endPoint x: 438, endPoint y: 344, distance: 102.2
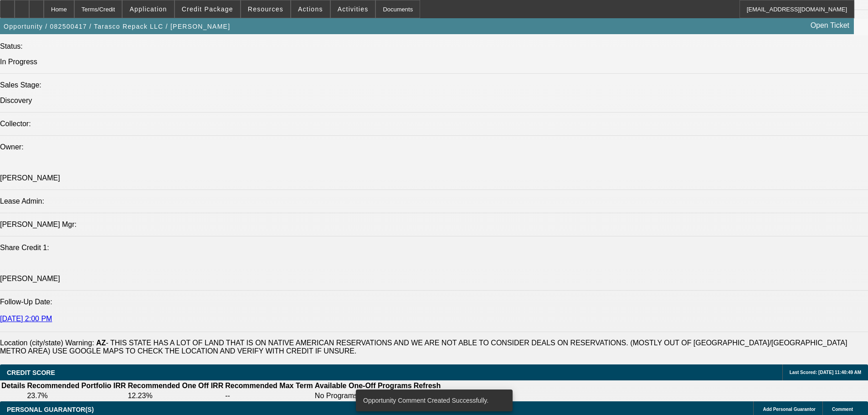
scroll to position [605, 0]
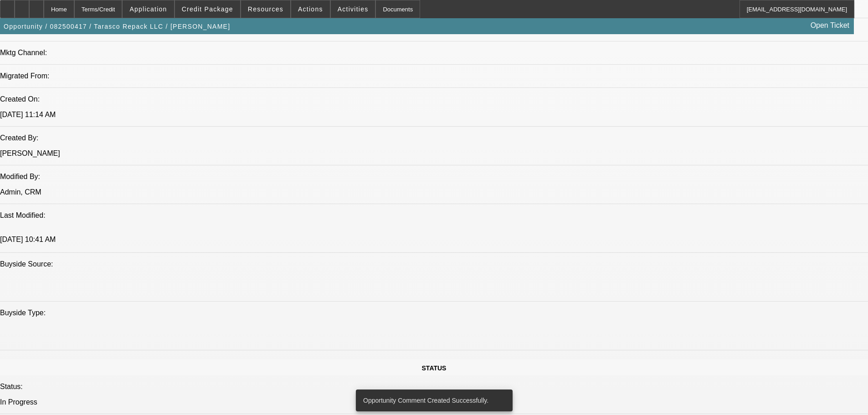
drag, startPoint x: 456, startPoint y: 336, endPoint x: 456, endPoint y: 164, distance: 171.8
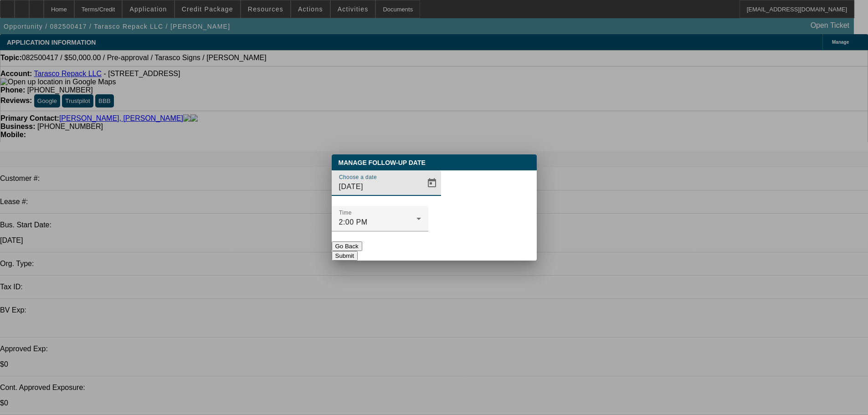
click at [675, 34] on div at bounding box center [434, 207] width 868 height 415
click at [362, 241] on button "Go Back" at bounding box center [347, 246] width 31 height 10
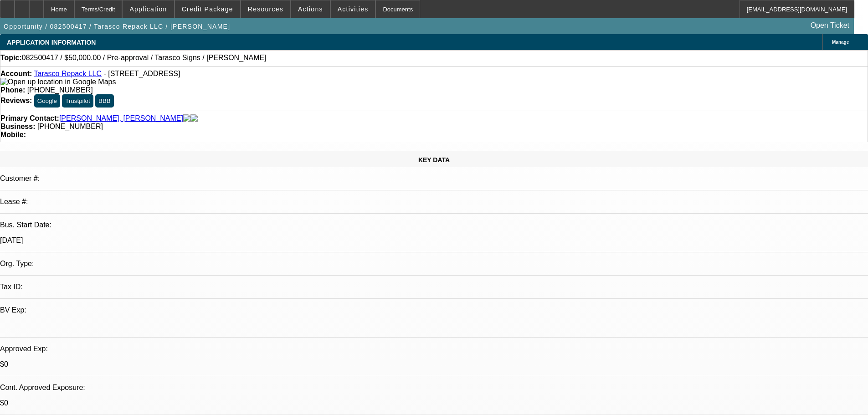
click at [689, 34] on div "Opportunity / 082500417 / Tarasco Repack LLC / [PERSON_NAME] Open Ticket" at bounding box center [427, 26] width 854 height 16
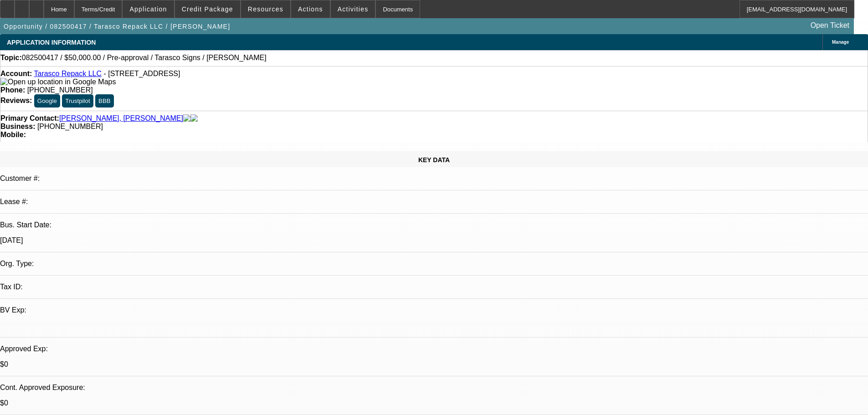
radio input "true"
type textarea "8/29 Email D&E to see if they have video of machine operating"
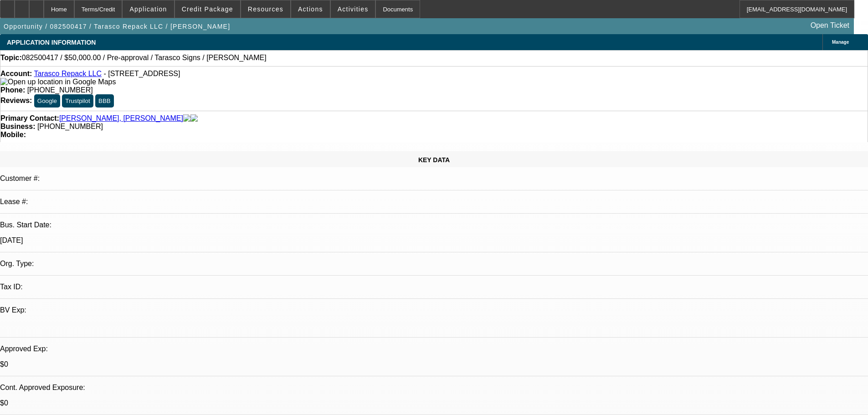
radio input "true"
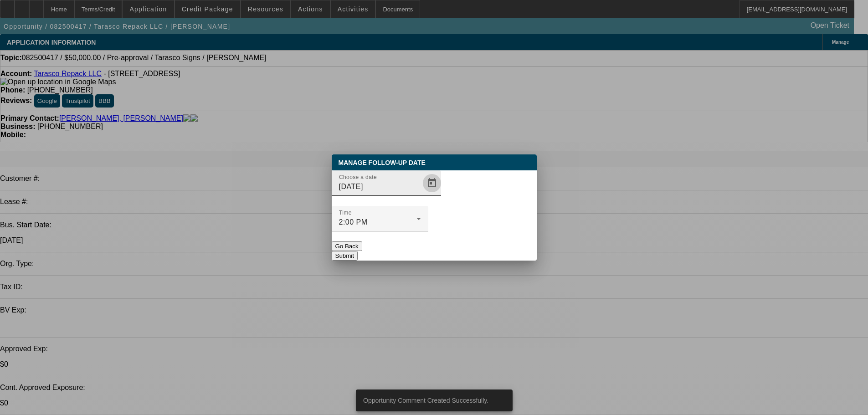
click at [421, 194] on span "Open calendar" at bounding box center [432, 183] width 22 height 22
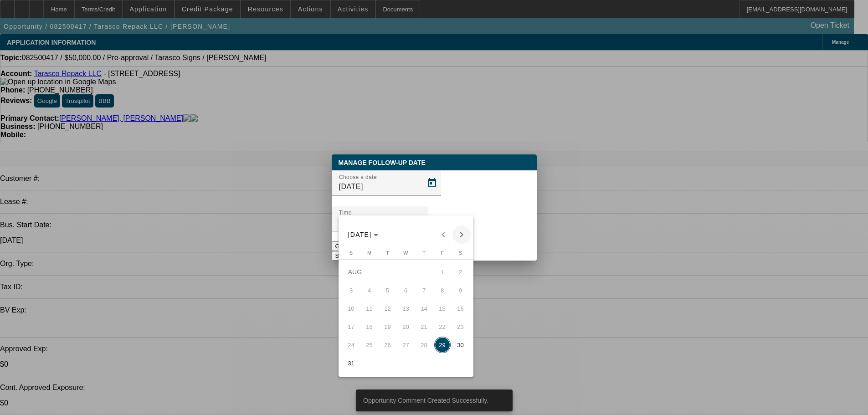
click at [460, 239] on span "Next month" at bounding box center [461, 235] width 18 height 18
click at [374, 289] on span "1" at bounding box center [369, 290] width 16 height 16
type input "9/1/2025"
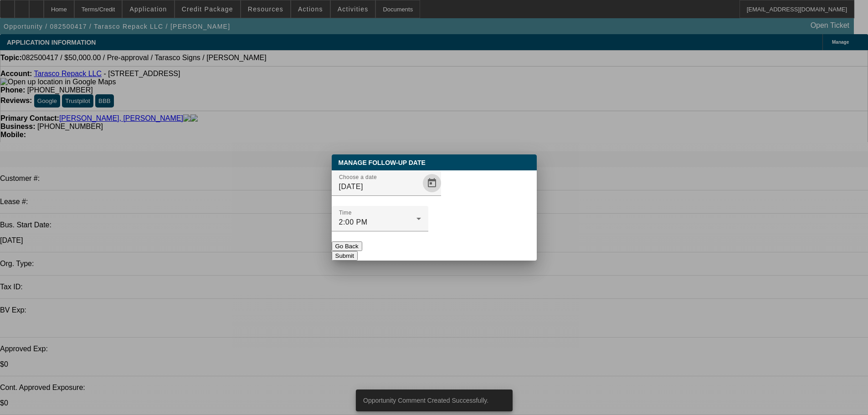
click at [358, 251] on button "Submit" at bounding box center [345, 256] width 26 height 10
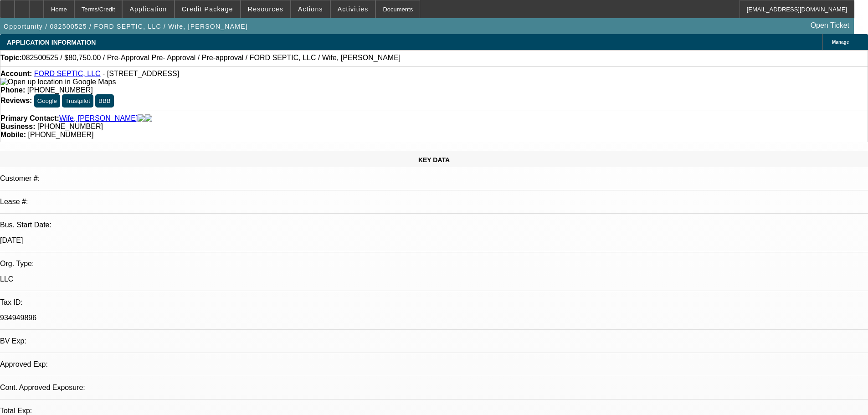
select select "0.15"
select select "2"
select select "0"
select select "6"
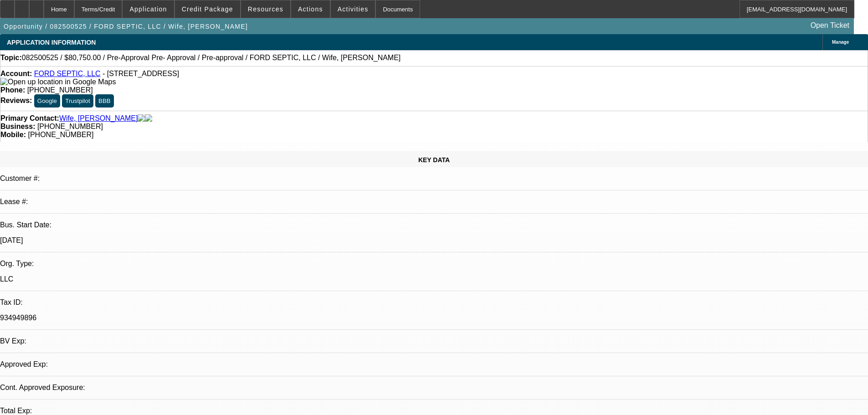
select select "0.15"
select select "2"
select select "0.1"
select select "4"
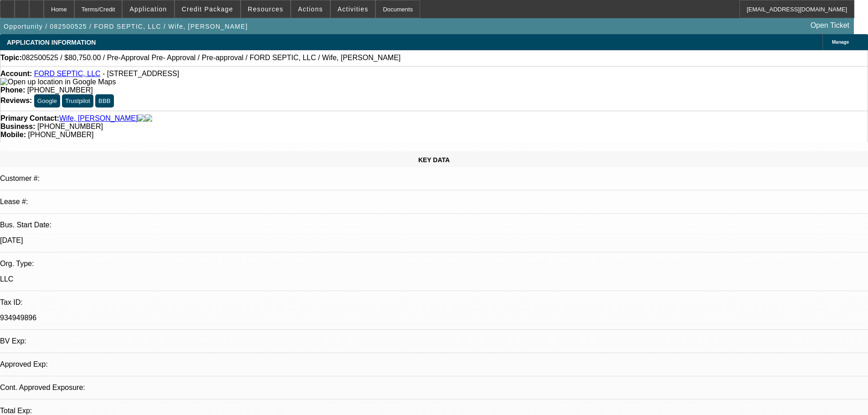
select select "0.15"
select select "2"
select select "0.1"
select select "4"
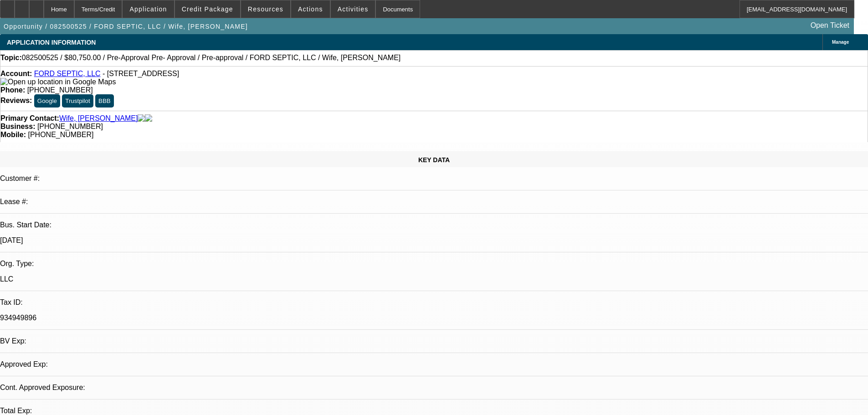
select select "0.15"
select select "2"
select select "0.1"
select select "4"
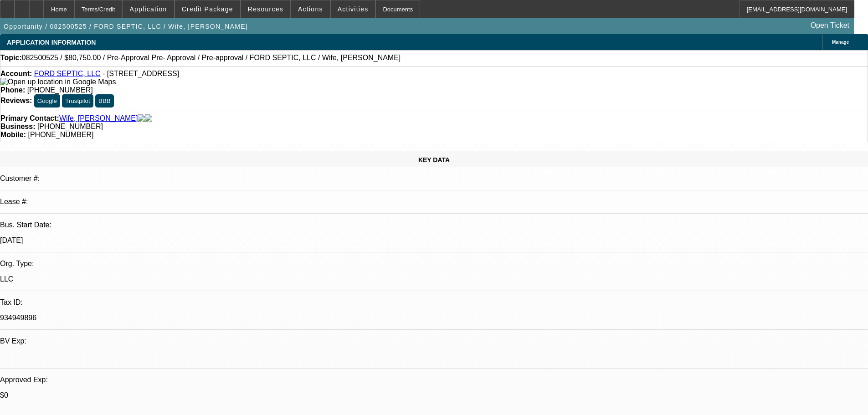
drag, startPoint x: 335, startPoint y: 174, endPoint x: 332, endPoint y: 210, distance: 37.1
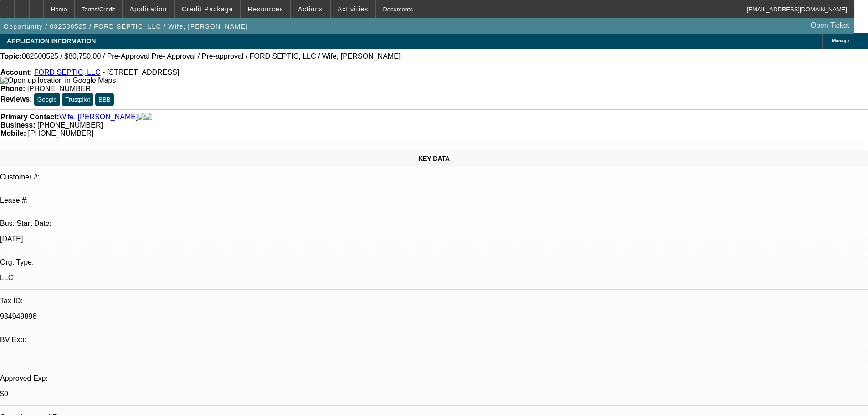
drag, startPoint x: 326, startPoint y: 251, endPoint x: 391, endPoint y: 191, distance: 87.7
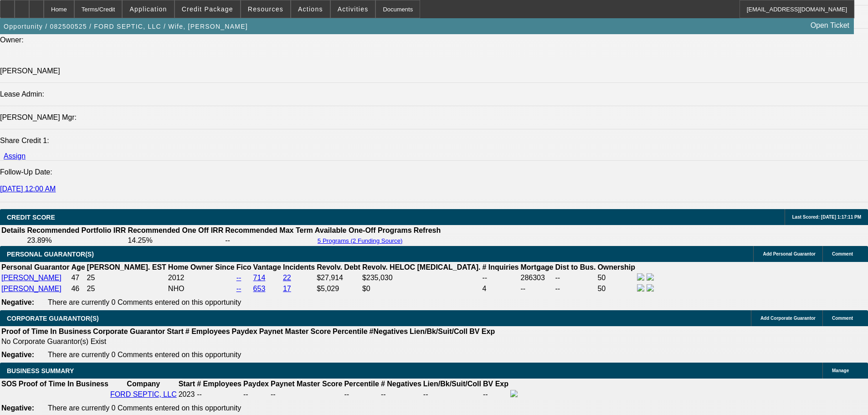
drag, startPoint x: 375, startPoint y: 192, endPoint x: 371, endPoint y: 339, distance: 146.8
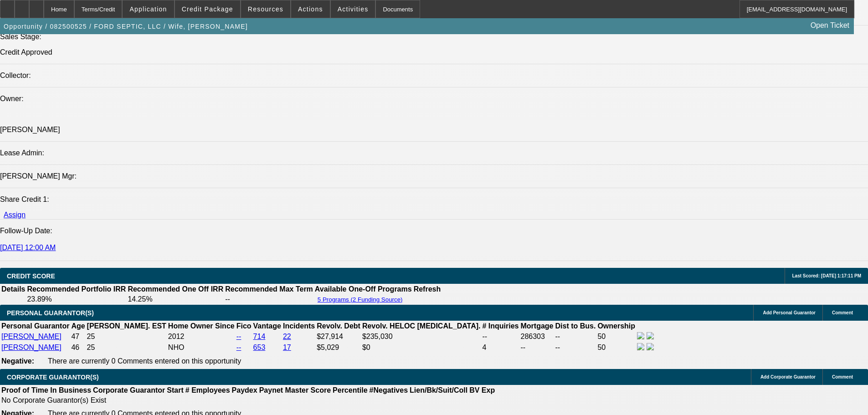
drag, startPoint x: 387, startPoint y: 231, endPoint x: 371, endPoint y: 101, distance: 131.7
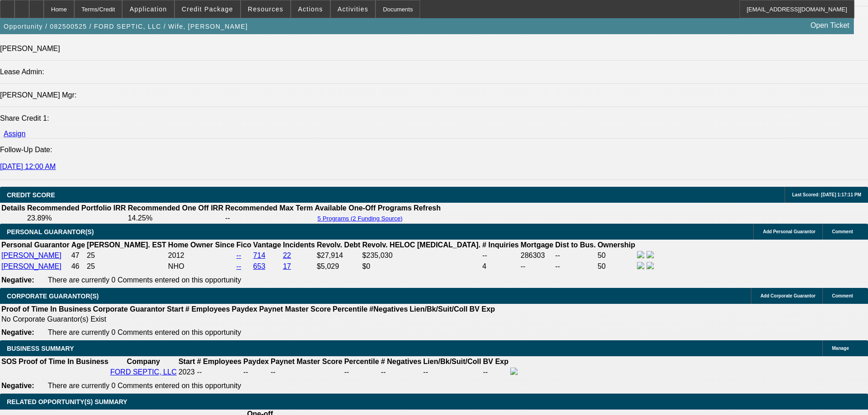
scroll to position [1411, 0]
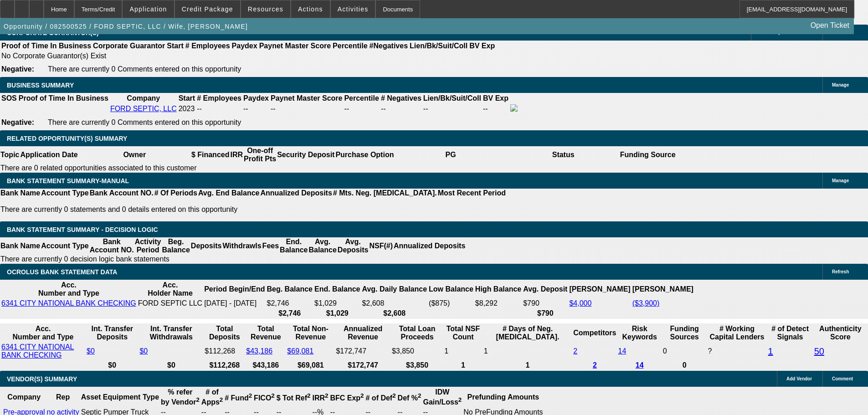
drag, startPoint x: 402, startPoint y: 299, endPoint x: 400, endPoint y: 344, distance: 45.6
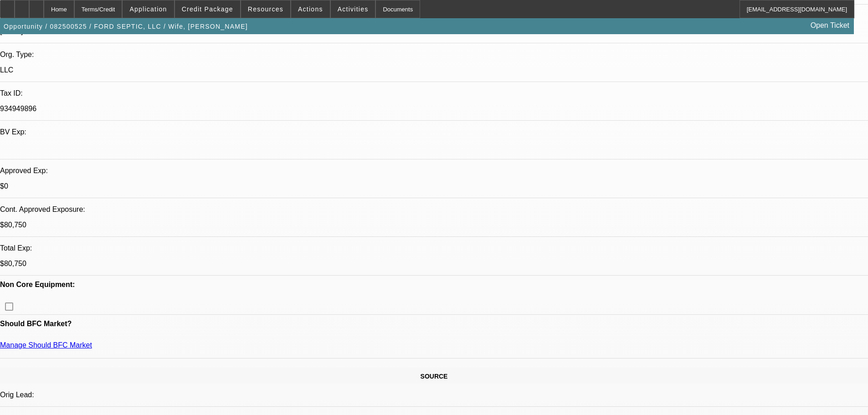
drag, startPoint x: 574, startPoint y: 199, endPoint x: 584, endPoint y: 82, distance: 117.1
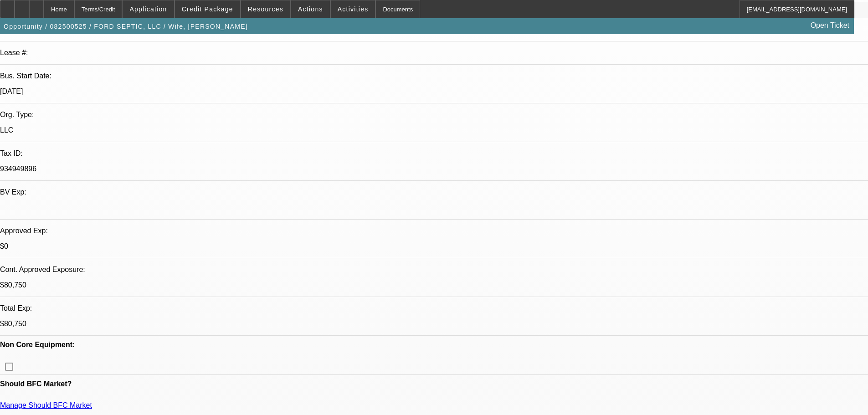
drag, startPoint x: 675, startPoint y: 317, endPoint x: 743, endPoint y: 325, distance: 69.2
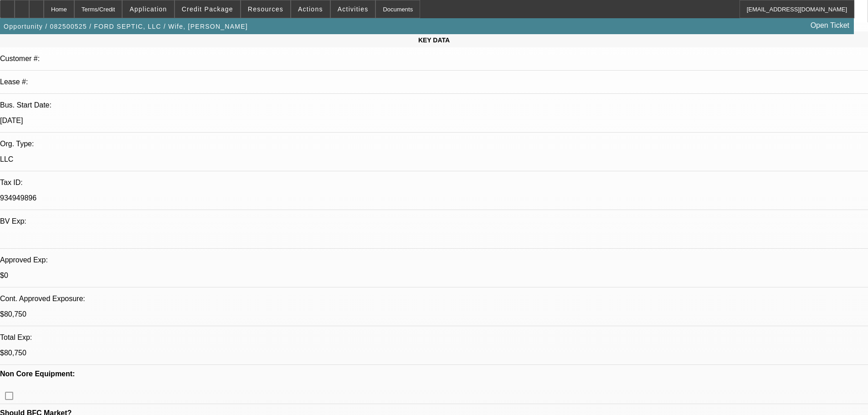
scroll to position [103, 0]
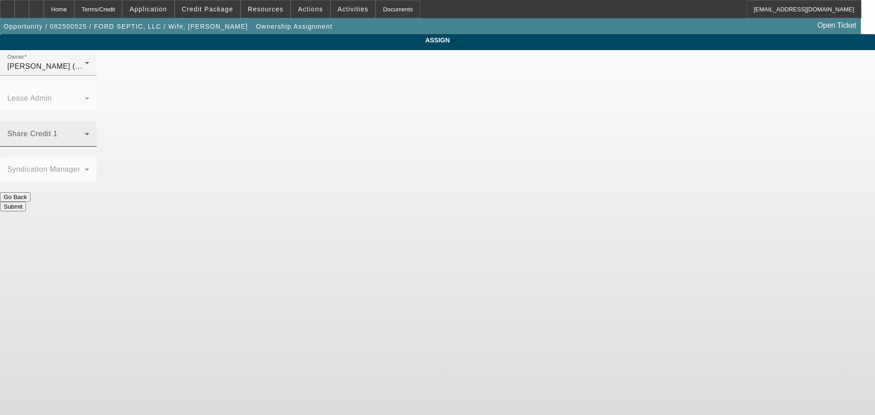
click at [85, 132] on span at bounding box center [45, 137] width 77 height 11
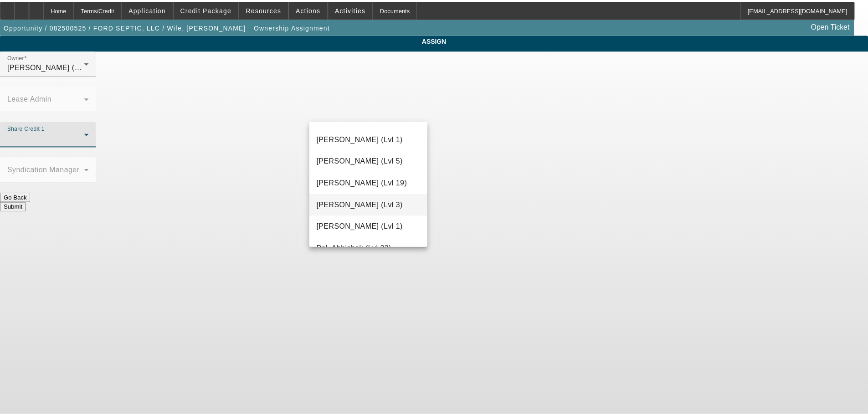
scroll to position [820, 0]
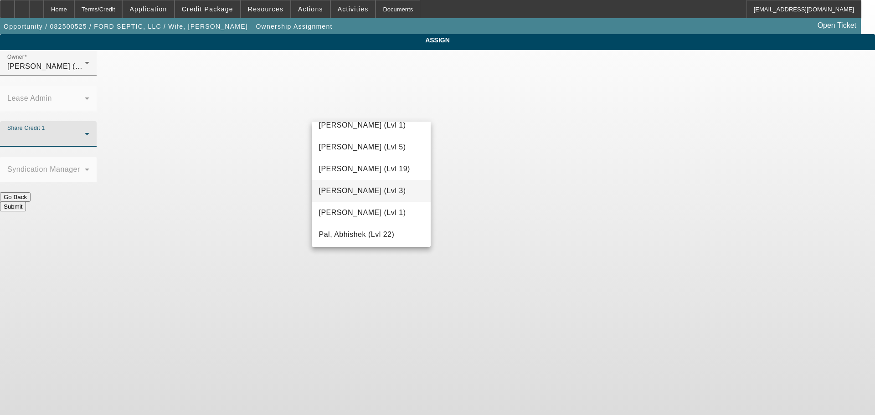
click at [374, 195] on span "Oliva, Nicholas (Lvl 3)" at bounding box center [362, 190] width 87 height 11
click at [532, 217] on body "Home Terms/Credit Application Credit Package Resources Actions Activities Docum…" at bounding box center [437, 207] width 875 height 415
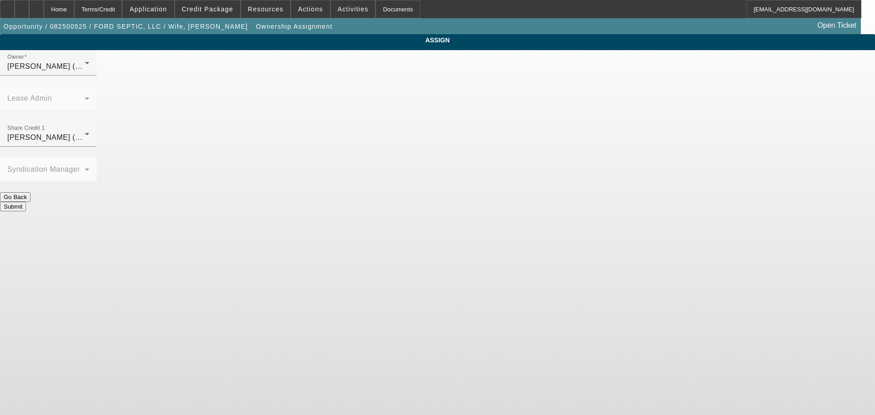
click at [26, 202] on button "Submit" at bounding box center [13, 207] width 26 height 10
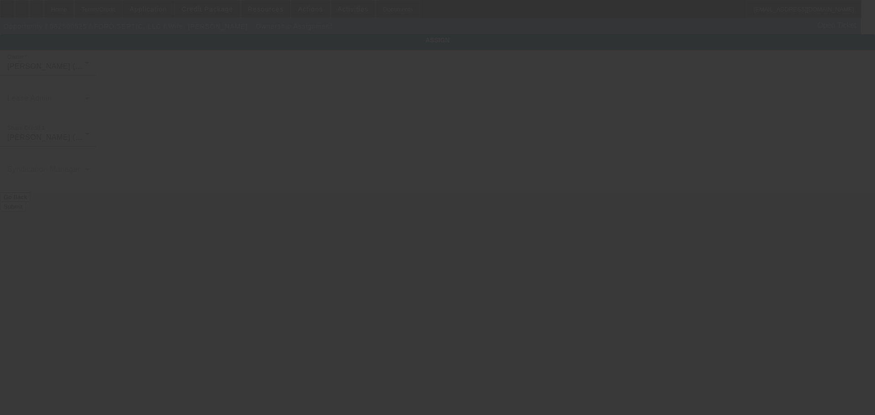
click at [566, 211] on div at bounding box center [437, 207] width 875 height 415
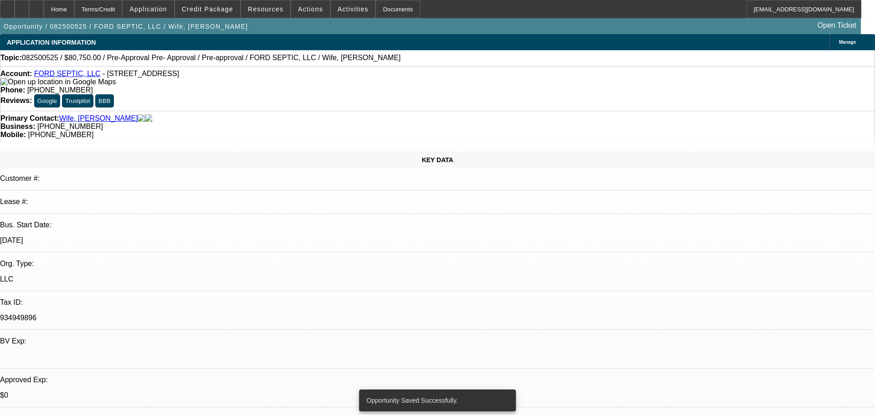
select select "0.15"
select select "2"
select select "0"
select select "6"
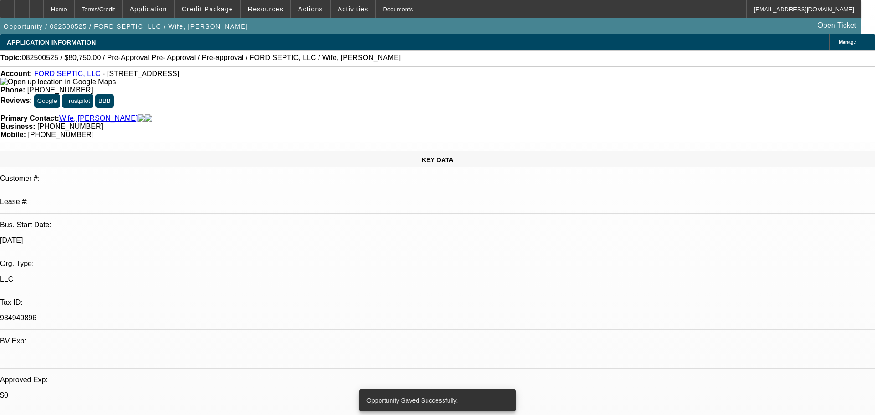
select select "0.15"
select select "2"
select select "0.1"
select select "4"
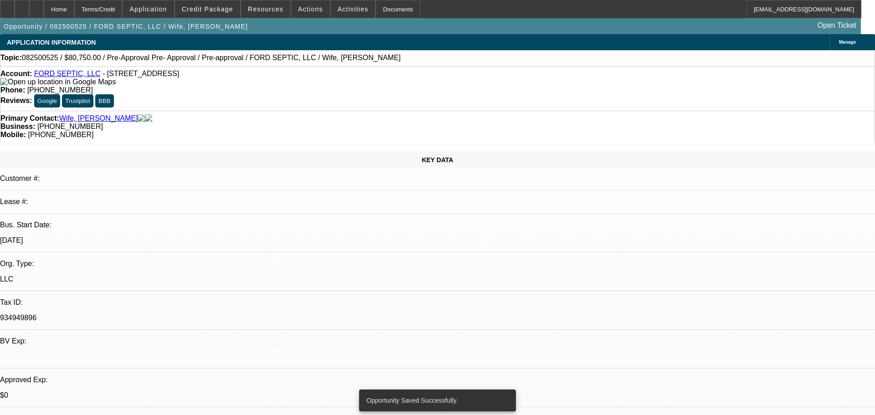
select select "0.15"
select select "2"
select select "0.1"
select select "4"
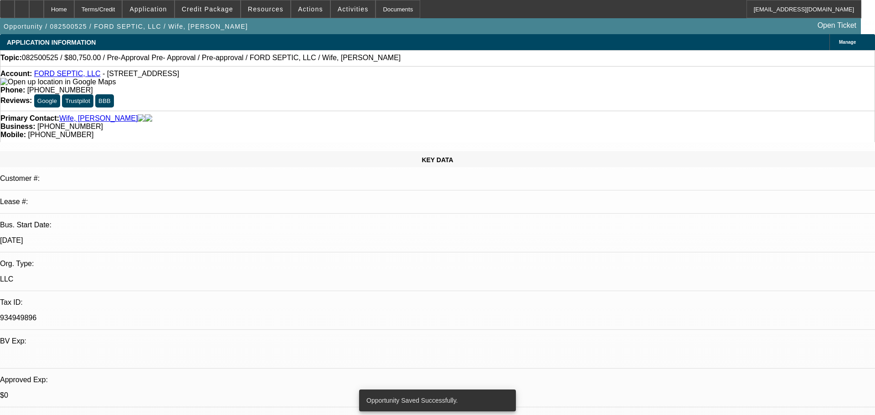
select select "0.15"
select select "2"
select select "0.1"
select select "4"
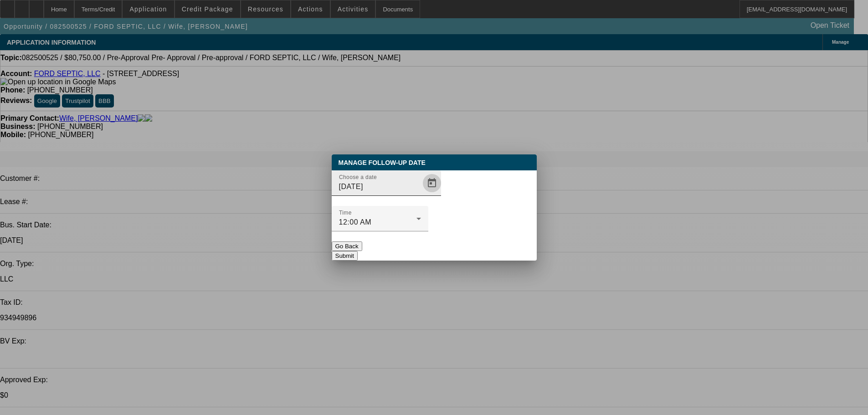
click at [421, 194] on span "Open calendar" at bounding box center [432, 183] width 22 height 22
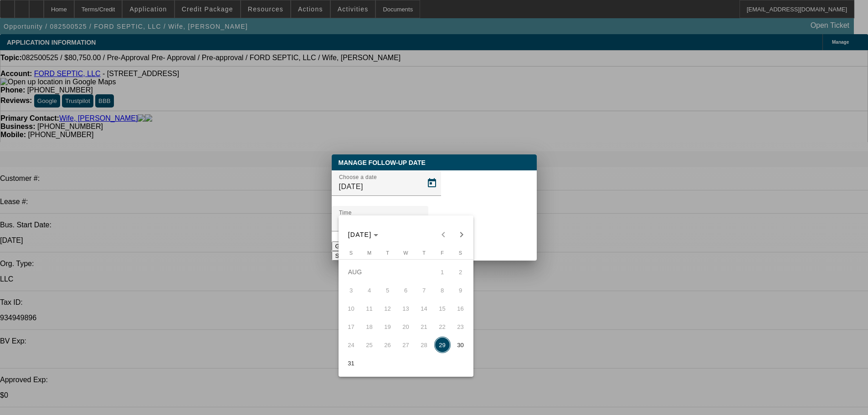
click at [457, 228] on button "Next month" at bounding box center [461, 235] width 18 height 18
click at [464, 235] on div "AUG 2025 AUG 2025" at bounding box center [406, 235] width 130 height 18
click at [389, 311] on span "9" at bounding box center [387, 308] width 16 height 16
type input "9/9/2025"
click at [504, 229] on div at bounding box center [434, 207] width 868 height 415
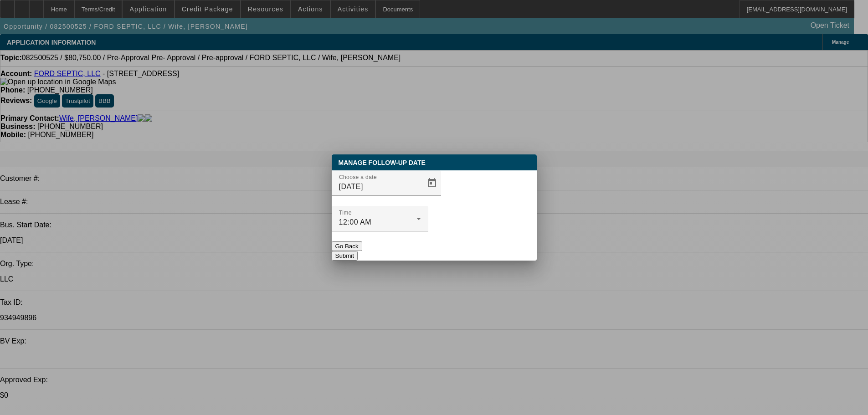
click at [358, 251] on button "Submit" at bounding box center [345, 256] width 26 height 10
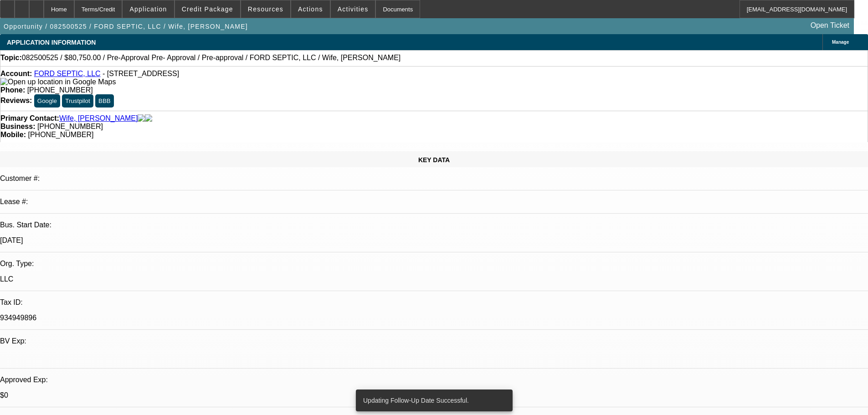
copy div "8/20 sent terms fu for obj------ 8/22 se to see if add collat option needed, fu…"
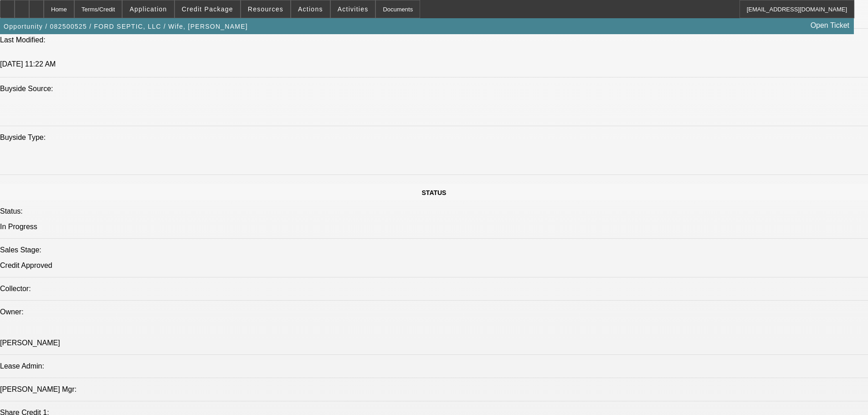
scroll to position [1042, 0]
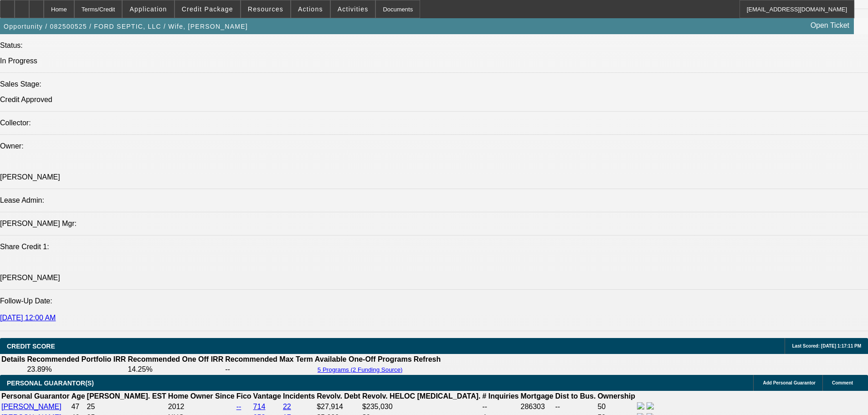
drag, startPoint x: 383, startPoint y: 258, endPoint x: 379, endPoint y: 339, distance: 80.8
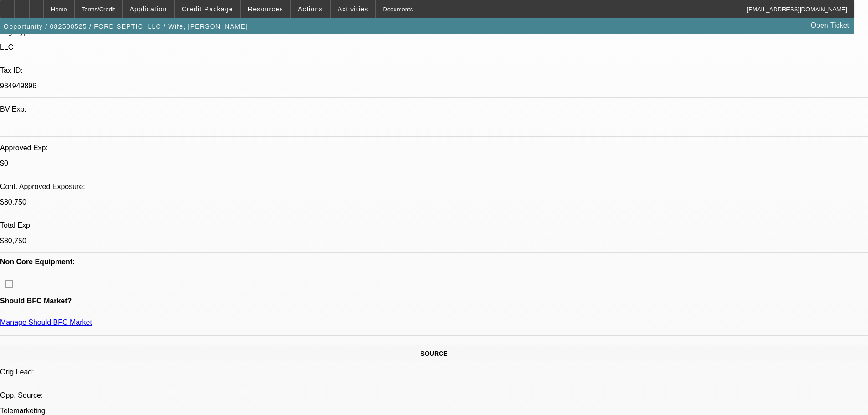
scroll to position [0, 0]
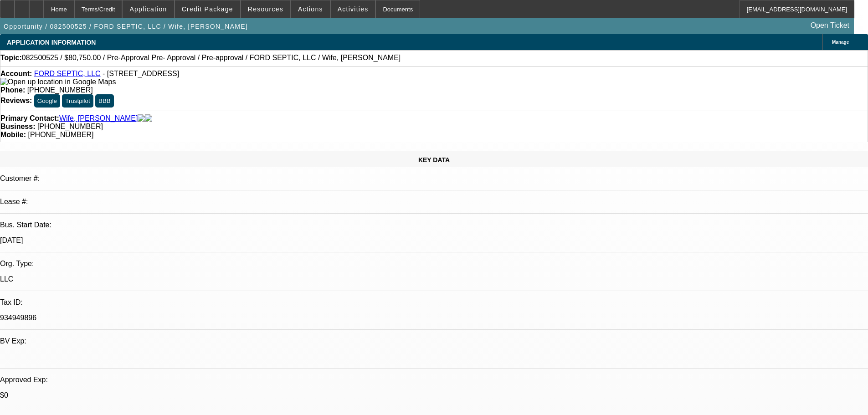
drag, startPoint x: 468, startPoint y: 226, endPoint x: 421, endPoint y: 67, distance: 165.5
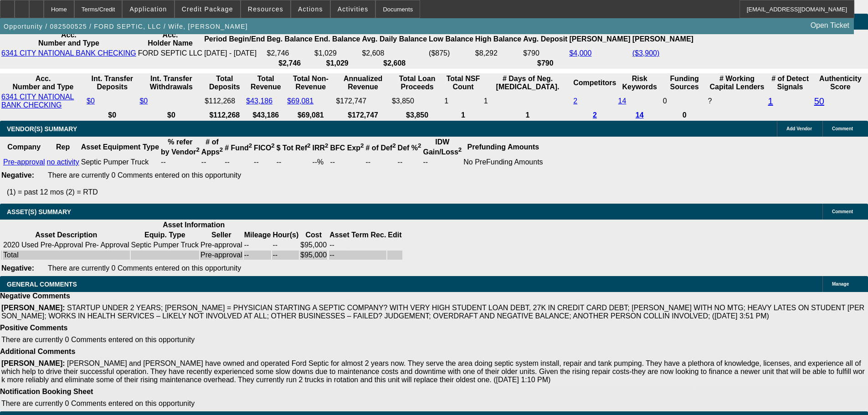
drag, startPoint x: 426, startPoint y: 221, endPoint x: 445, endPoint y: 424, distance: 204.0
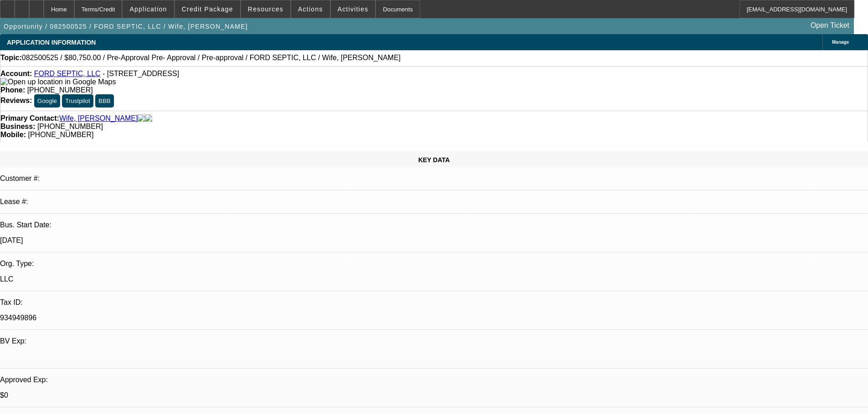
drag, startPoint x: 574, startPoint y: 256, endPoint x: 550, endPoint y: 33, distance: 224.5
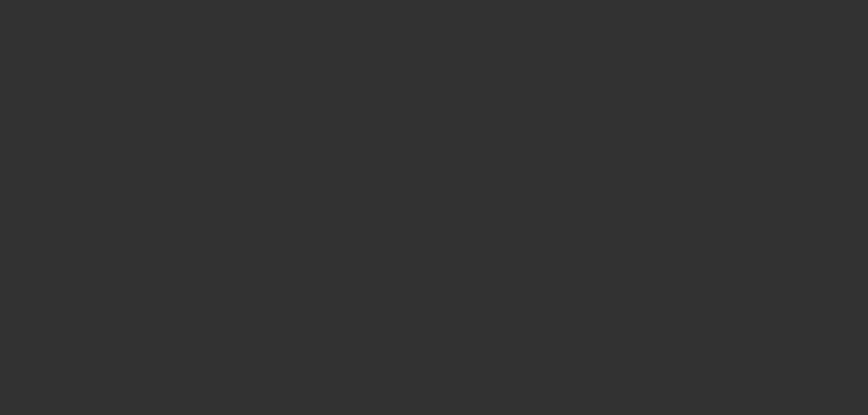
select select "0.2"
select select "2"
select select "0.1"
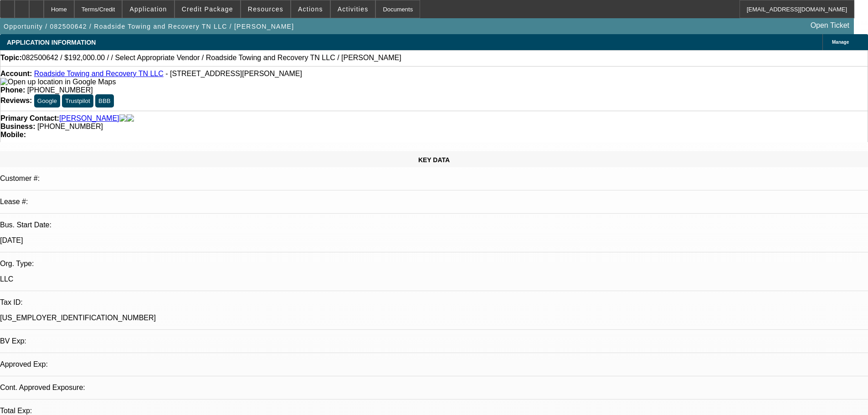
select select "1"
select select "2"
select select "4"
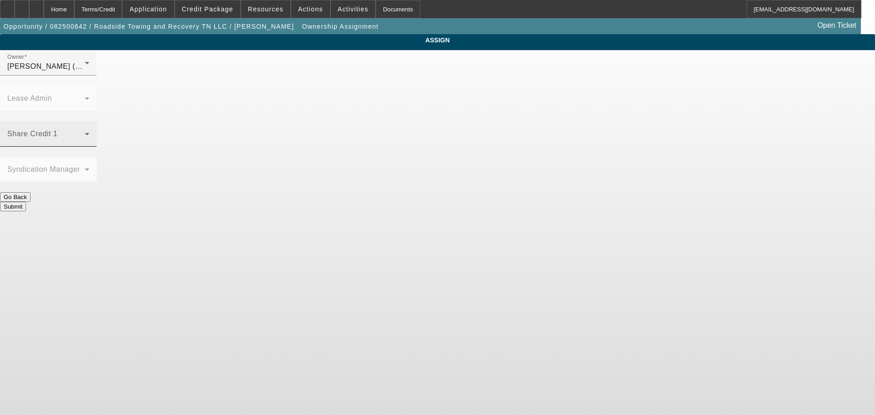
click at [57, 130] on mat-label "Share Credit 1" at bounding box center [32, 134] width 50 height 8
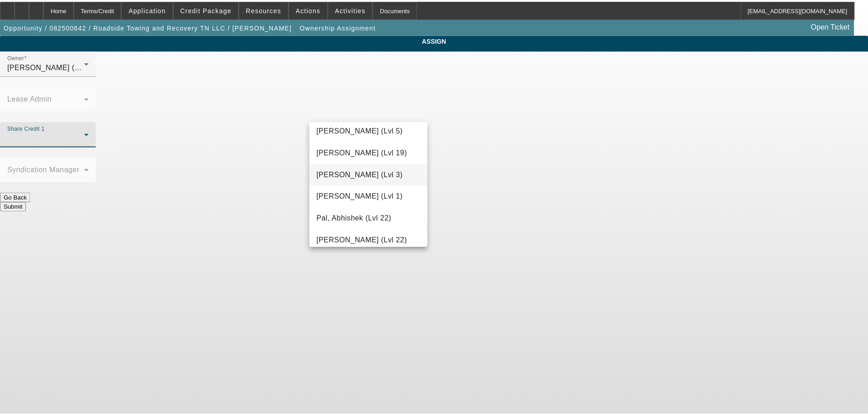
scroll to position [820, 0]
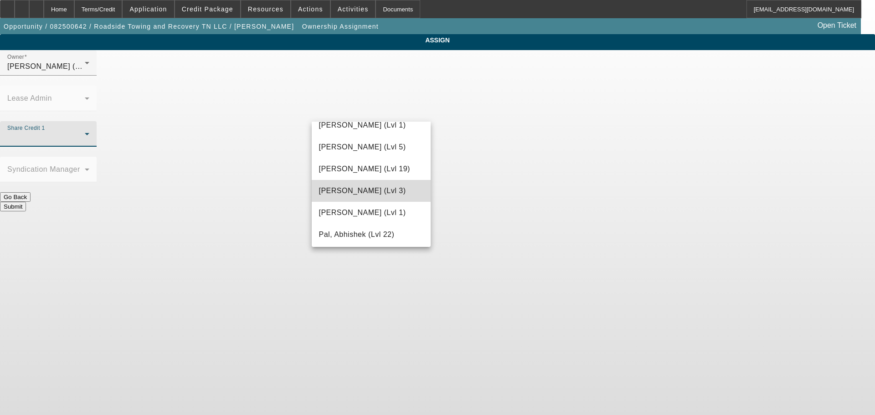
click at [370, 188] on span "[PERSON_NAME] (Lvl 3)" at bounding box center [362, 190] width 87 height 11
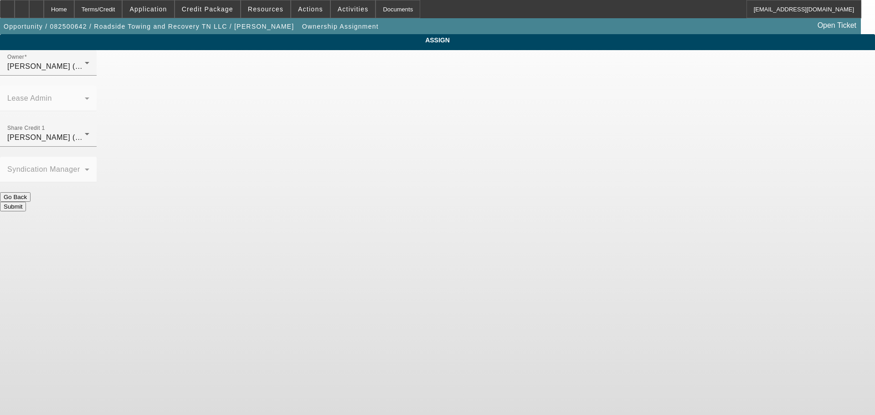
click at [26, 202] on button "Submit" at bounding box center [13, 207] width 26 height 10
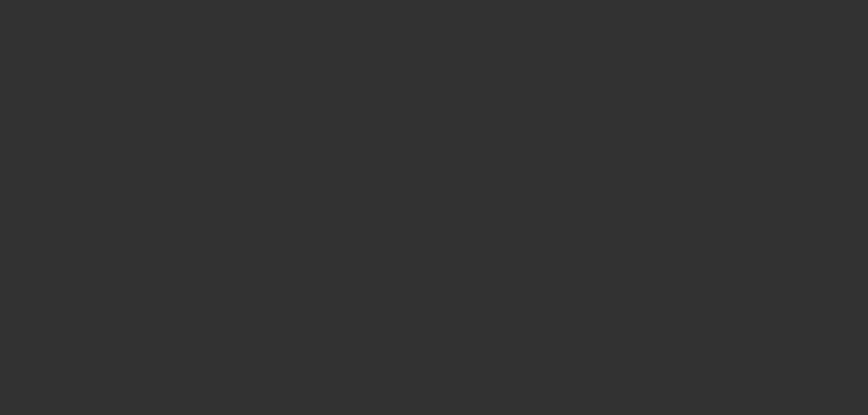
select select "0.2"
select select "2"
select select "0.1"
select select "4"
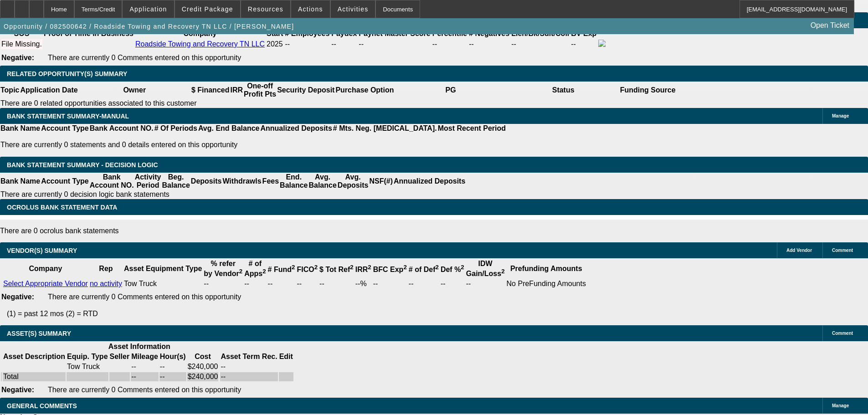
drag, startPoint x: 427, startPoint y: 231, endPoint x: 428, endPoint y: 436, distance: 205.5
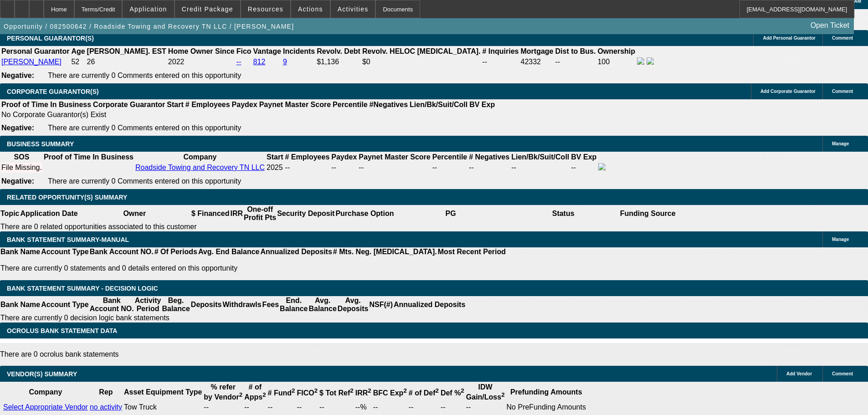
scroll to position [1181, 0]
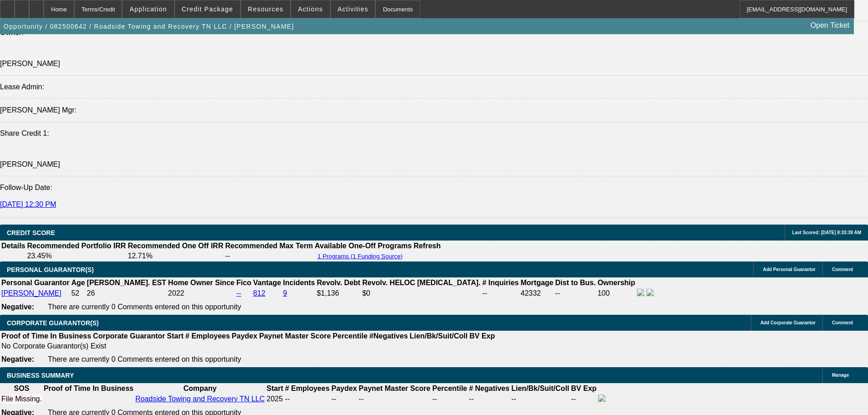
drag, startPoint x: 465, startPoint y: 348, endPoint x: 440, endPoint y: 284, distance: 68.1
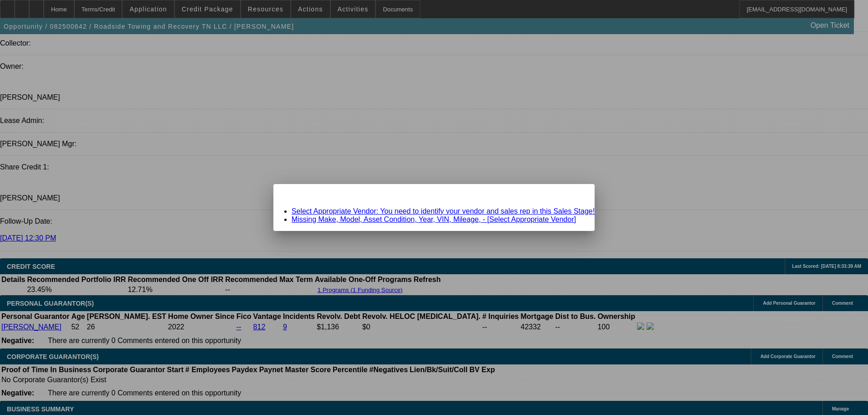
scroll to position [0, 0]
click at [577, 195] on span "Close" at bounding box center [583, 192] width 12 height 5
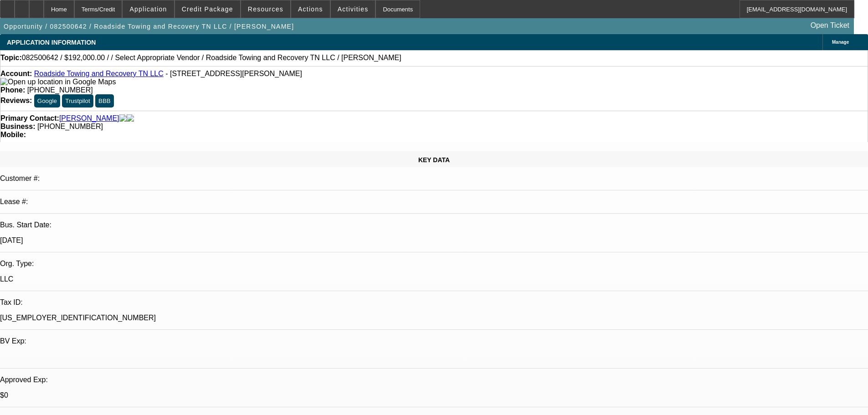
drag, startPoint x: 408, startPoint y: 342, endPoint x: 421, endPoint y: 198, distance: 144.5
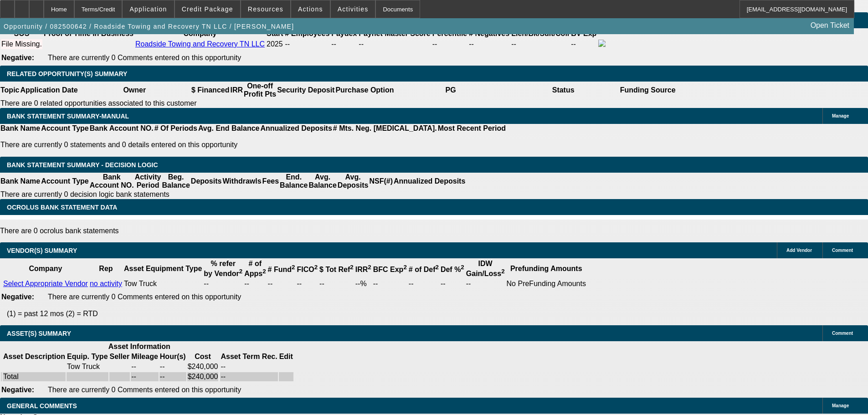
drag, startPoint x: 392, startPoint y: 218, endPoint x: 404, endPoint y: 401, distance: 184.0
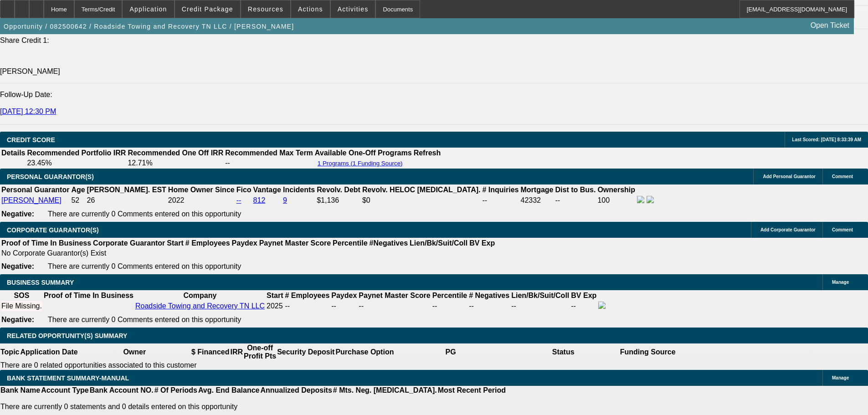
scroll to position [1181, 0]
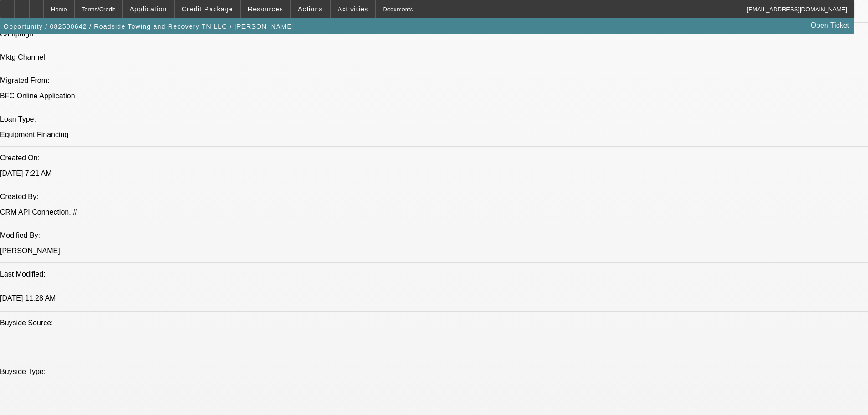
drag, startPoint x: 456, startPoint y: 112, endPoint x: 472, endPoint y: 77, distance: 38.8
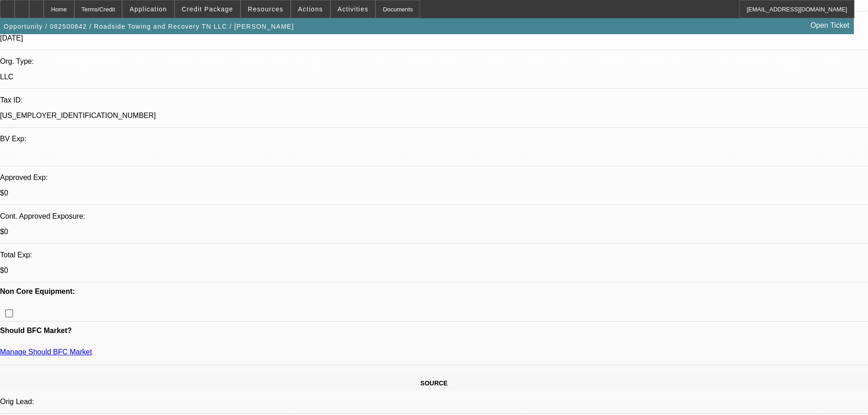
scroll to position [254, 0]
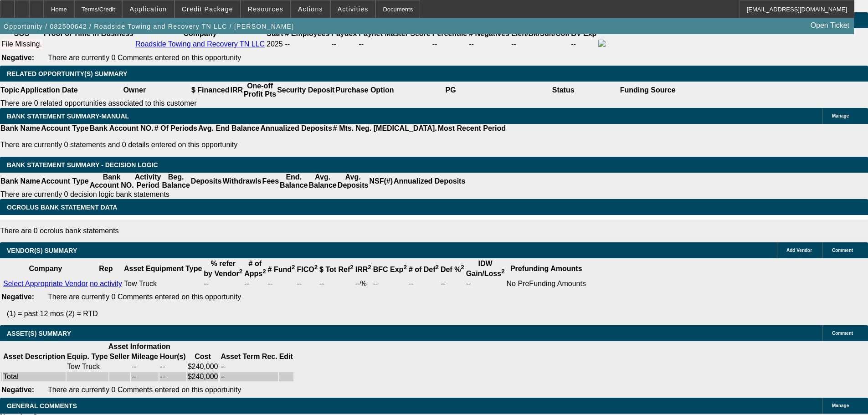
drag, startPoint x: 334, startPoint y: 240, endPoint x: 357, endPoint y: 408, distance: 169.6
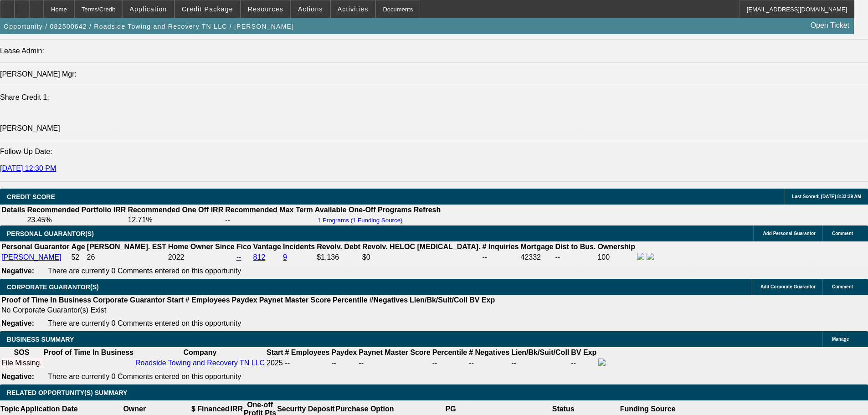
scroll to position [0, 0]
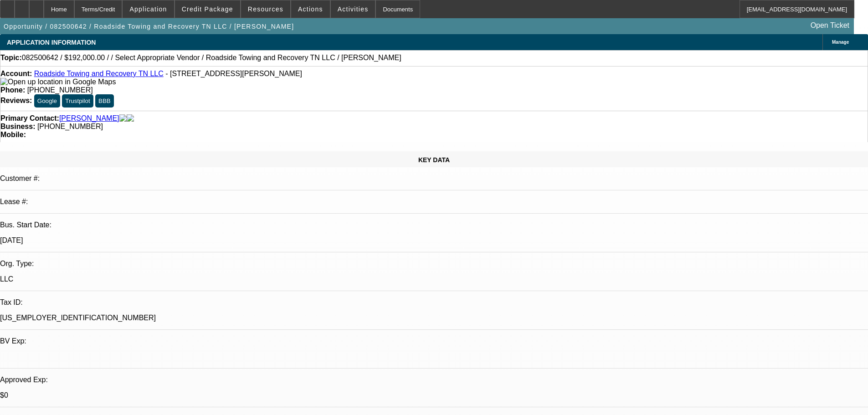
drag, startPoint x: 372, startPoint y: 169, endPoint x: 360, endPoint y: -35, distance: 204.0
drag, startPoint x: 364, startPoint y: 101, endPoint x: 326, endPoint y: 103, distance: 37.9
click at [326, 123] on div "Business: (573) 359-4060" at bounding box center [433, 127] width 867 height 8
copy span "(573) 359-4060"
click at [274, 111] on div "Primary Contact: Thompson, John Business: (573) 359-4060 Mobile:" at bounding box center [434, 126] width 868 height 31
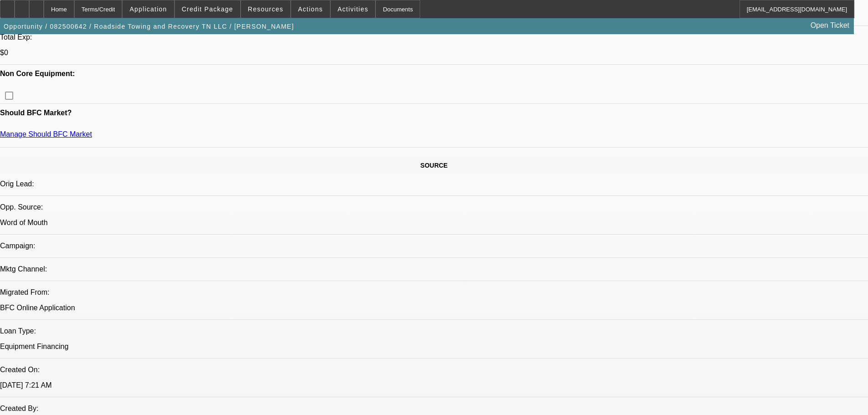
drag, startPoint x: 341, startPoint y: 255, endPoint x: 339, endPoint y: 264, distance: 9.4
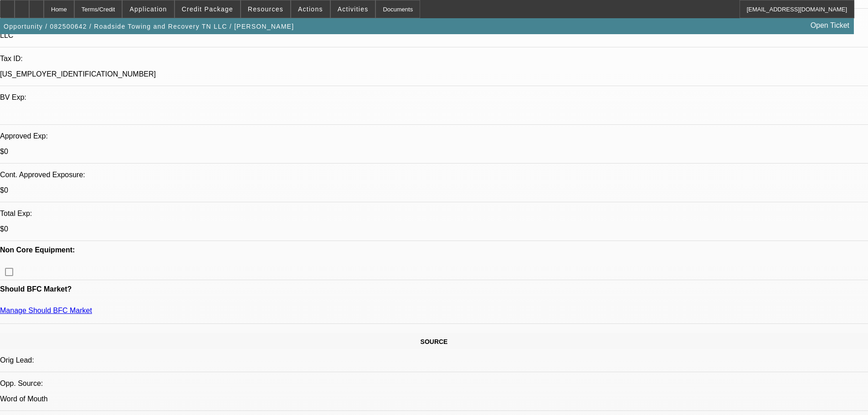
drag, startPoint x: 366, startPoint y: 190, endPoint x: 383, endPoint y: 119, distance: 72.7
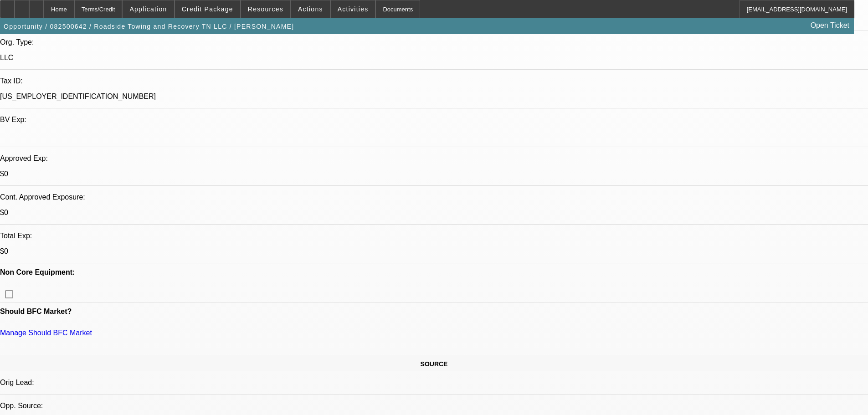
drag, startPoint x: 767, startPoint y: 145, endPoint x: 765, endPoint y: 106, distance: 39.2
drag, startPoint x: 765, startPoint y: 106, endPoint x: 756, endPoint y: 72, distance: 34.6
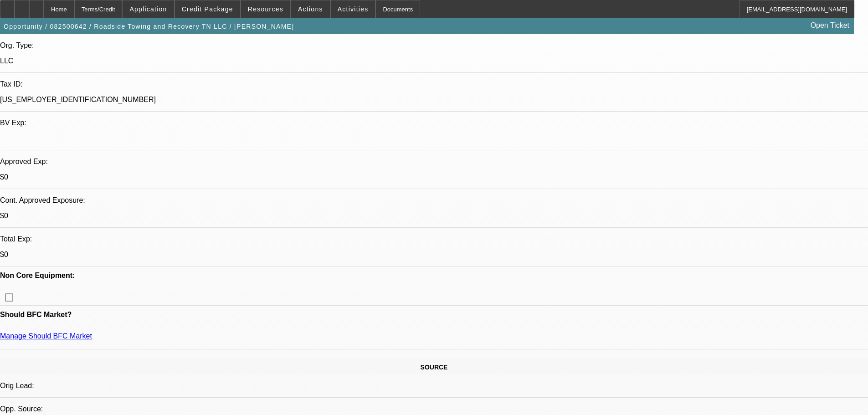
drag, startPoint x: 329, startPoint y: 148, endPoint x: 328, endPoint y: 56, distance: 91.1
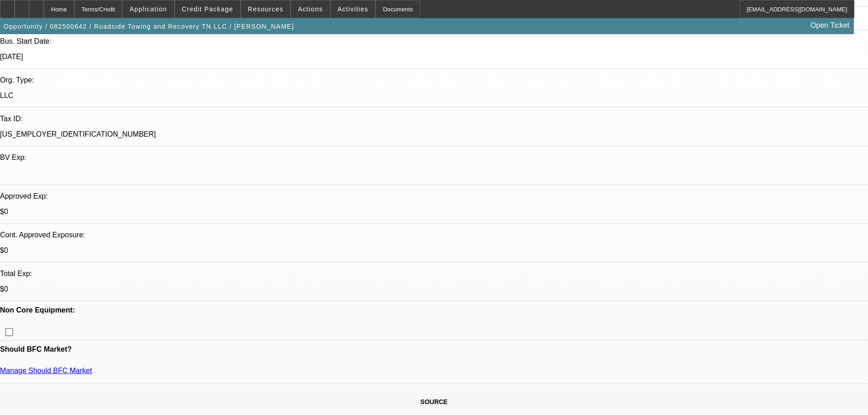
scroll to position [24, 0]
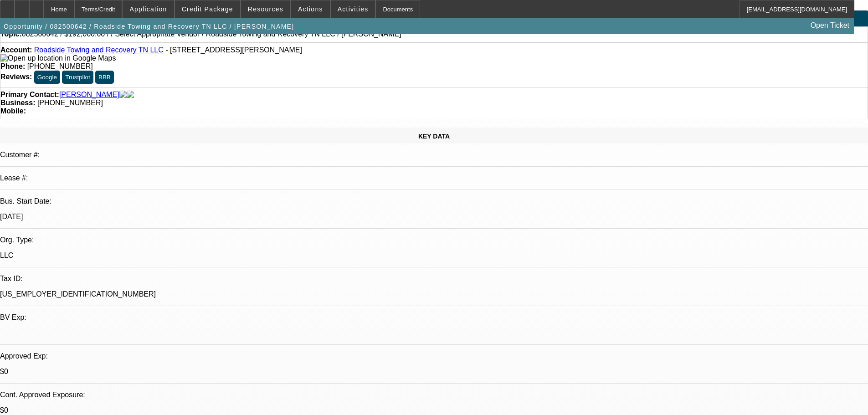
drag, startPoint x: 338, startPoint y: 194, endPoint x: 351, endPoint y: 79, distance: 115.5
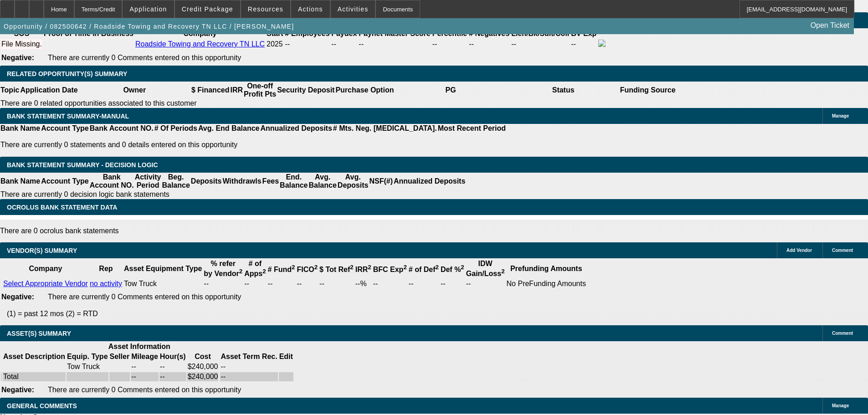
drag, startPoint x: 390, startPoint y: 189, endPoint x: 385, endPoint y: 294, distance: 104.9
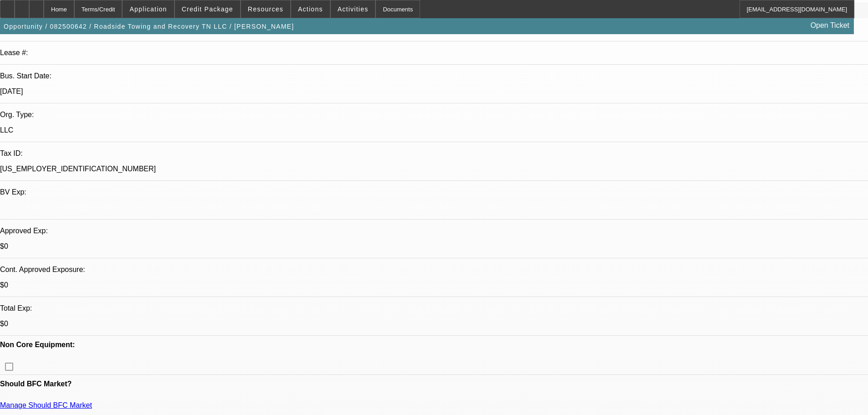
drag, startPoint x: 378, startPoint y: 269, endPoint x: 426, endPoint y: 77, distance: 197.3
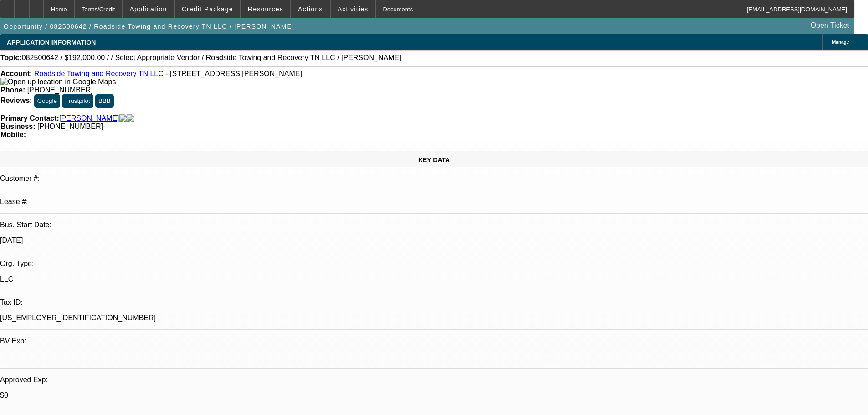
drag, startPoint x: 764, startPoint y: 108, endPoint x: 755, endPoint y: 78, distance: 31.9
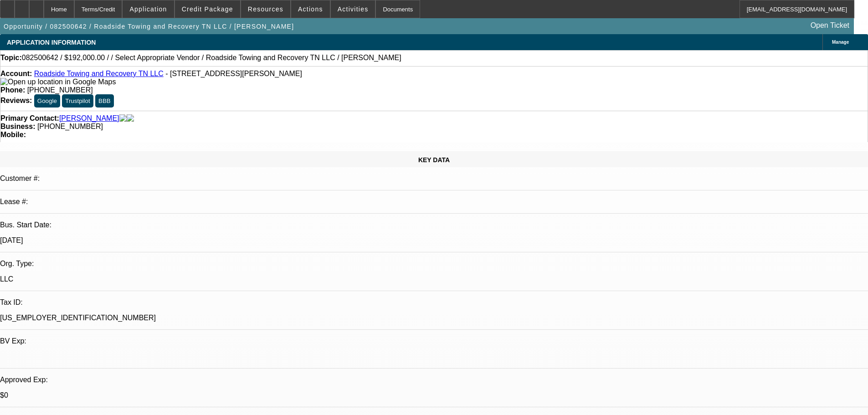
scroll to position [137, 0]
drag, startPoint x: 712, startPoint y: 330, endPoint x: 627, endPoint y: 334, distance: 84.8
drag, startPoint x: 706, startPoint y: 344, endPoint x: 615, endPoint y: 344, distance: 91.1
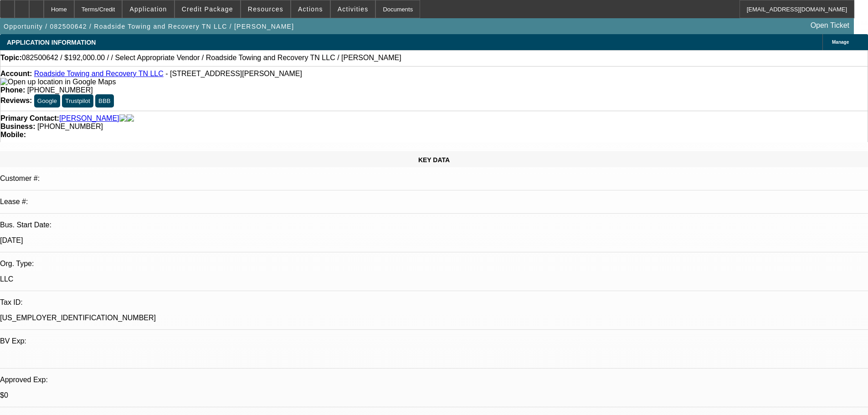
drag, startPoint x: 615, startPoint y: 349, endPoint x: 736, endPoint y: 350, distance: 120.3
drag, startPoint x: 697, startPoint y: 329, endPoint x: 676, endPoint y: 329, distance: 21.4
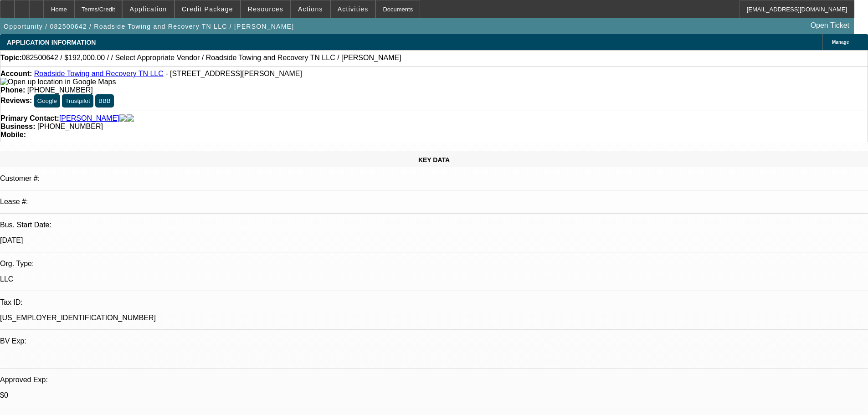
drag, startPoint x: 701, startPoint y: 332, endPoint x: 614, endPoint y: 331, distance: 87.5
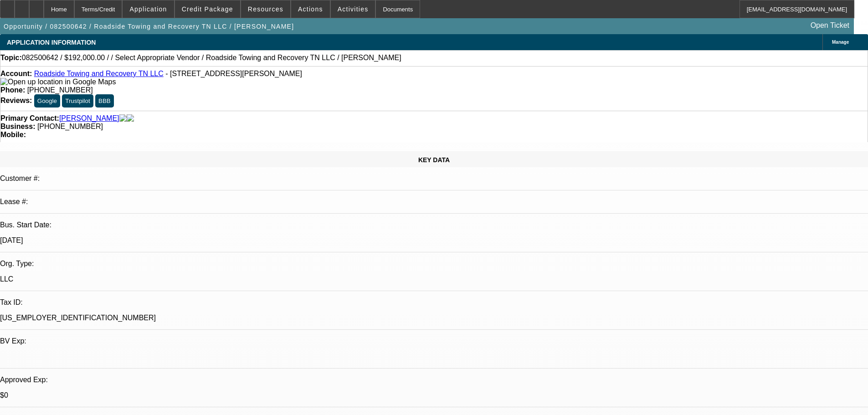
drag, startPoint x: 615, startPoint y: 332, endPoint x: 739, endPoint y: 353, distance: 125.7
drag, startPoint x: 742, startPoint y: 353, endPoint x: 610, endPoint y: 330, distance: 133.6
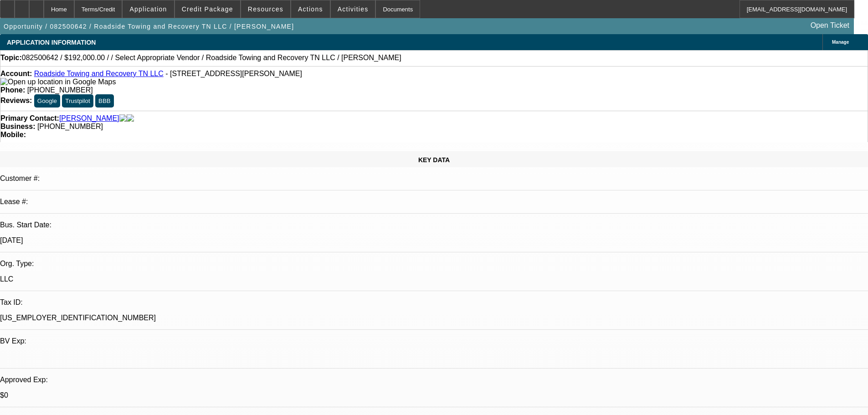
drag, startPoint x: 597, startPoint y: 295, endPoint x: 723, endPoint y: 359, distance: 141.0
drag, startPoint x: 734, startPoint y: 364, endPoint x: 596, endPoint y: 298, distance: 152.6
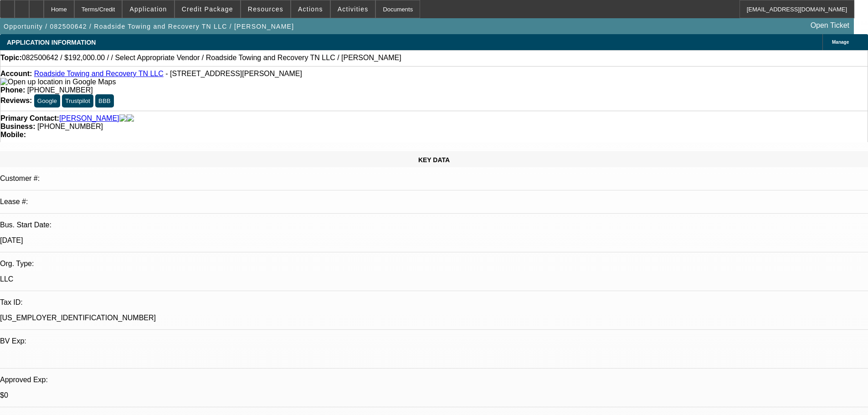
drag, startPoint x: 416, startPoint y: 270, endPoint x: 385, endPoint y: 273, distance: 31.6
drag, startPoint x: 343, startPoint y: 263, endPoint x: 392, endPoint y: 244, distance: 52.4
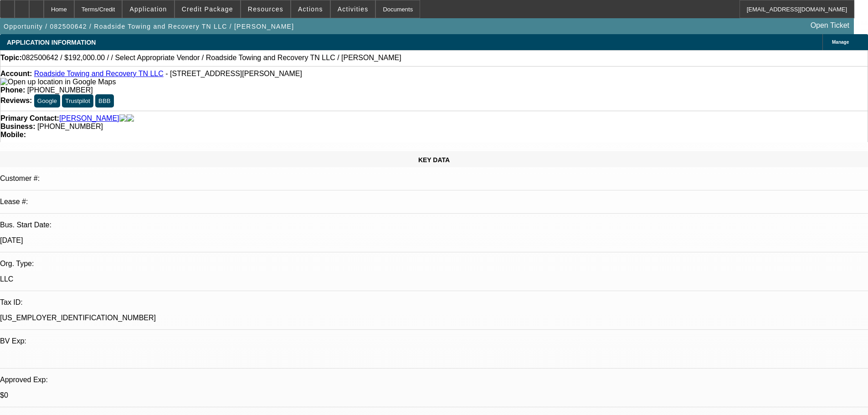
drag, startPoint x: 364, startPoint y: 246, endPoint x: 364, endPoint y: 174, distance: 72.4
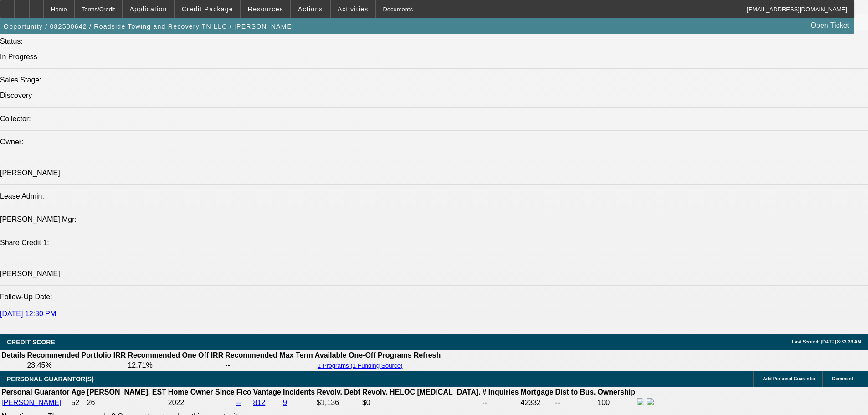
drag, startPoint x: 383, startPoint y: 233, endPoint x: 369, endPoint y: 121, distance: 112.9
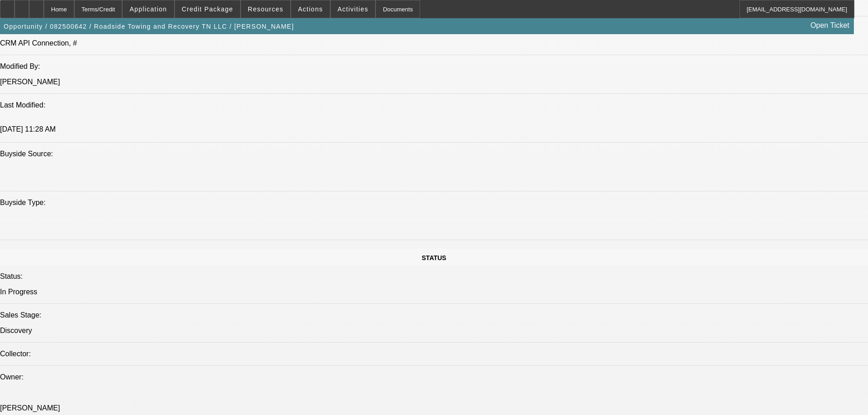
drag, startPoint x: 351, startPoint y: 218, endPoint x: 380, endPoint y: 85, distance: 136.2
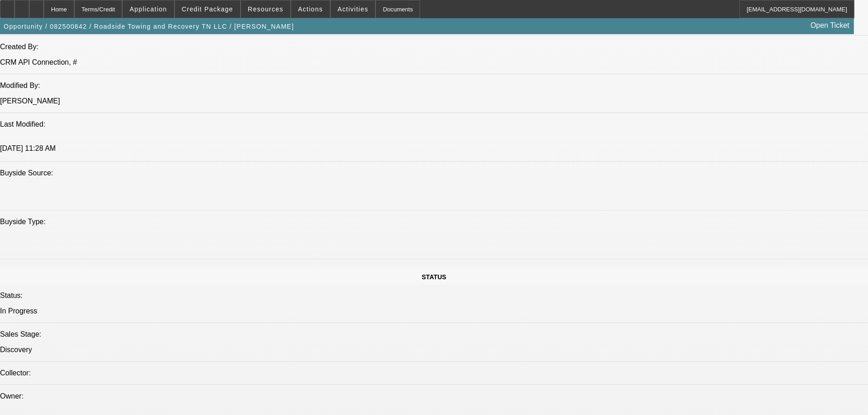
scroll to position [929, 0]
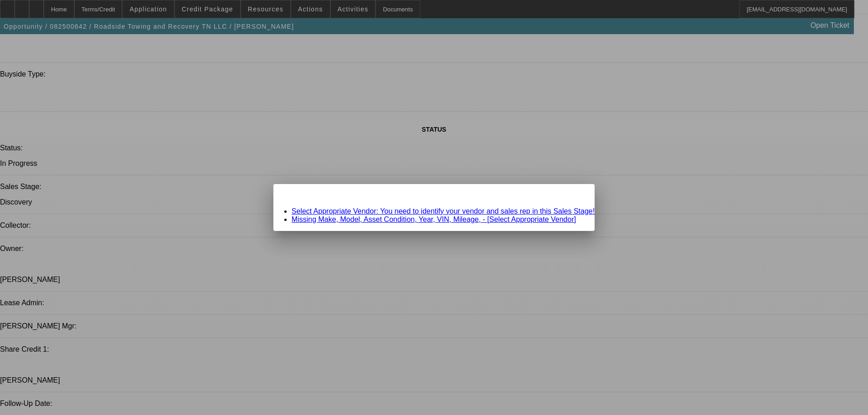
click at [577, 195] on span "Close" at bounding box center [583, 192] width 12 height 5
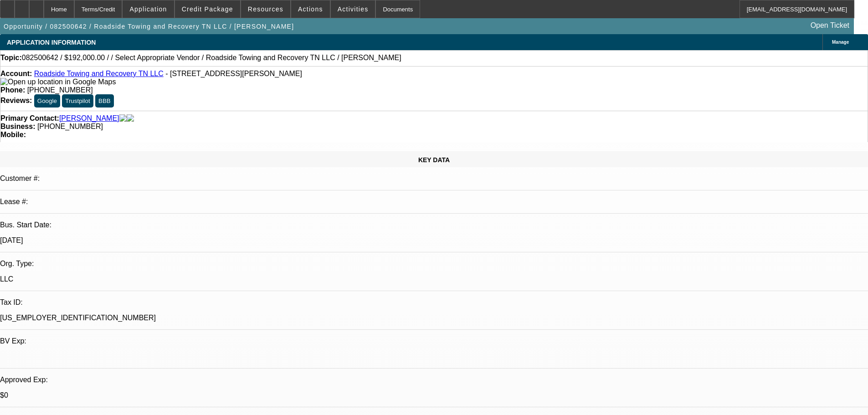
drag, startPoint x: 492, startPoint y: 81, endPoint x: 478, endPoint y: 21, distance: 60.8
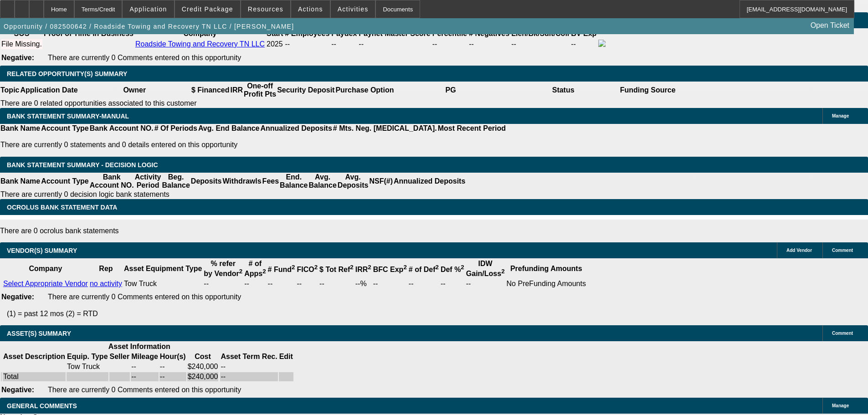
drag, startPoint x: 497, startPoint y: 265, endPoint x: 489, endPoint y: 417, distance: 152.8
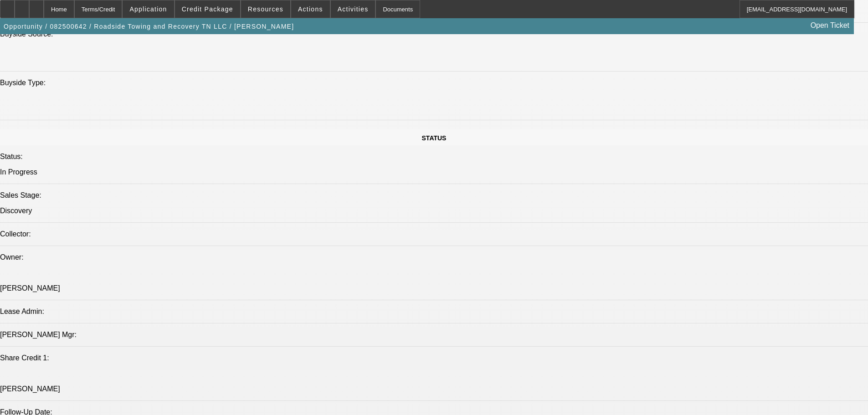
scroll to position [908, 0]
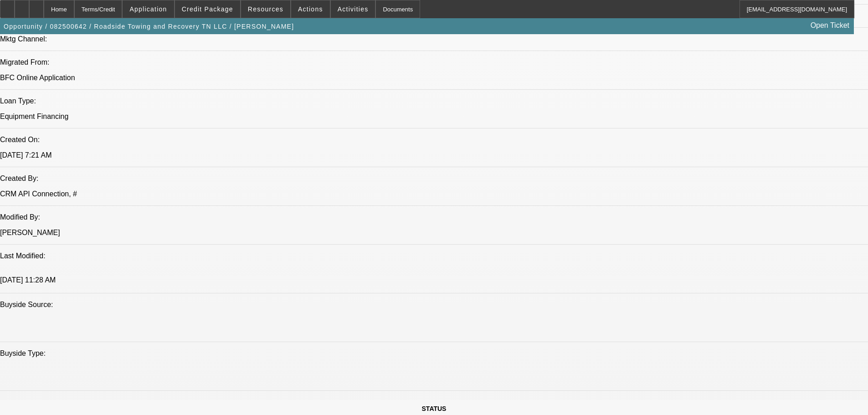
drag, startPoint x: 523, startPoint y: 97, endPoint x: 533, endPoint y: 68, distance: 30.3
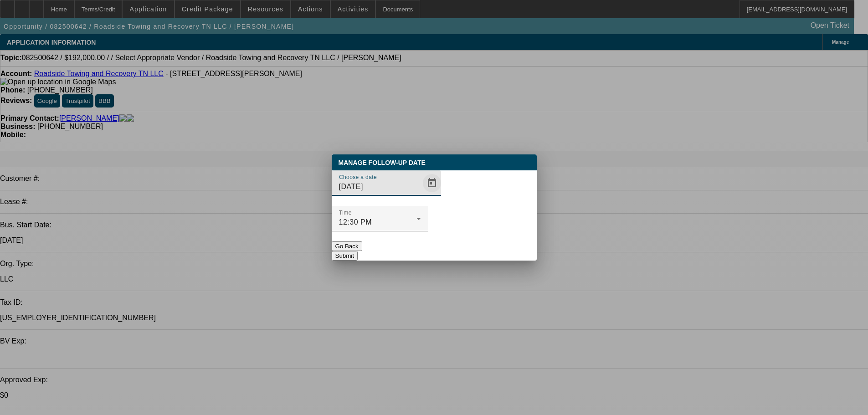
click at [421, 194] on span "Open calendar" at bounding box center [432, 183] width 22 height 22
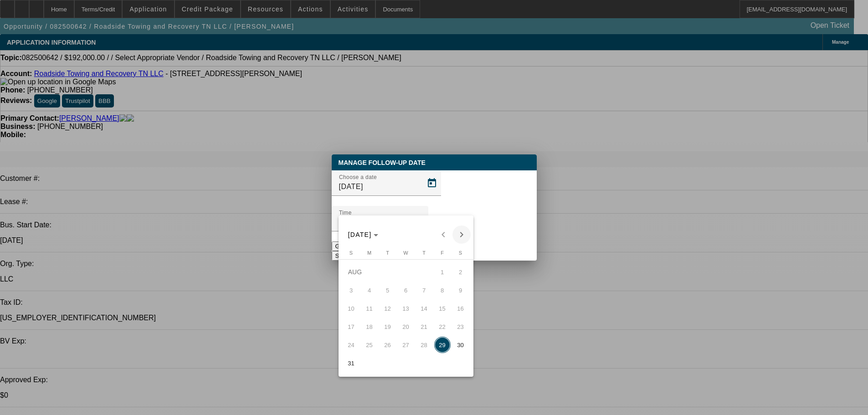
click at [461, 237] on span "Next month" at bounding box center [461, 235] width 18 height 18
click at [394, 307] on span "9" at bounding box center [387, 308] width 16 height 16
type input "9/9/2025"
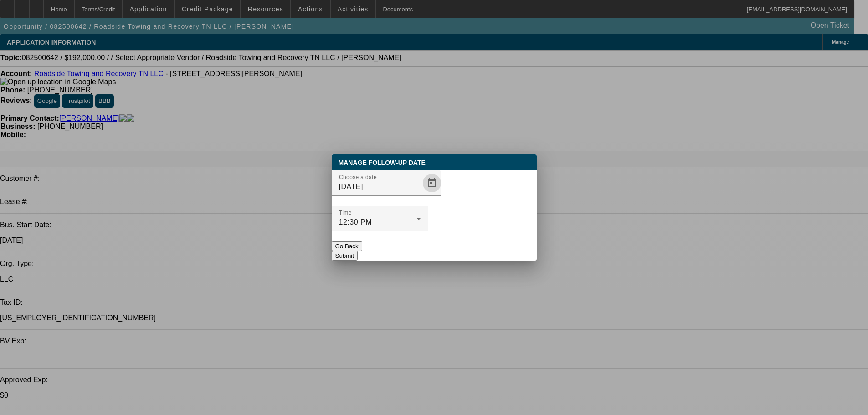
click at [358, 251] on button "Submit" at bounding box center [345, 256] width 26 height 10
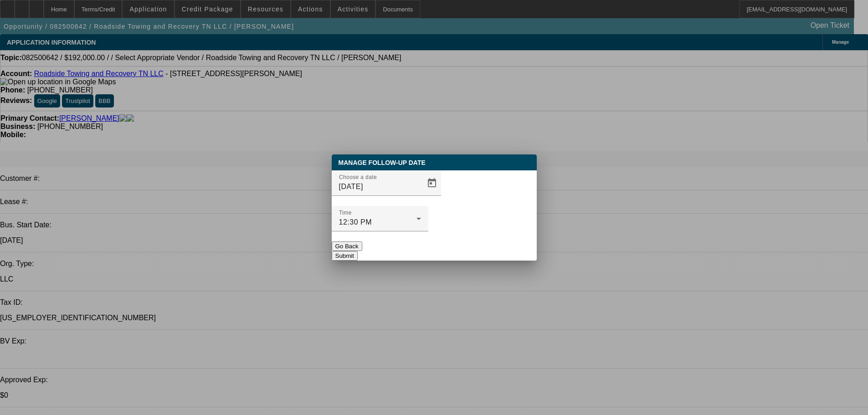
click at [358, 251] on button "Submit" at bounding box center [345, 256] width 26 height 10
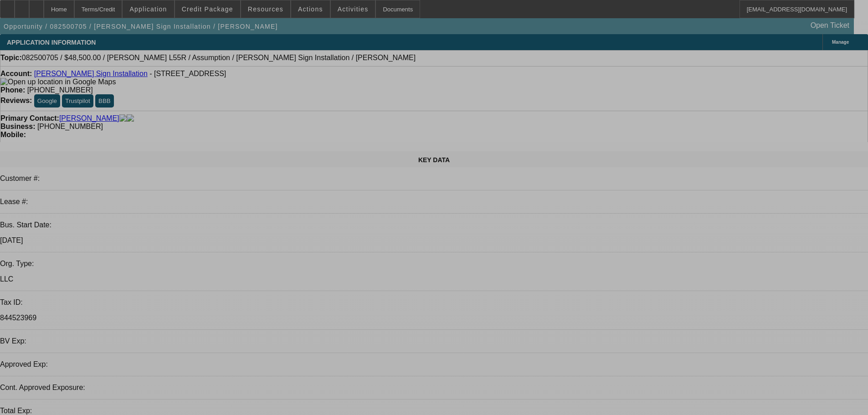
select select "0"
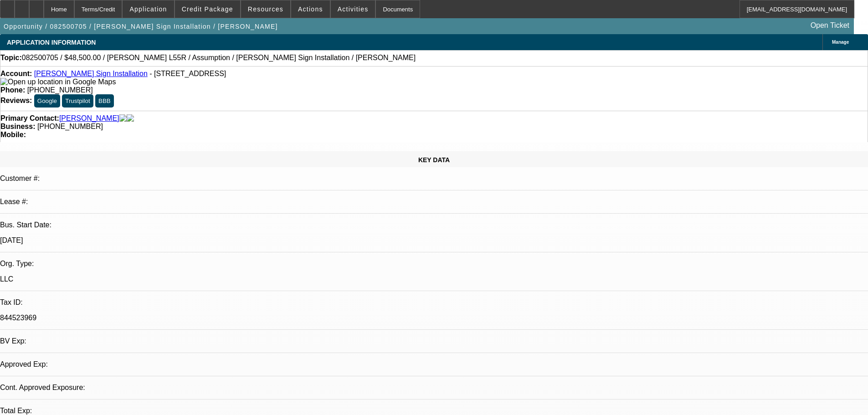
select select "0"
select select "2"
select select "0"
select select "6"
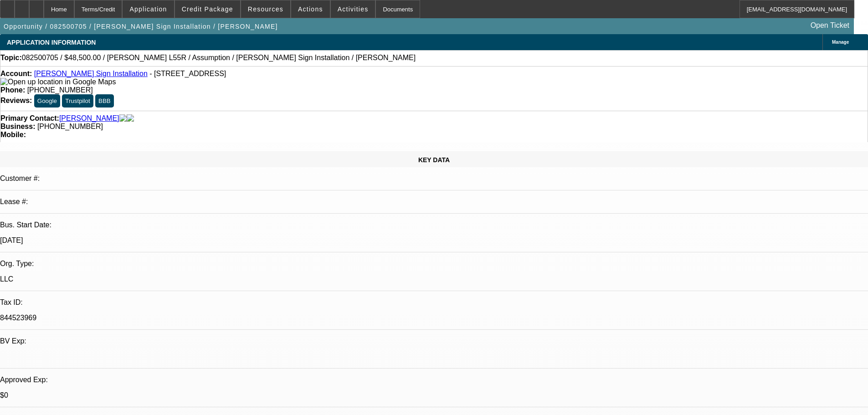
click at [15, 5] on div at bounding box center [7, 9] width 15 height 18
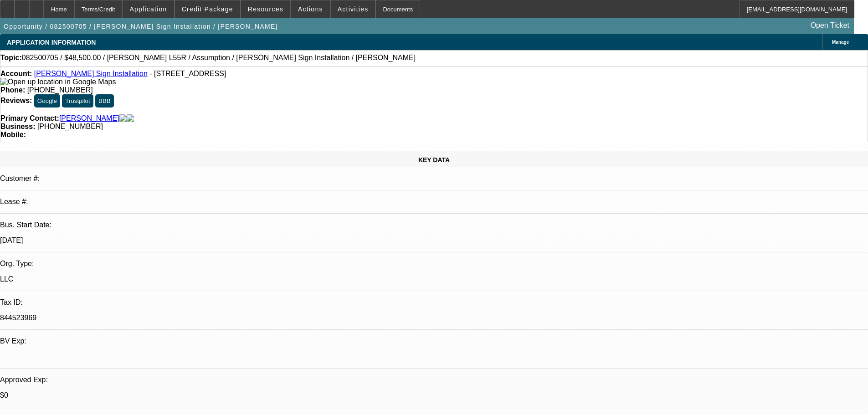
drag, startPoint x: 380, startPoint y: 271, endPoint x: 379, endPoint y: 83, distance: 187.7
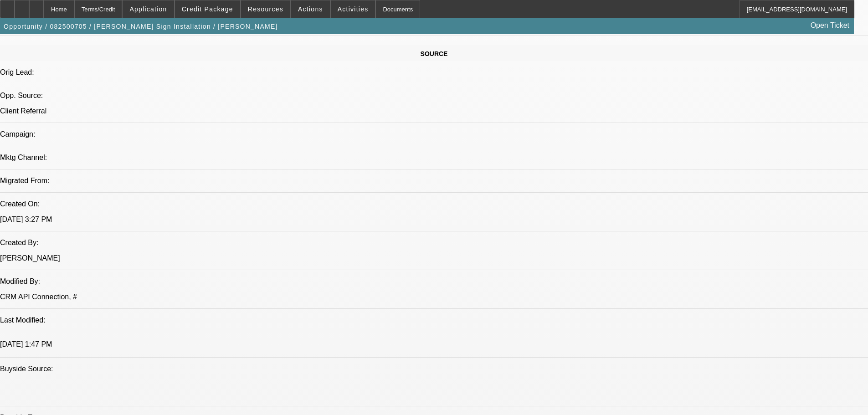
scroll to position [1475, 0]
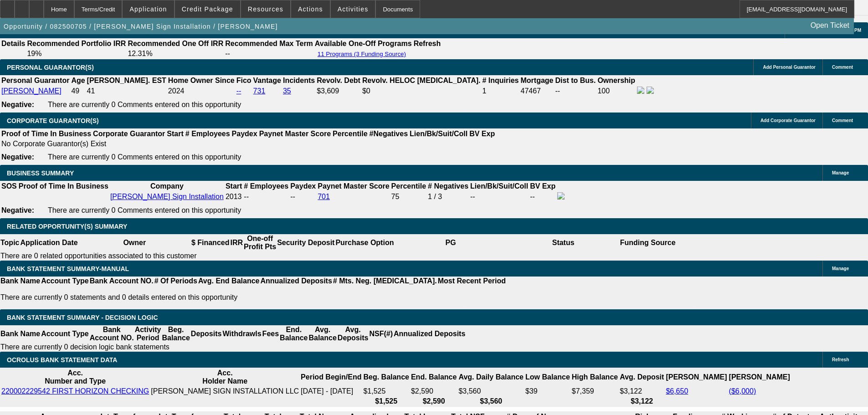
drag, startPoint x: 395, startPoint y: 216, endPoint x: 400, endPoint y: 356, distance: 140.0
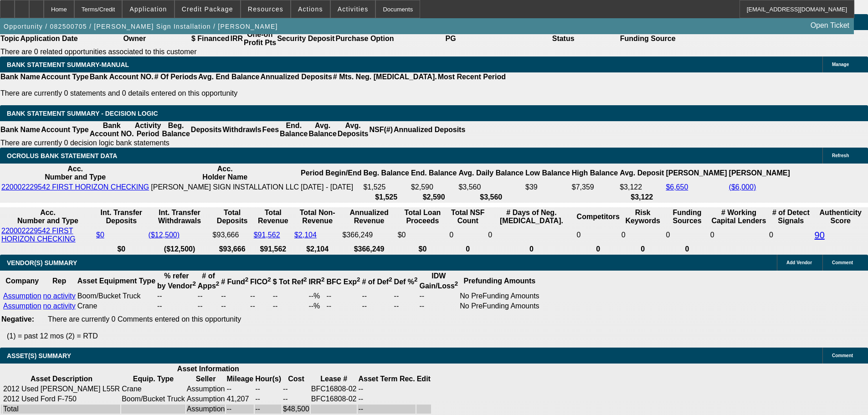
scroll to position [0, 0]
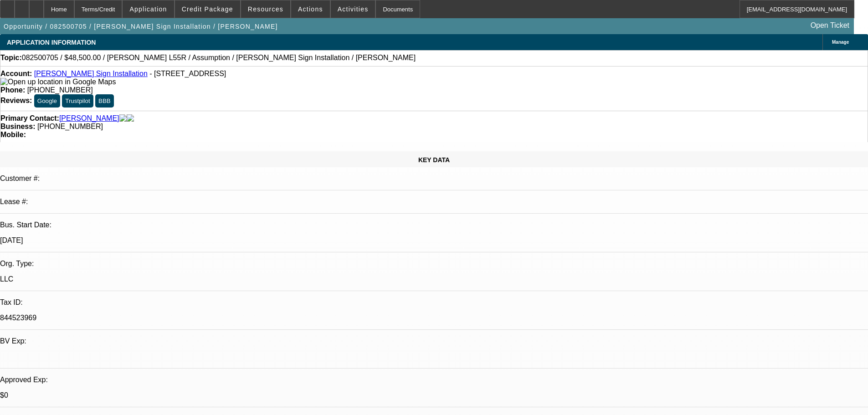
drag, startPoint x: 388, startPoint y: 353, endPoint x: 381, endPoint y: 181, distance: 171.4
drag, startPoint x: 672, startPoint y: 102, endPoint x: 669, endPoint y: 76, distance: 26.2
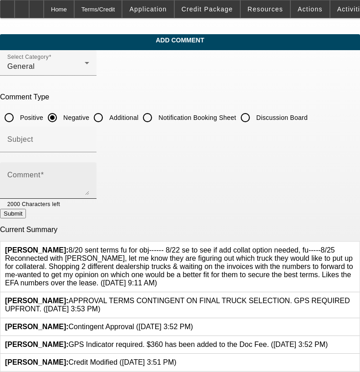
click at [84, 171] on div "Comment" at bounding box center [48, 180] width 82 height 36
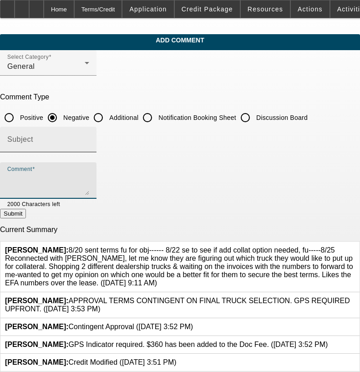
click at [255, 124] on input "Discussion Board" at bounding box center [245, 117] width 18 height 18
radio input "true"
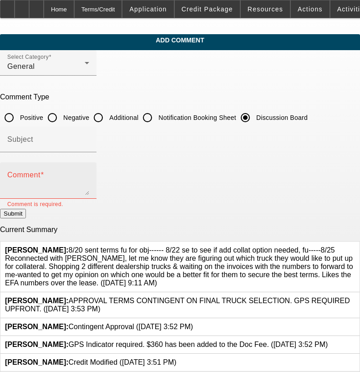
click at [89, 195] on div "Comment" at bounding box center [48, 180] width 82 height 36
paste textarea "8/20 sent terms fu for obj------ 8/22 se to see if add collat option needed, fu…"
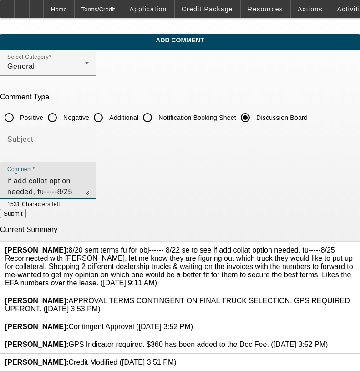
scroll to position [31, 0]
type textarea "8/20 sent terms fu for obj------ 8/22 se to see if add collat option needed, fu…"
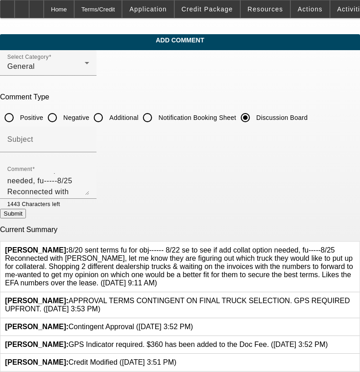
click at [26, 211] on button "Submit" at bounding box center [13, 214] width 26 height 10
radio input "true"
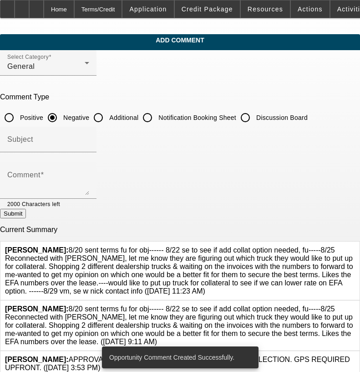
click at [355, 305] on icon at bounding box center [355, 305] width 0 height 0
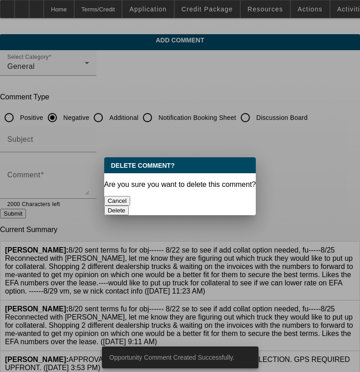
click at [129, 205] on button "Delete" at bounding box center [116, 210] width 25 height 10
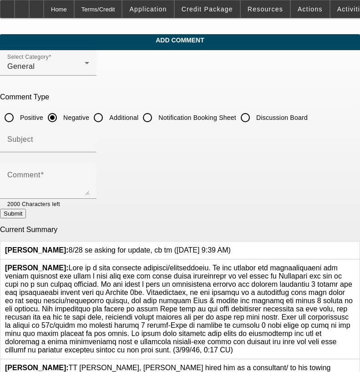
click at [255, 111] on input "Discussion Board" at bounding box center [245, 117] width 18 height 18
radio input "true"
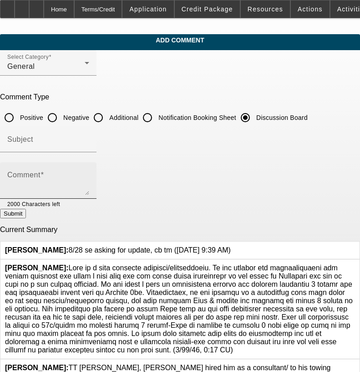
click at [89, 162] on div "Comment" at bounding box center [48, 180] width 82 height 36
click at [89, 181] on textarea "Comment" at bounding box center [48, 184] width 82 height 22
paste textarea "[PHONE_NUMBER]"
type textarea "("
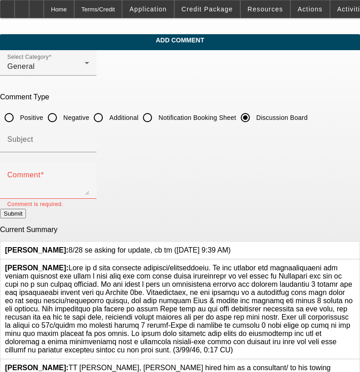
drag, startPoint x: 152, startPoint y: 245, endPoint x: 68, endPoint y: 247, distance: 83.8
click at [68, 247] on span "[PERSON_NAME]: 8/28 se asking for update, cb tm ([DATE] 9:39 AM)" at bounding box center [118, 250] width 226 height 8
copy span "8/28 se asking for update, cb tm"
click at [97, 161] on div at bounding box center [48, 157] width 97 height 10
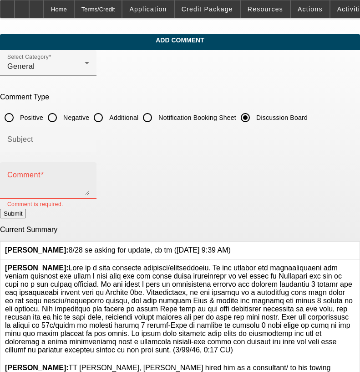
click at [89, 179] on textarea "Comment" at bounding box center [48, 184] width 82 height 22
paste textarea "8/28 se asking for update, cb tm"
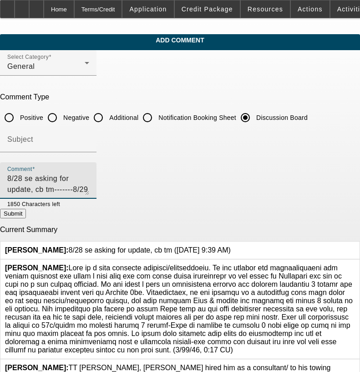
type textarea "8/28 se asking for update, cb tm-------8/29 tt [PERSON_NAME], thought [PERSON_N…"
click at [26, 218] on button "Submit" at bounding box center [13, 214] width 26 height 10
radio input "true"
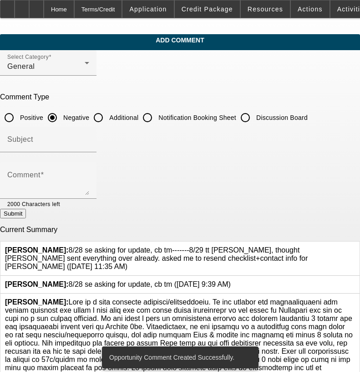
click at [231, 280] on div at bounding box center [231, 284] width 0 height 8
click at [231, 280] on icon at bounding box center [231, 280] width 0 height 0
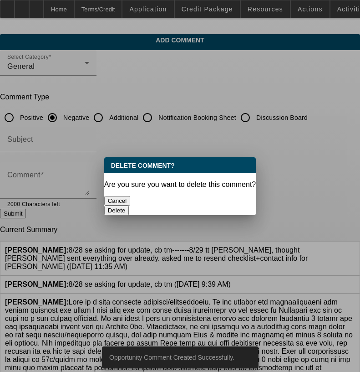
click at [129, 205] on button "Delete" at bounding box center [116, 210] width 25 height 10
